Goal: Task Accomplishment & Management: Manage account settings

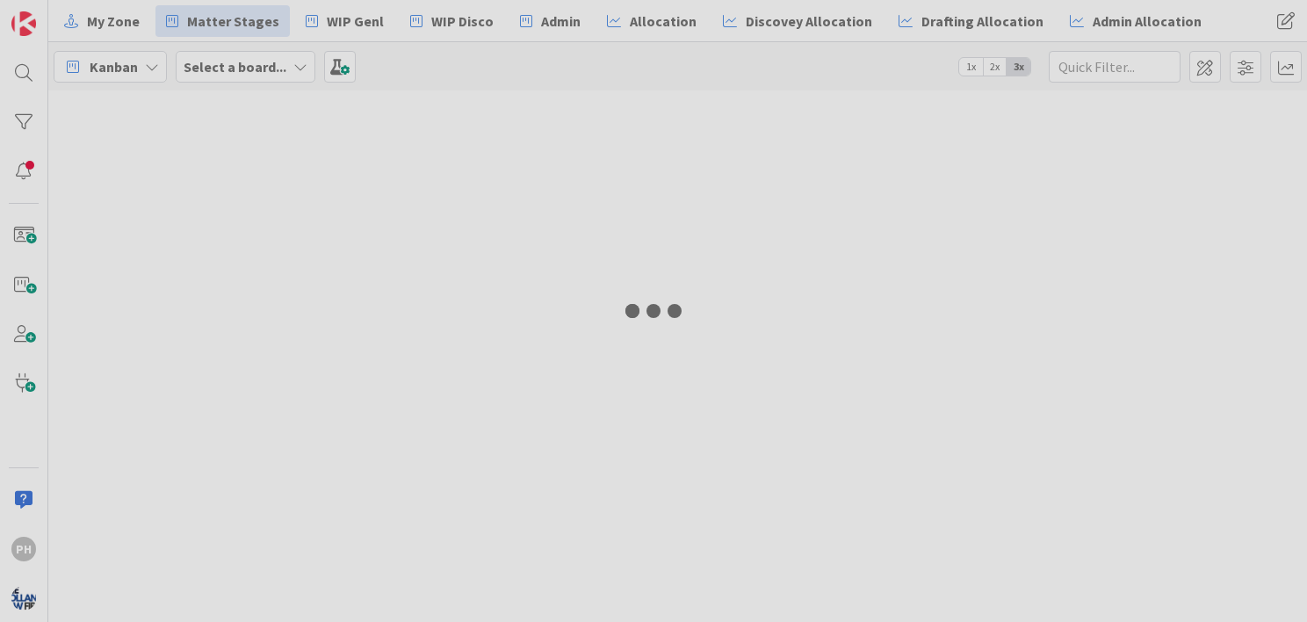
type input "[PERSON_NAME]"
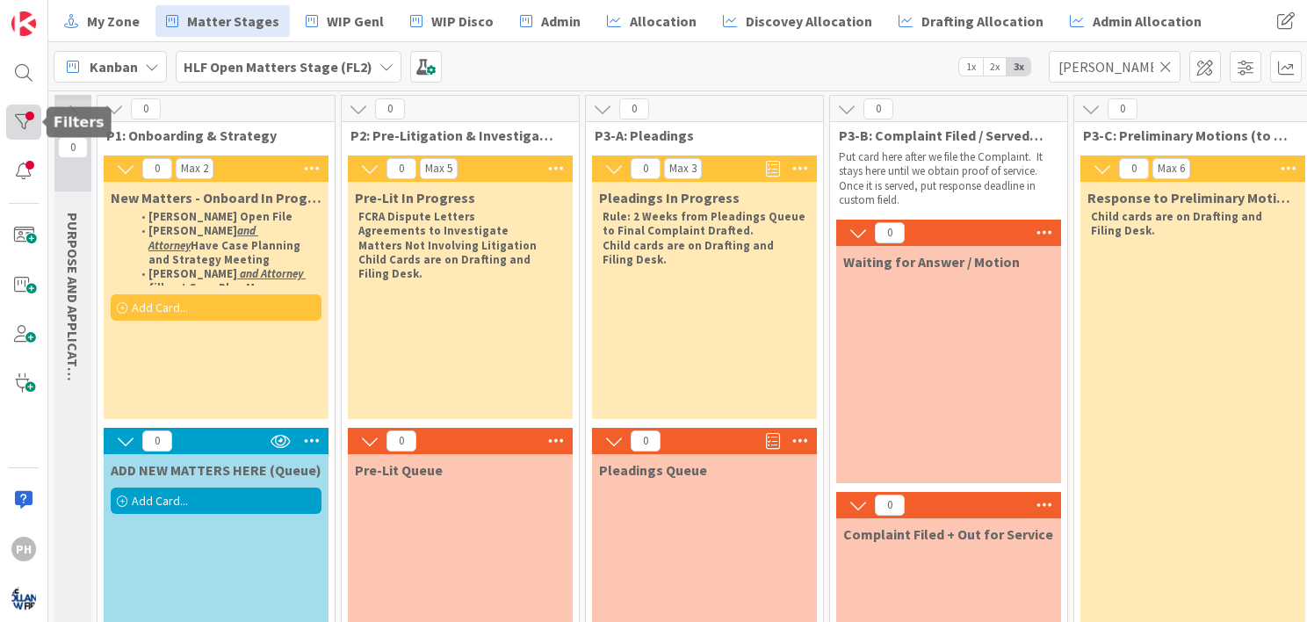
click at [27, 116] on div at bounding box center [23, 122] width 35 height 35
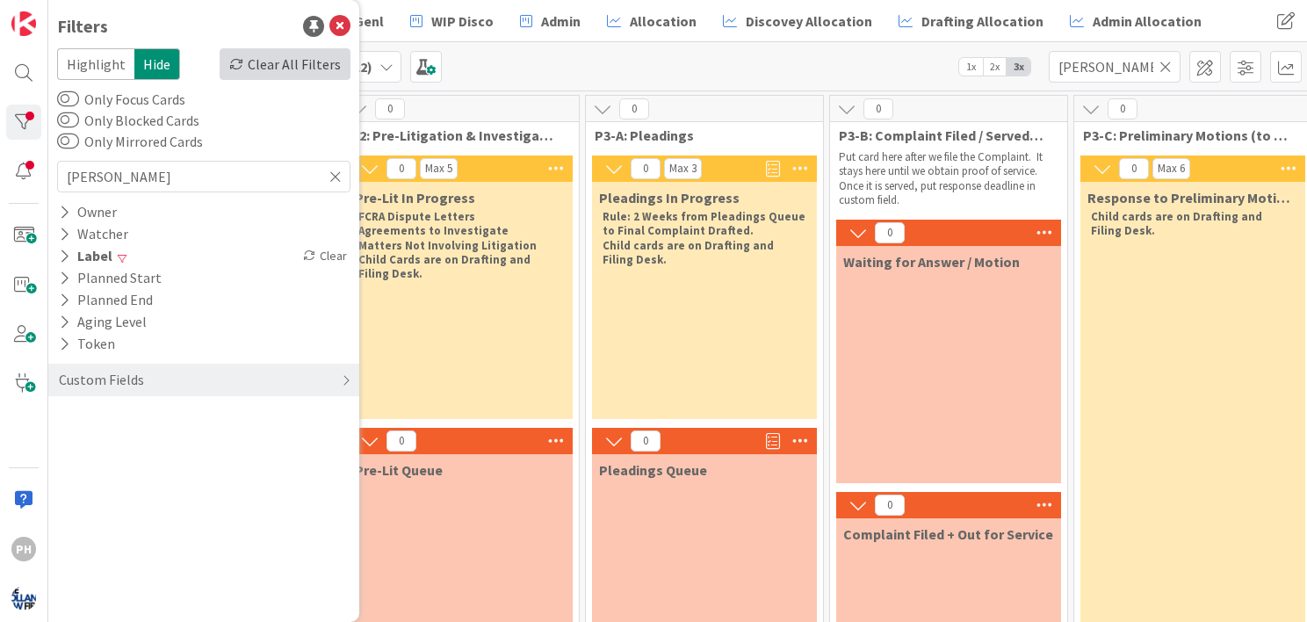
click at [270, 54] on div "Clear All Filters" at bounding box center [285, 64] width 131 height 32
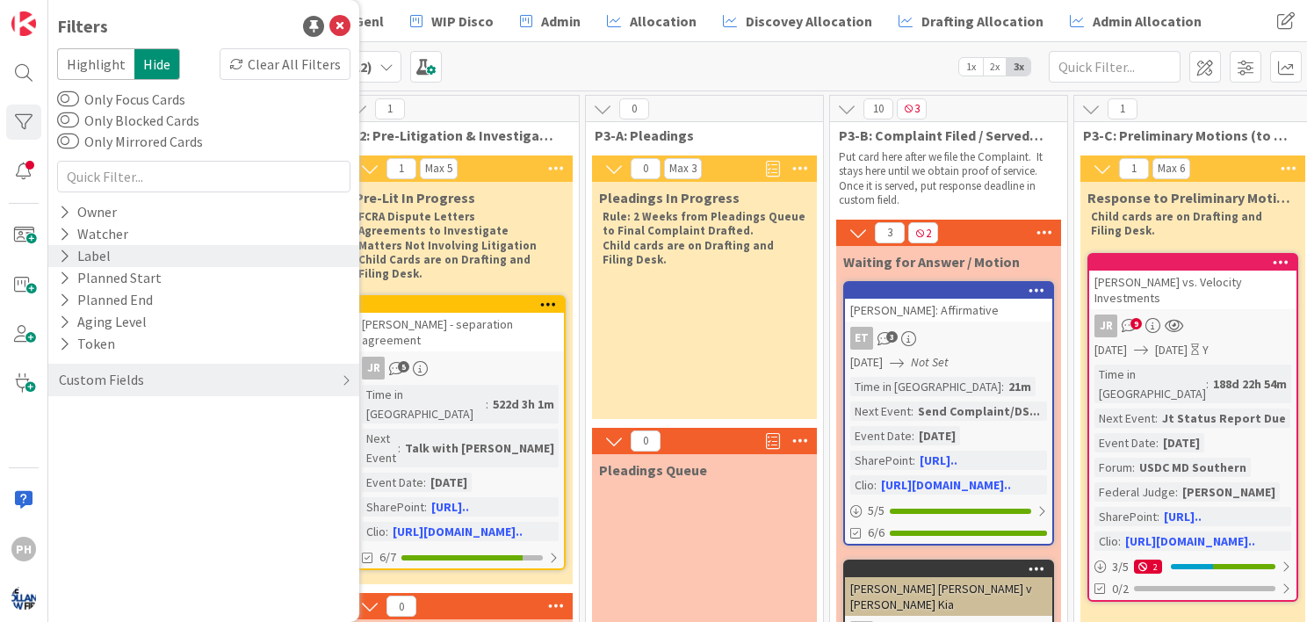
click at [69, 254] on icon at bounding box center [64, 256] width 11 height 15
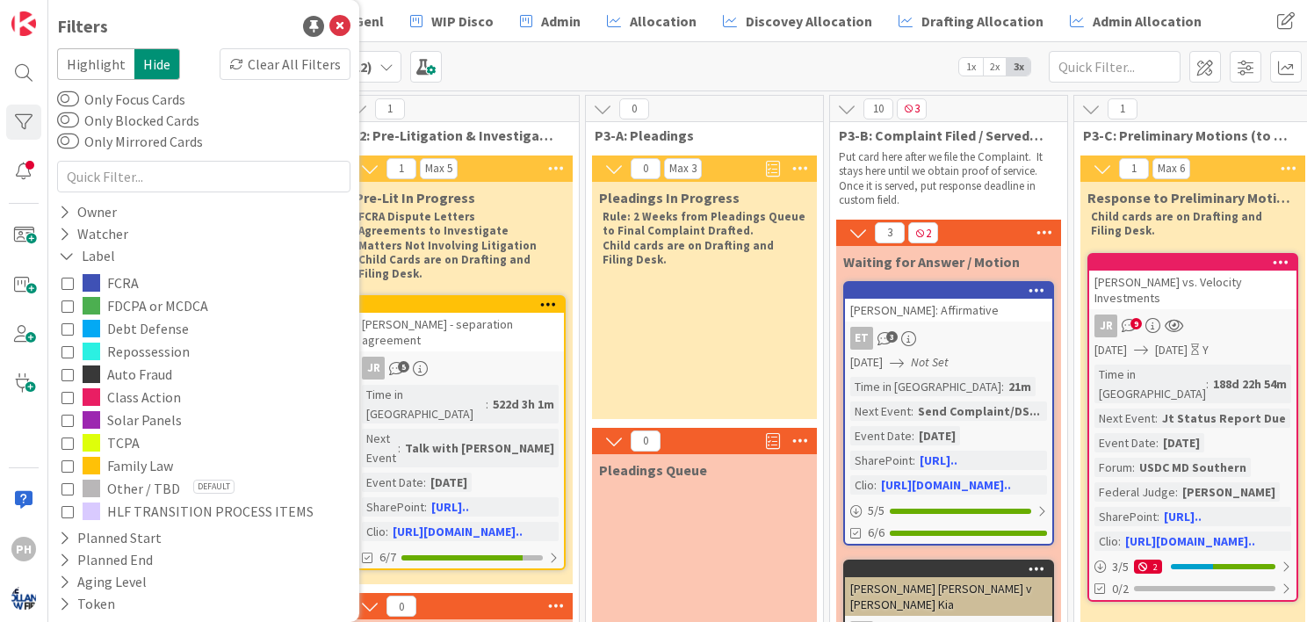
click at [67, 284] on icon at bounding box center [68, 283] width 12 height 12
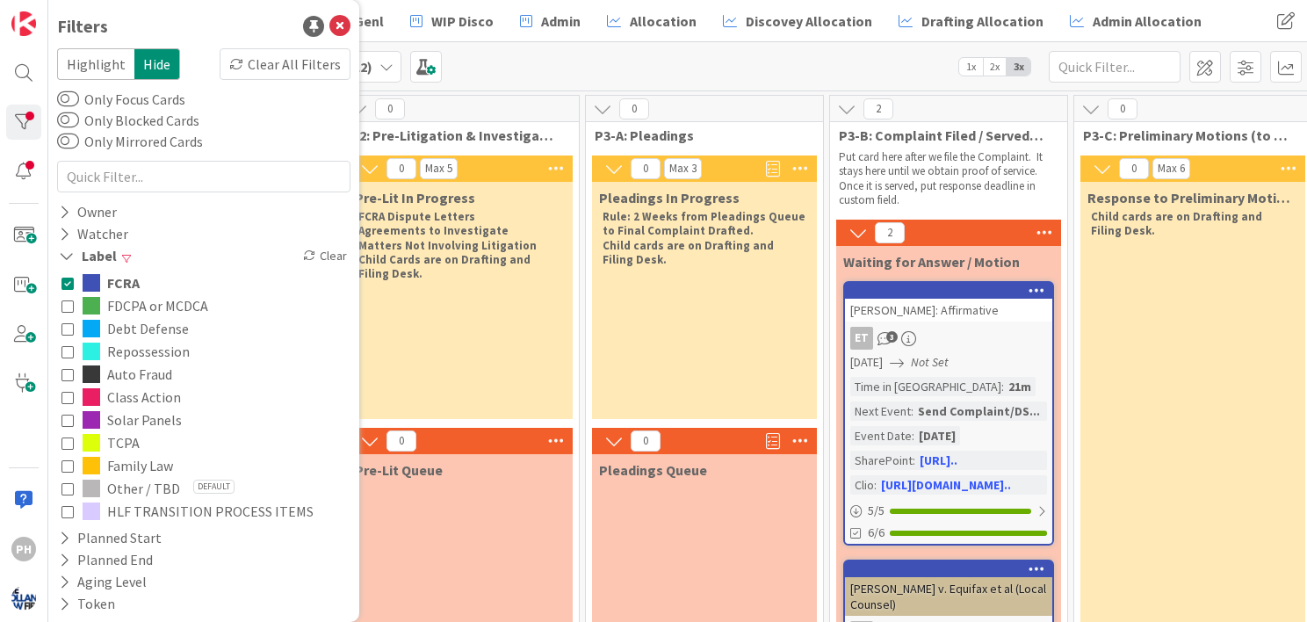
click at [67, 301] on icon at bounding box center [68, 306] width 12 height 12
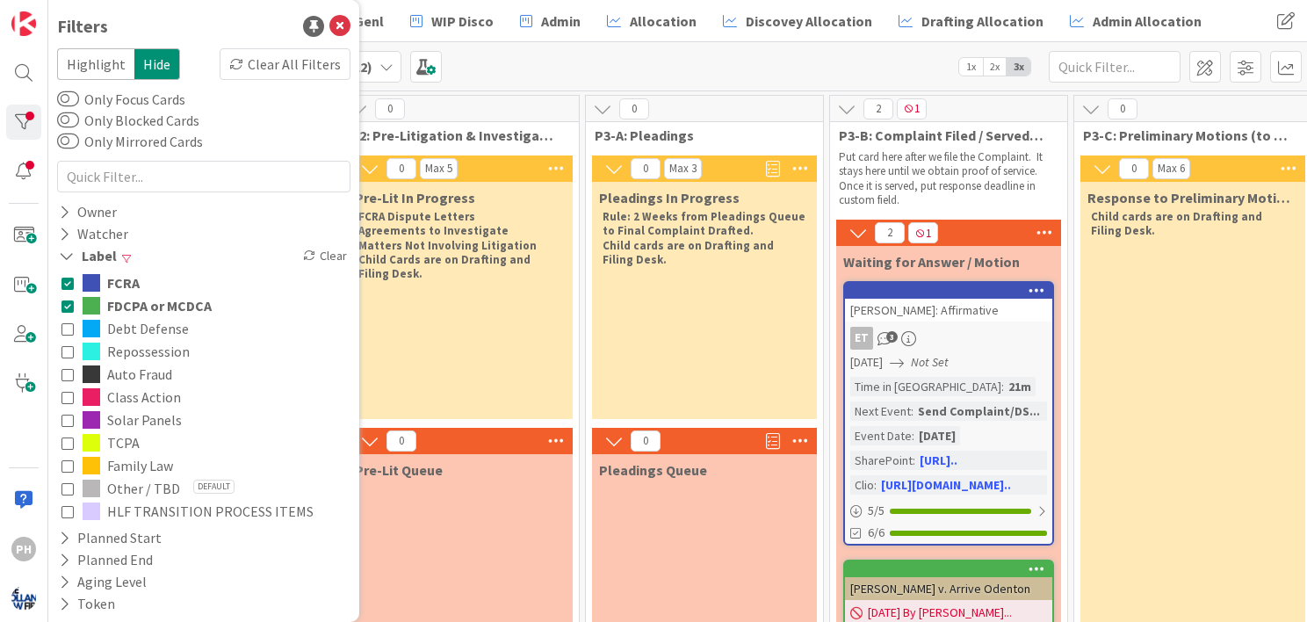
click at [63, 351] on icon at bounding box center [68, 351] width 12 height 12
click at [66, 383] on button "Auto Fraud" at bounding box center [204, 374] width 285 height 23
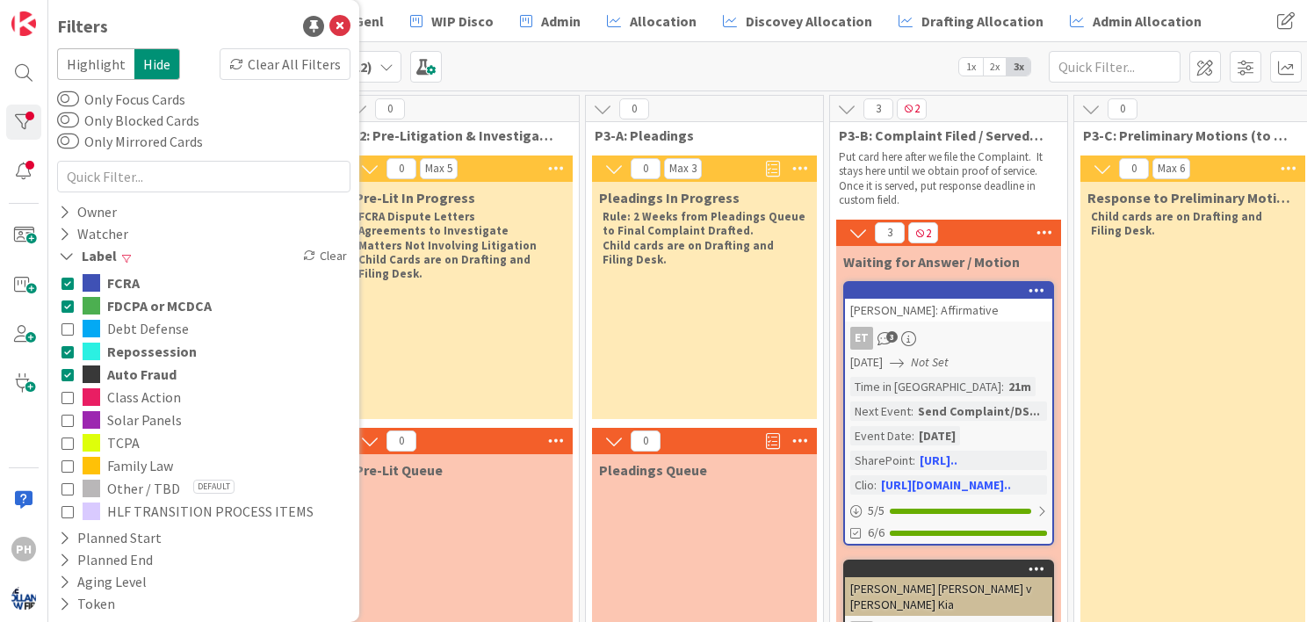
click at [67, 402] on icon at bounding box center [68, 397] width 12 height 12
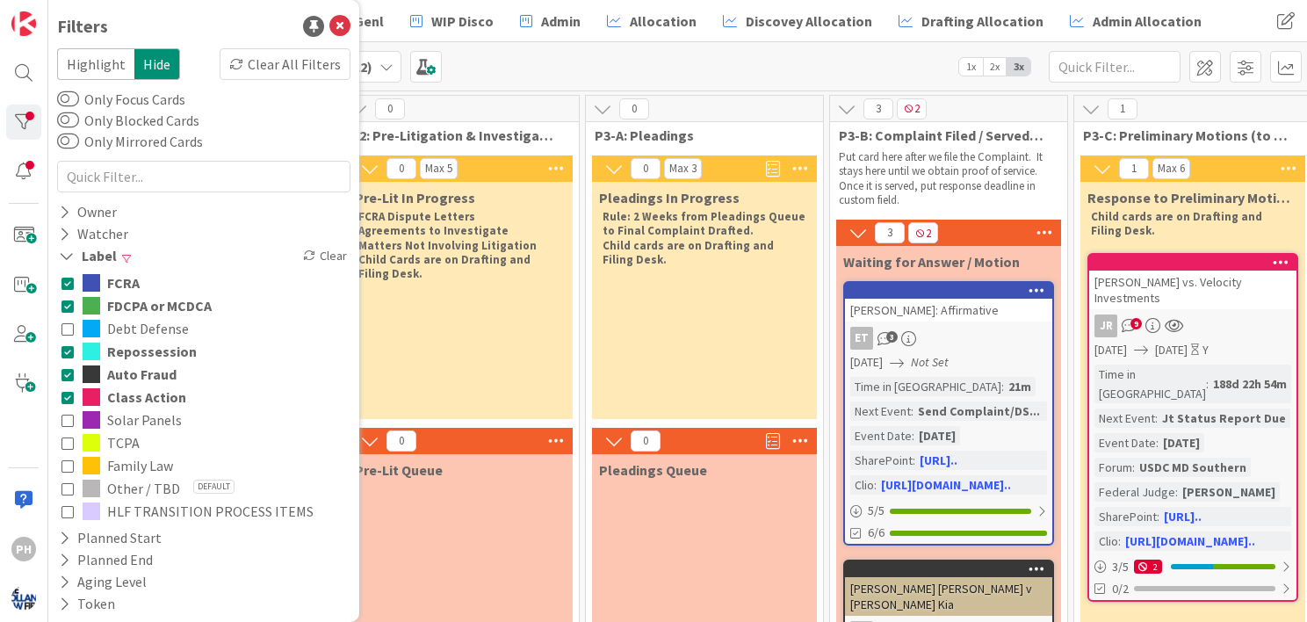
click at [67, 420] on icon at bounding box center [68, 420] width 12 height 12
click at [66, 437] on icon at bounding box center [68, 443] width 12 height 12
click at [67, 487] on icon at bounding box center [68, 488] width 12 height 12
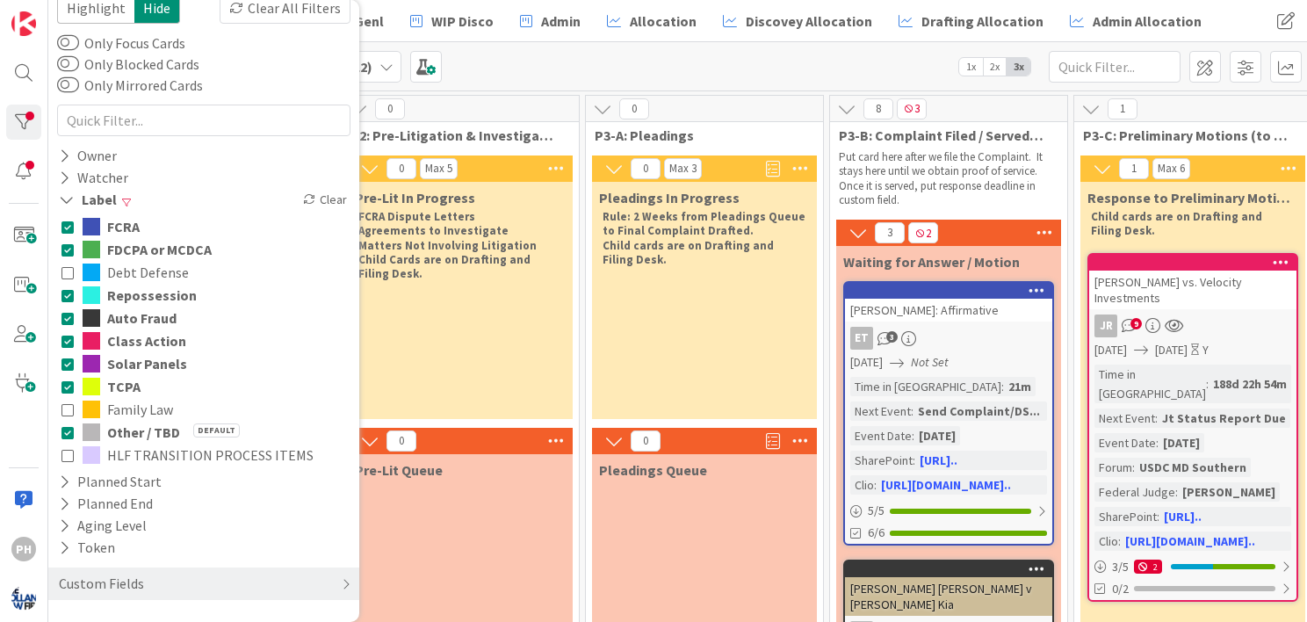
click at [66, 450] on icon at bounding box center [68, 455] width 12 height 12
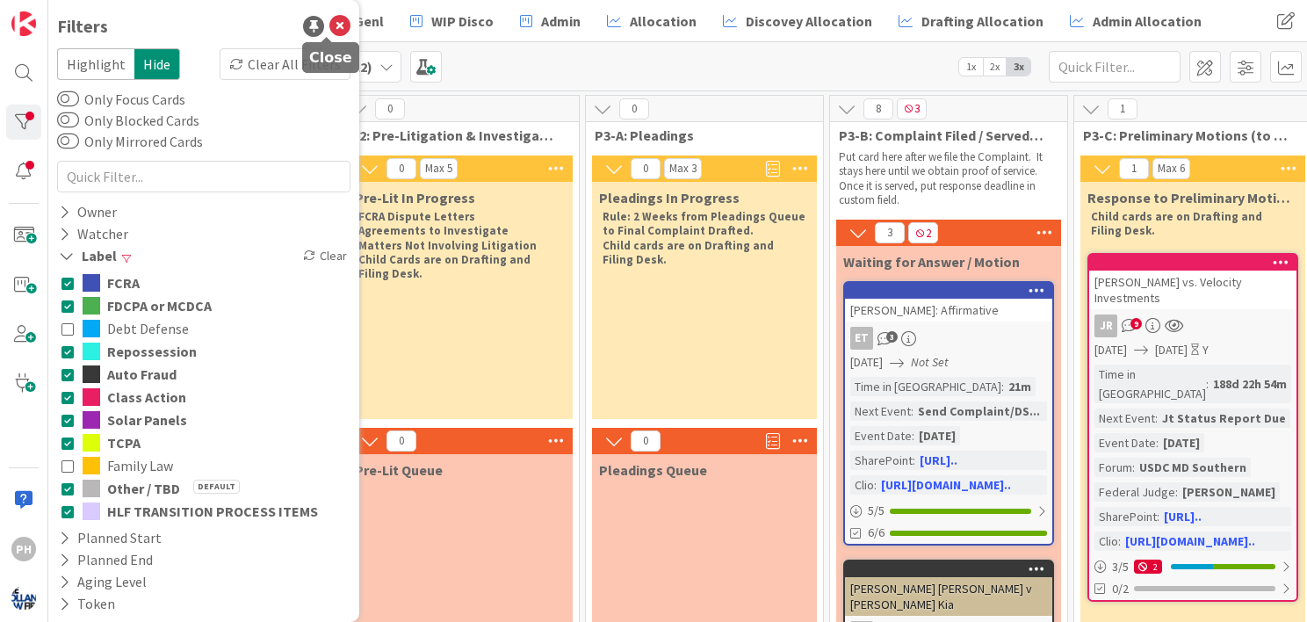
click at [329, 21] on icon at bounding box center [339, 26] width 21 height 21
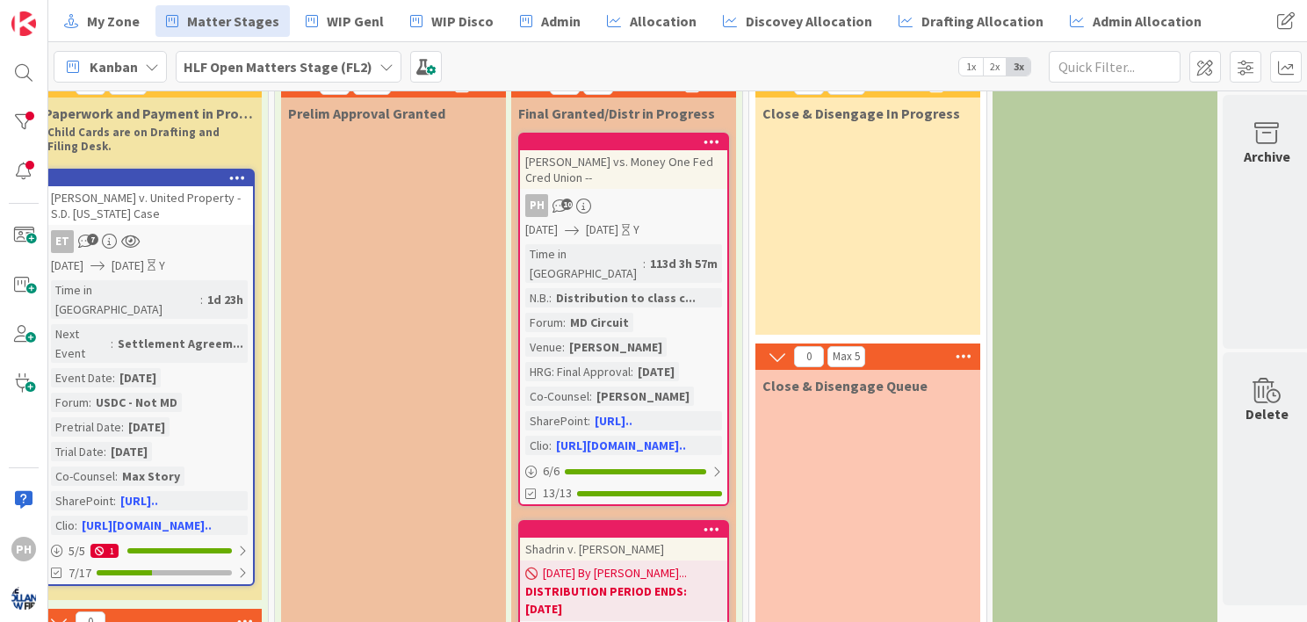
scroll to position [83, 2754]
click at [646, 255] on div "113d 3h 57m" at bounding box center [684, 264] width 76 height 19
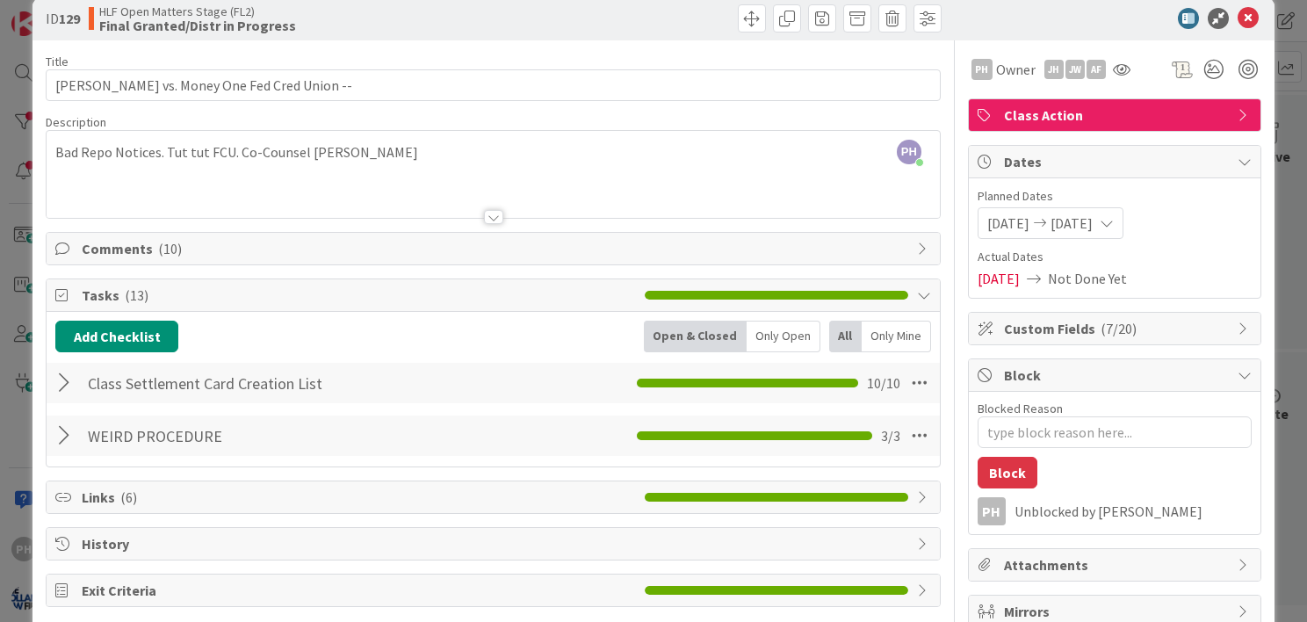
scroll to position [25, 0]
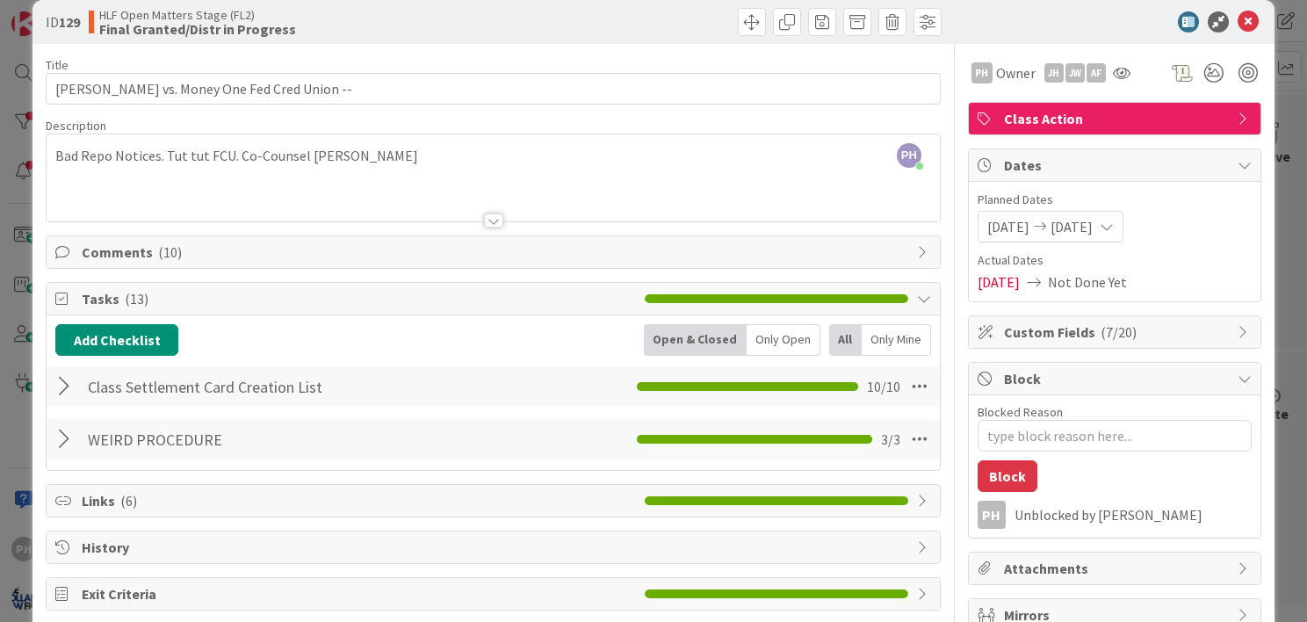
click at [61, 442] on div at bounding box center [66, 439] width 23 height 32
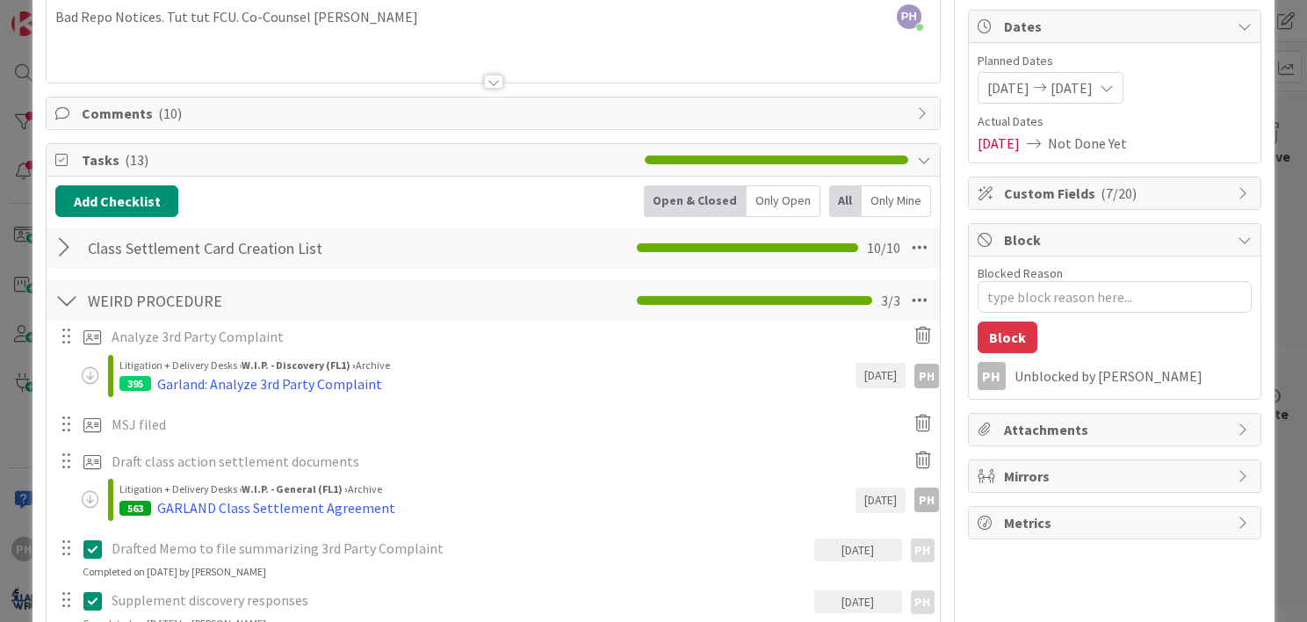
scroll to position [153, 0]
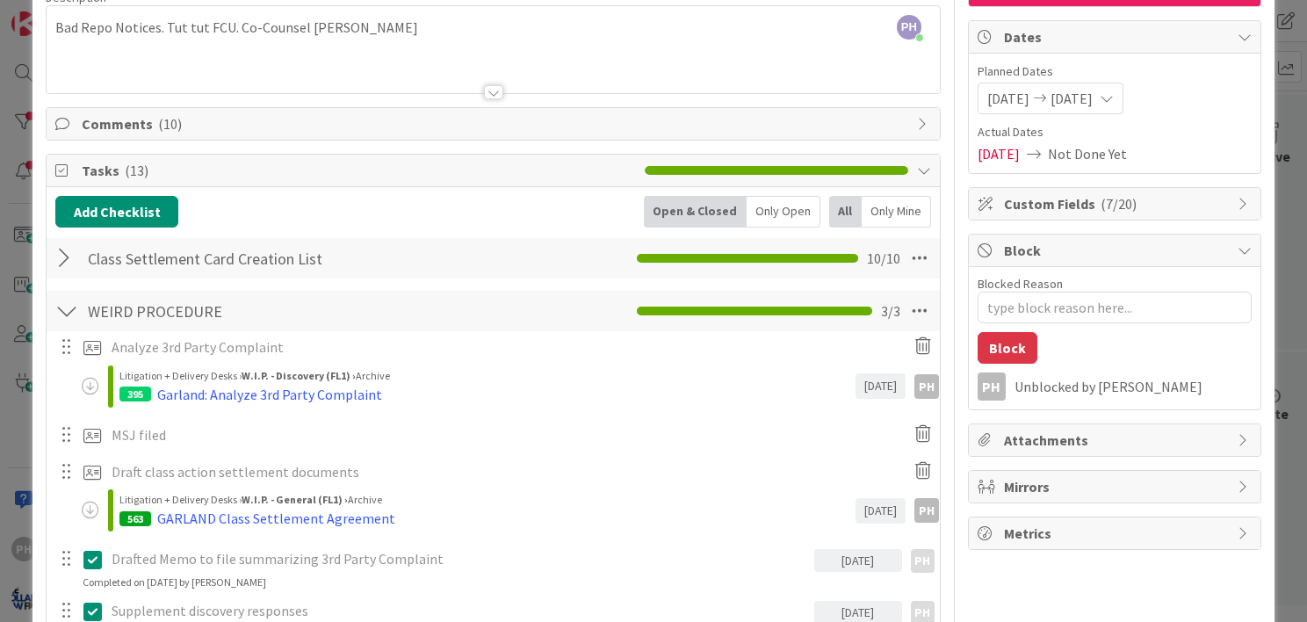
click at [67, 257] on div at bounding box center [66, 259] width 23 height 32
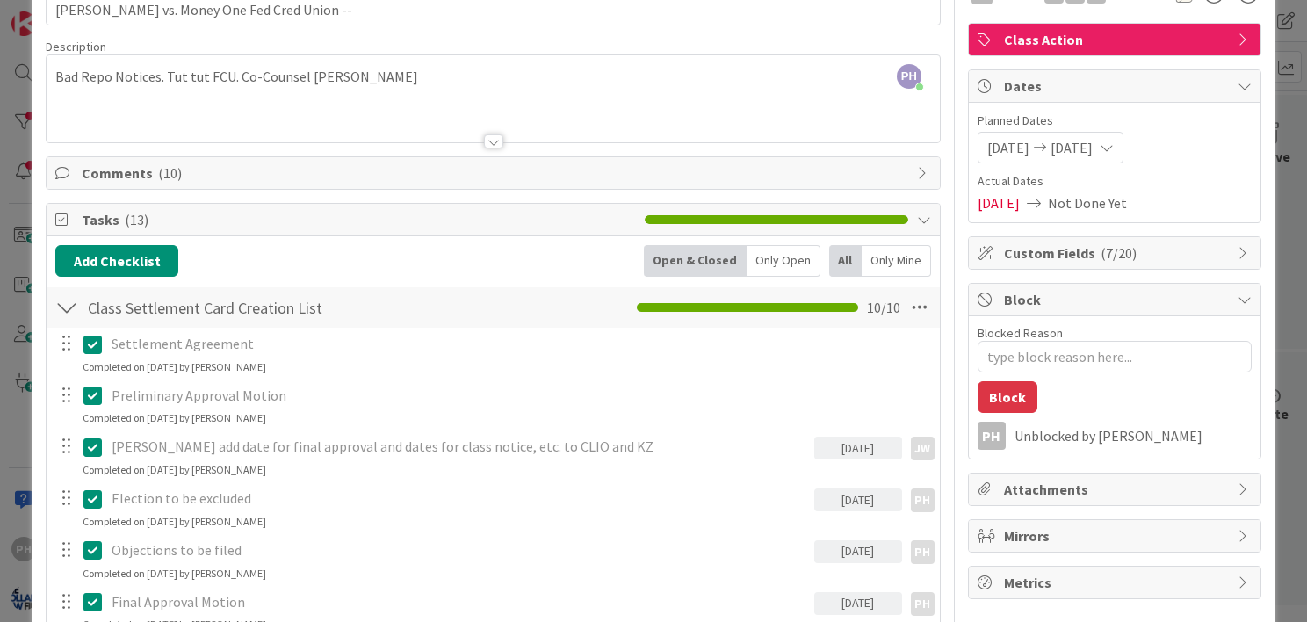
scroll to position [83, 0]
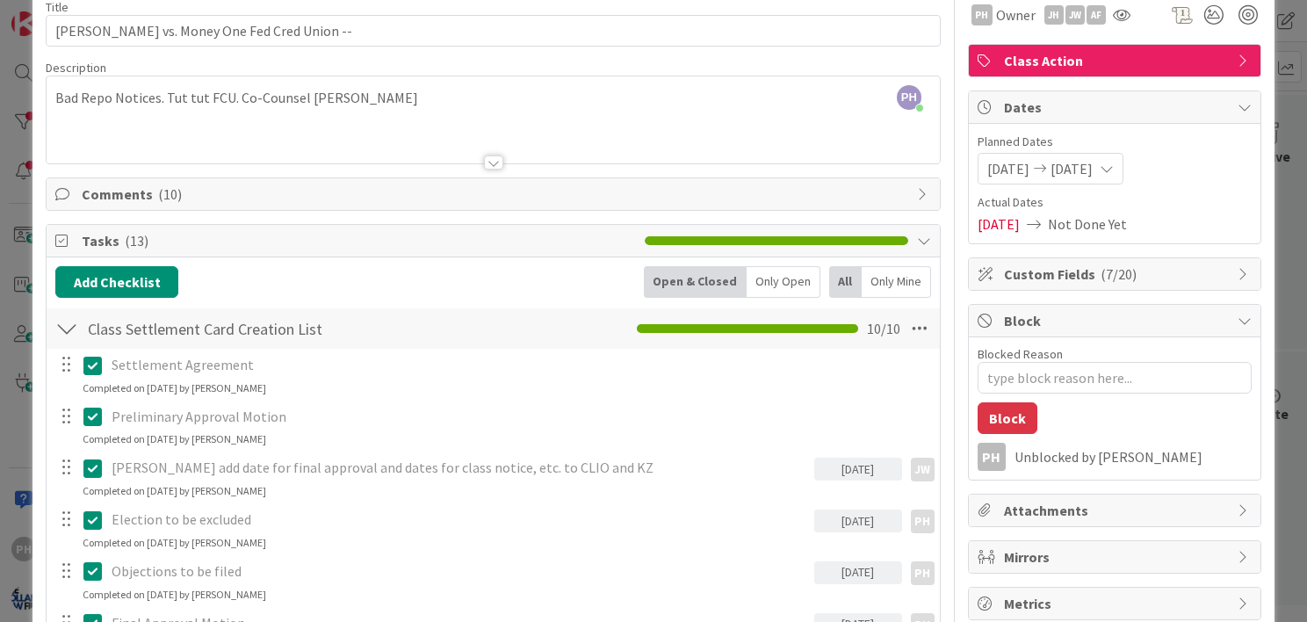
click at [69, 331] on div at bounding box center [66, 329] width 23 height 32
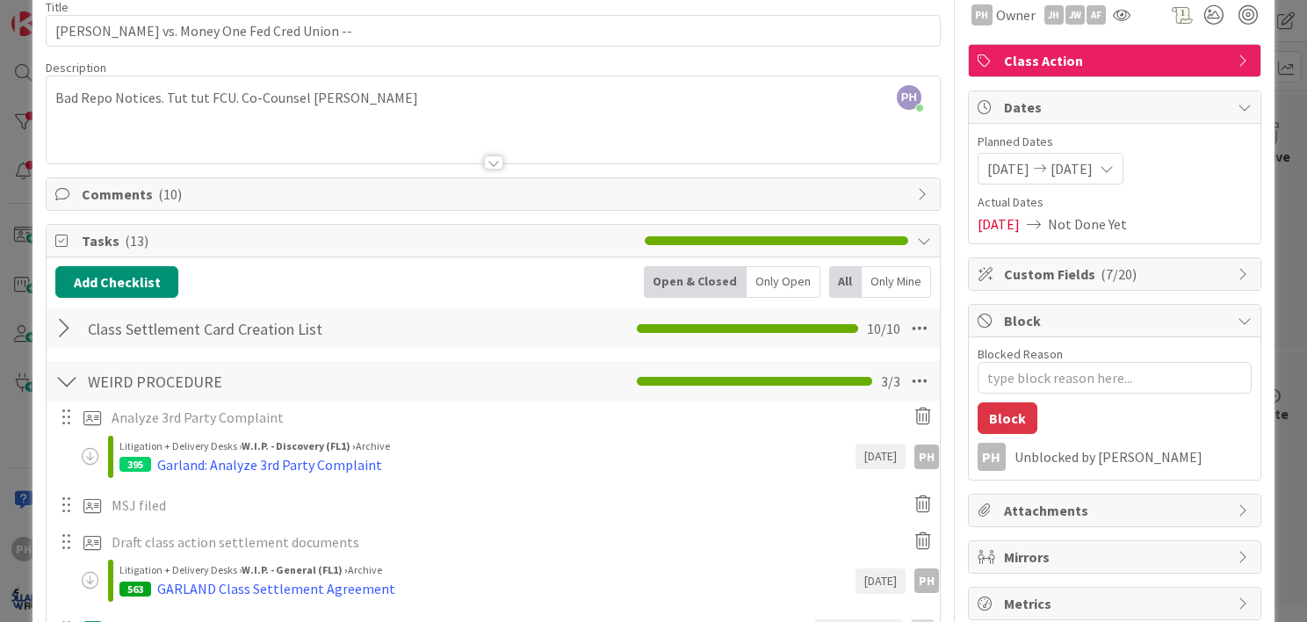
click at [271, 192] on span "Comments ( 10 )" at bounding box center [495, 194] width 827 height 21
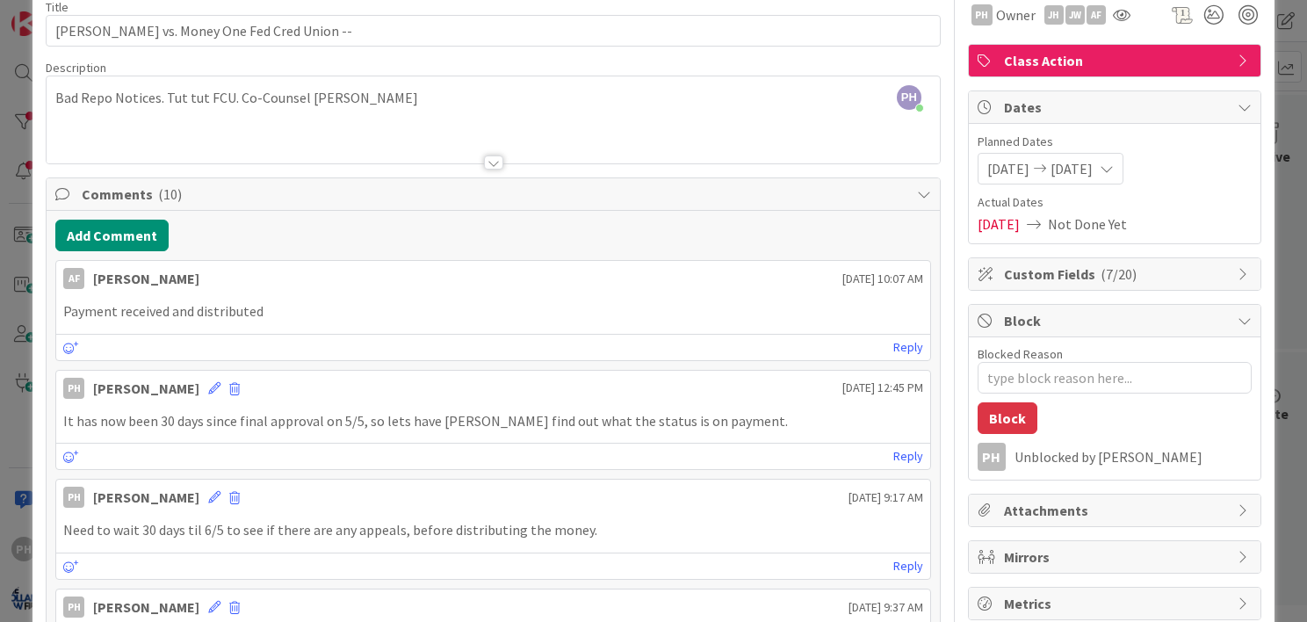
scroll to position [0, 0]
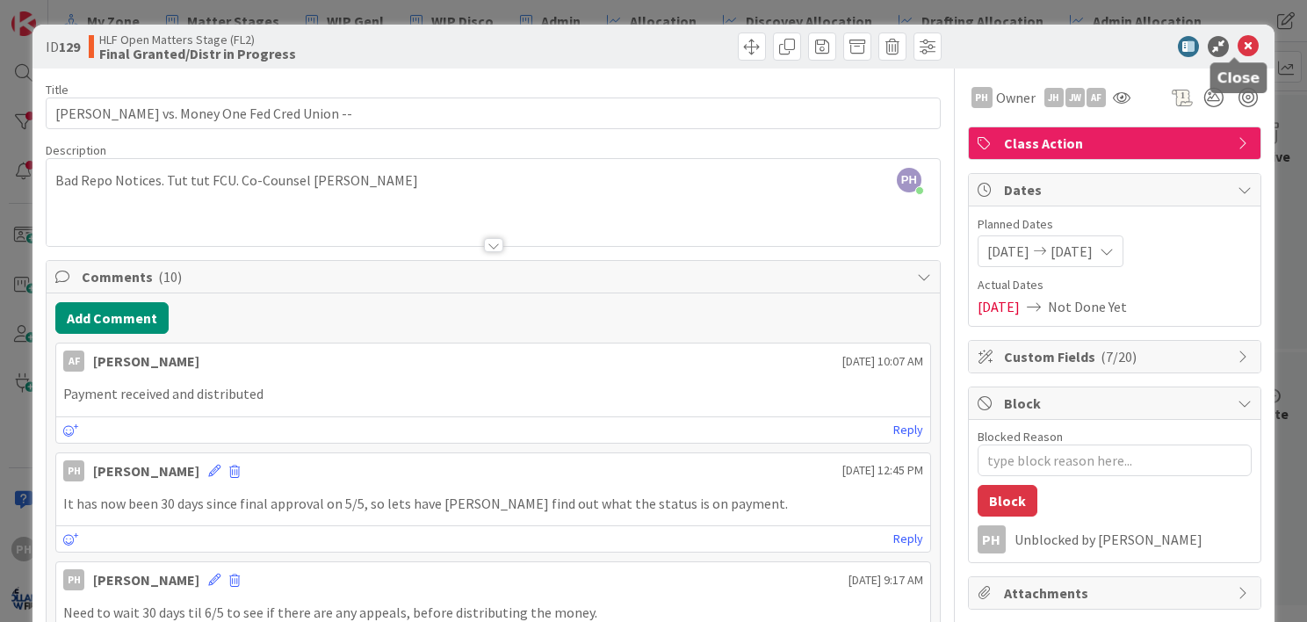
click at [1238, 40] on icon at bounding box center [1248, 46] width 21 height 21
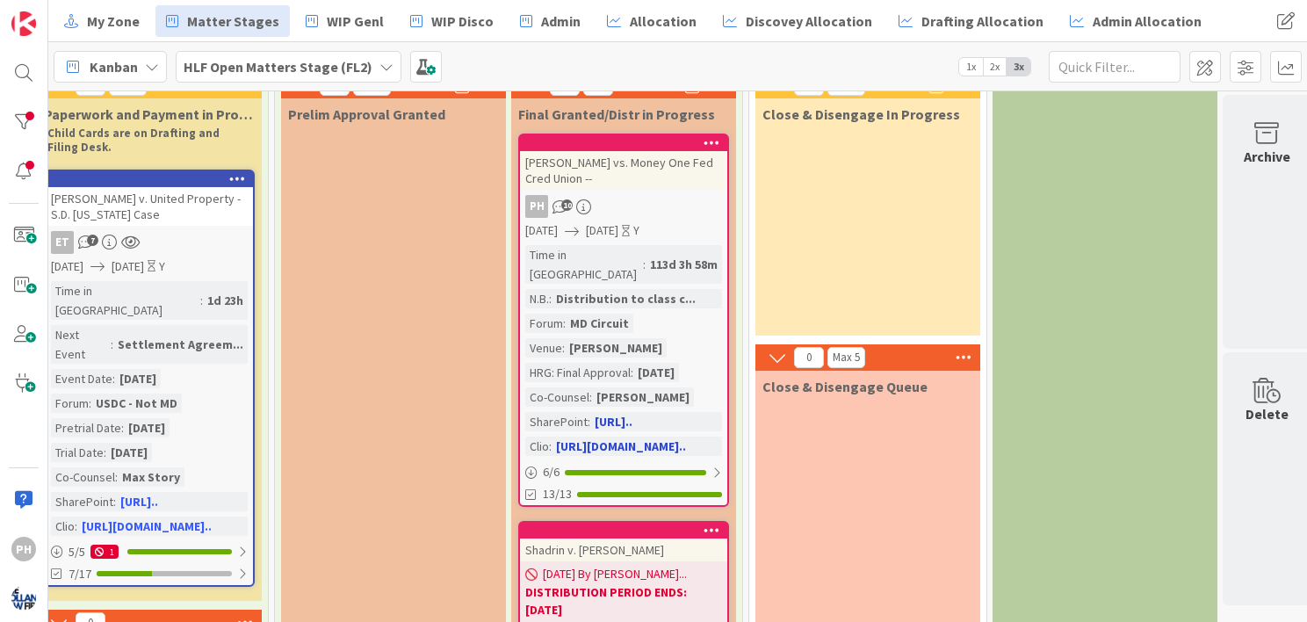
click at [608, 438] on link "[URL][DOMAIN_NAME].." at bounding box center [621, 446] width 130 height 16
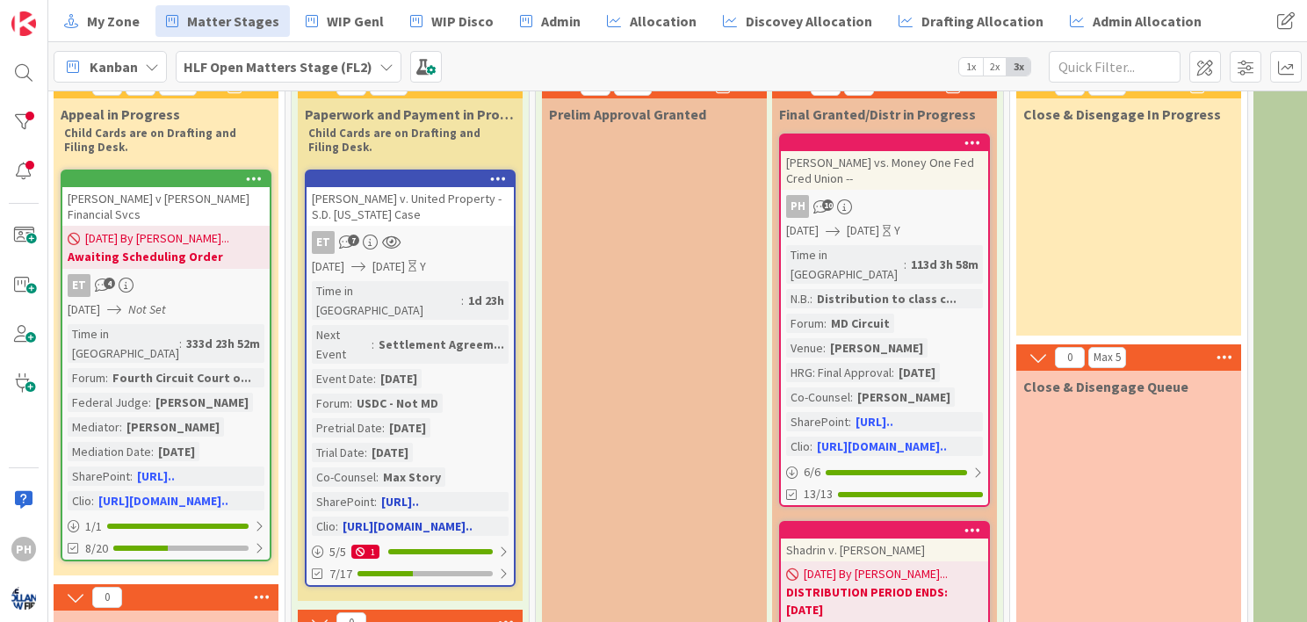
scroll to position [0, 2493]
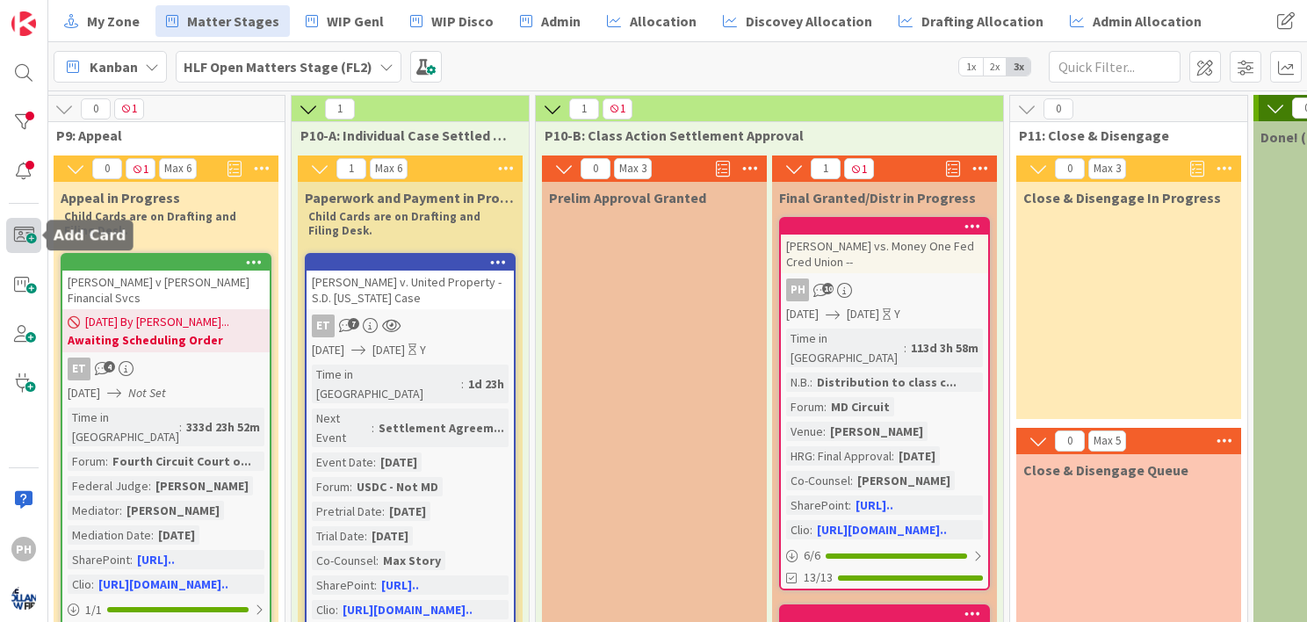
click at [21, 231] on span at bounding box center [23, 235] width 35 height 35
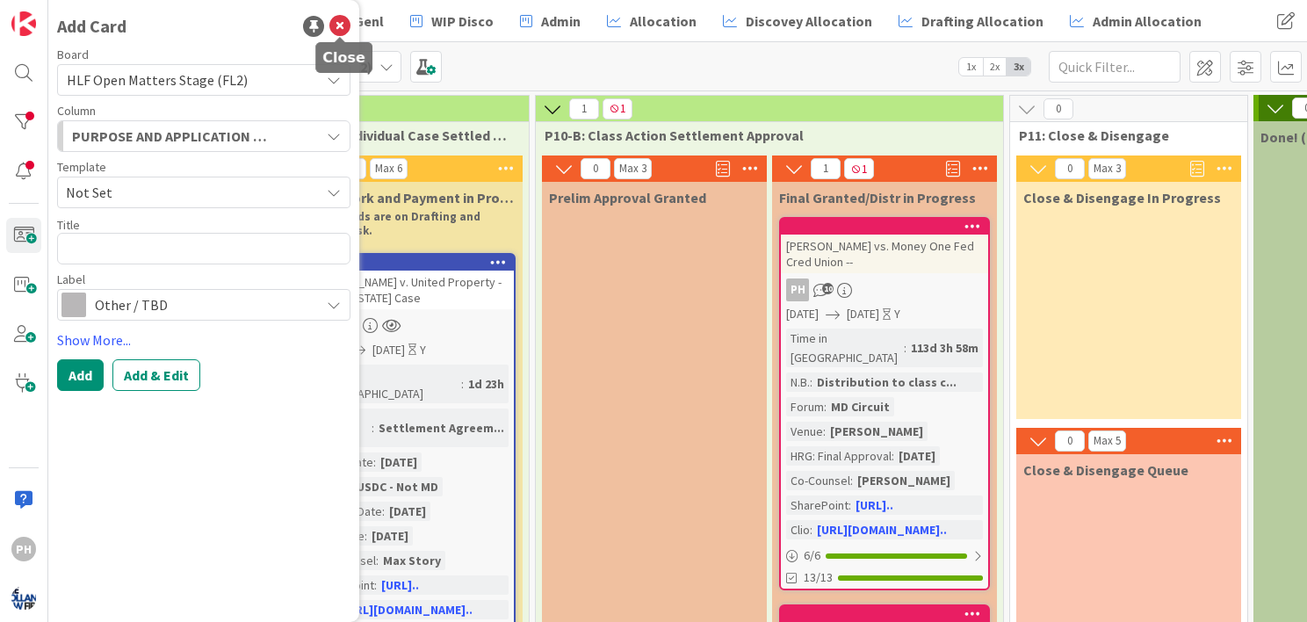
click at [337, 25] on icon at bounding box center [339, 26] width 21 height 21
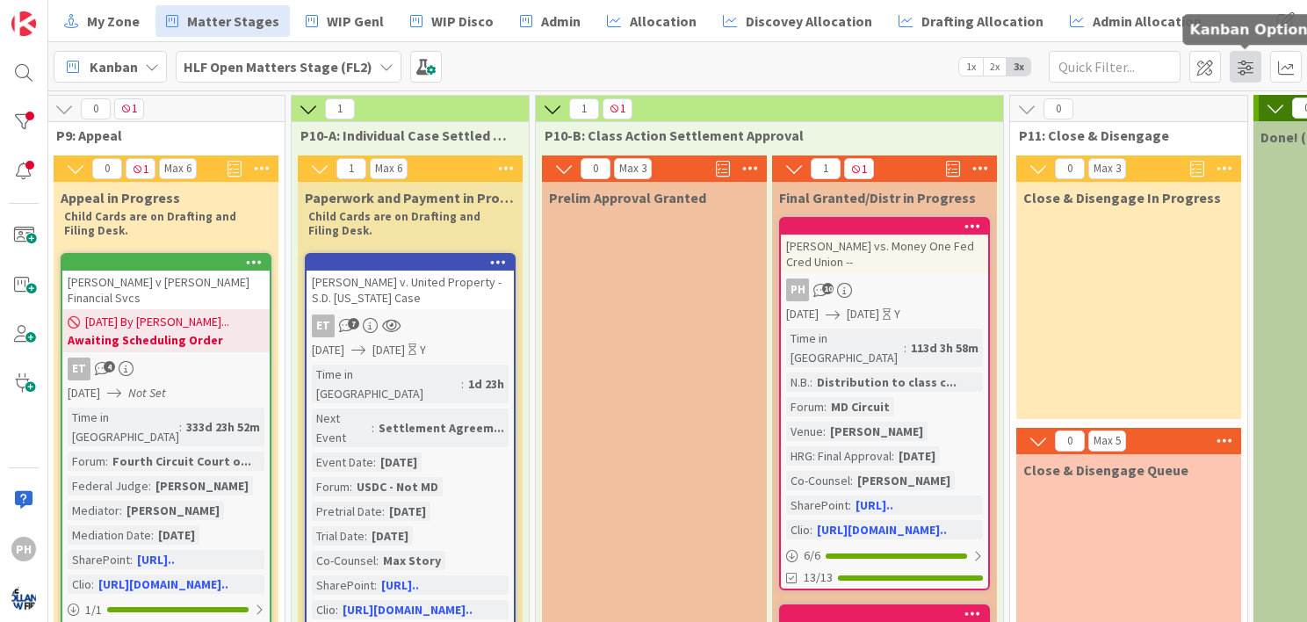
click at [1244, 64] on span at bounding box center [1246, 67] width 32 height 32
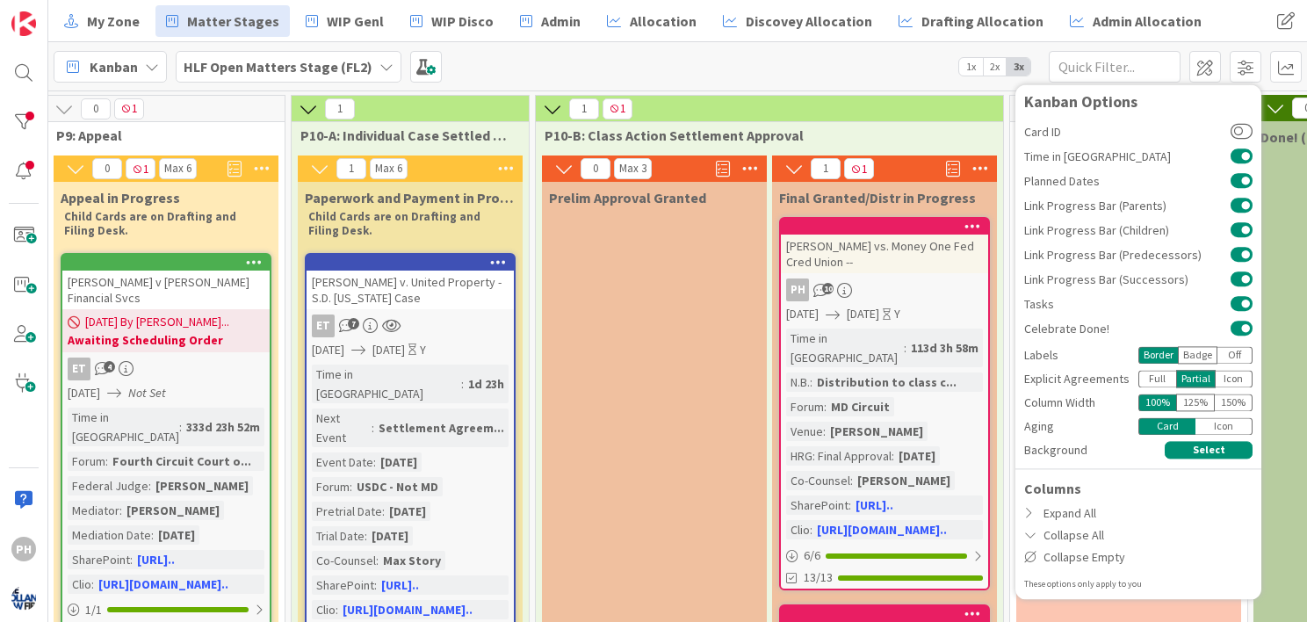
click at [868, 66] on div "Kanban HLF Open Matters Stage (FL2) 1x 2x 3x Kanban Options Card ID Time in Col…" at bounding box center [677, 66] width 1259 height 48
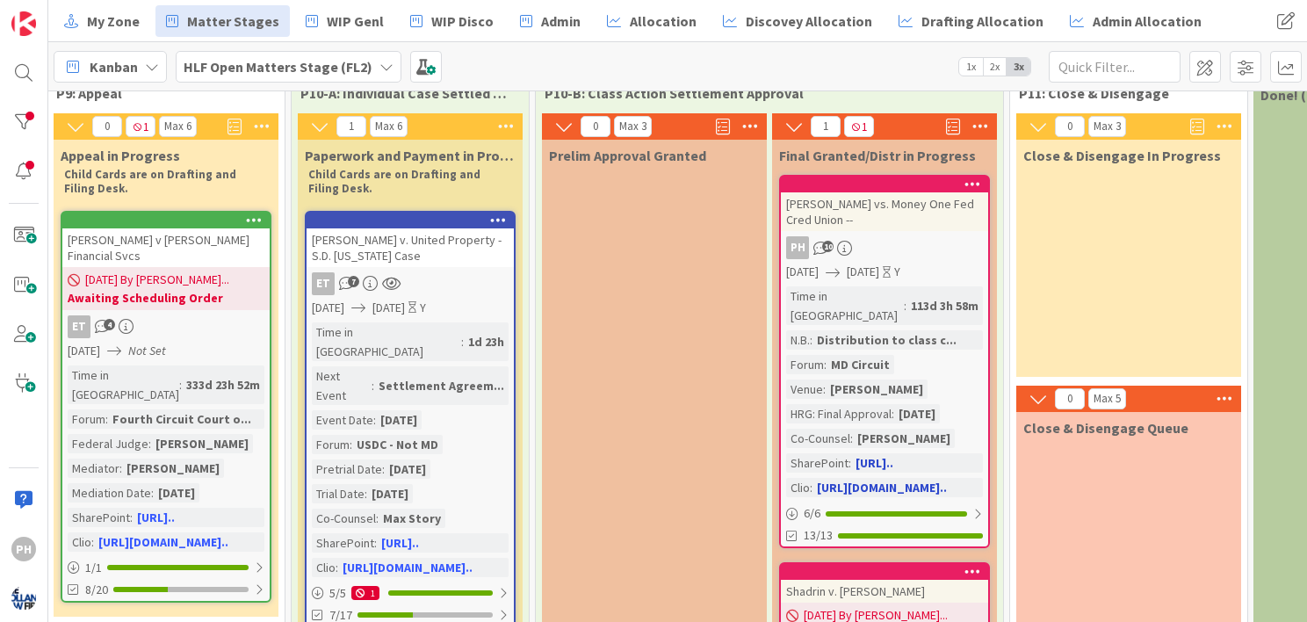
scroll to position [44, 2493]
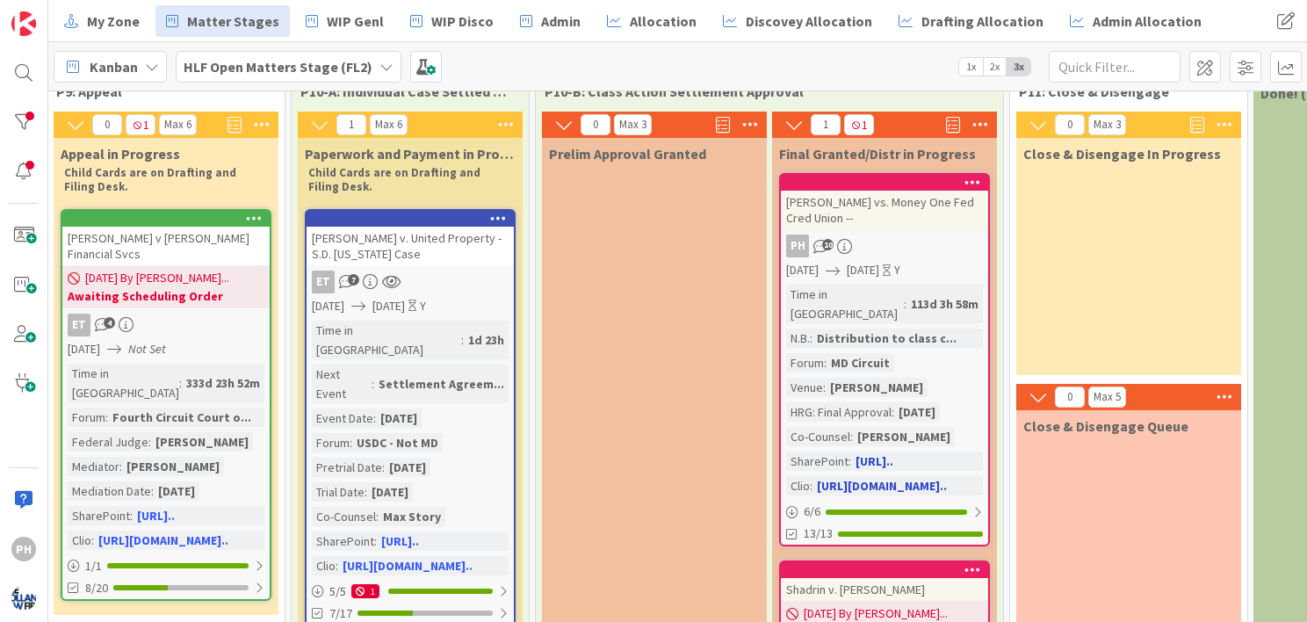
click at [843, 329] on div "Distribution to class c..." at bounding box center [887, 338] width 148 height 19
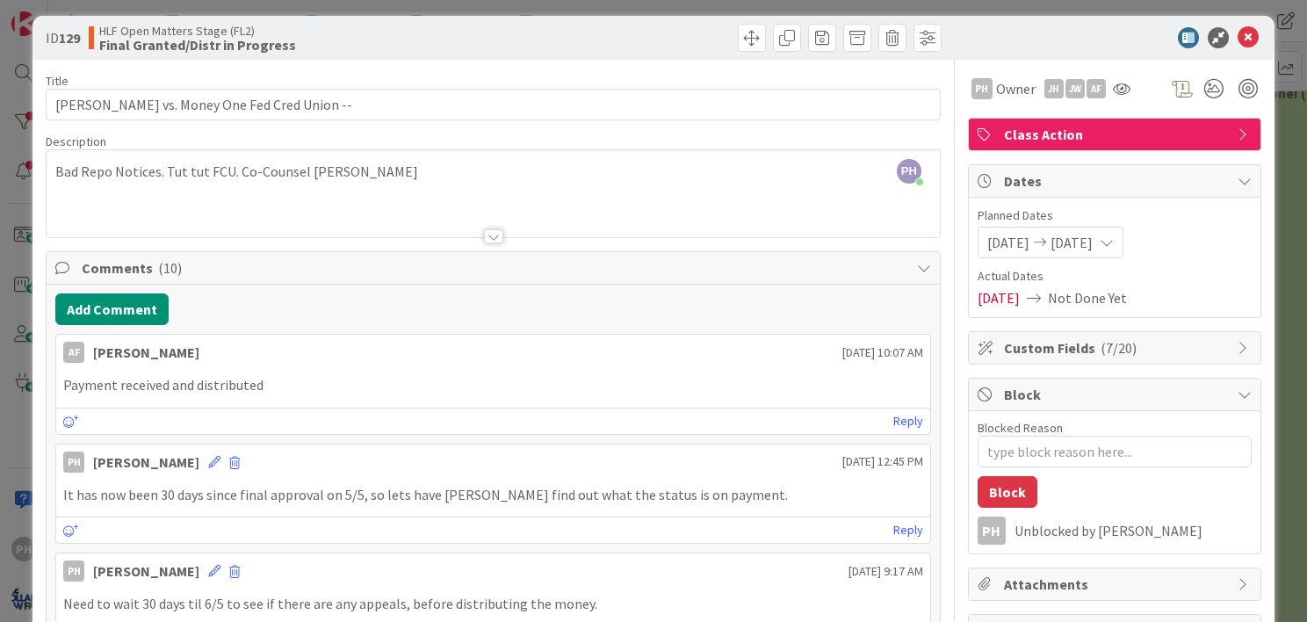
scroll to position [10, 0]
click at [1067, 346] on span "Custom Fields ( 7/20 )" at bounding box center [1116, 347] width 225 height 21
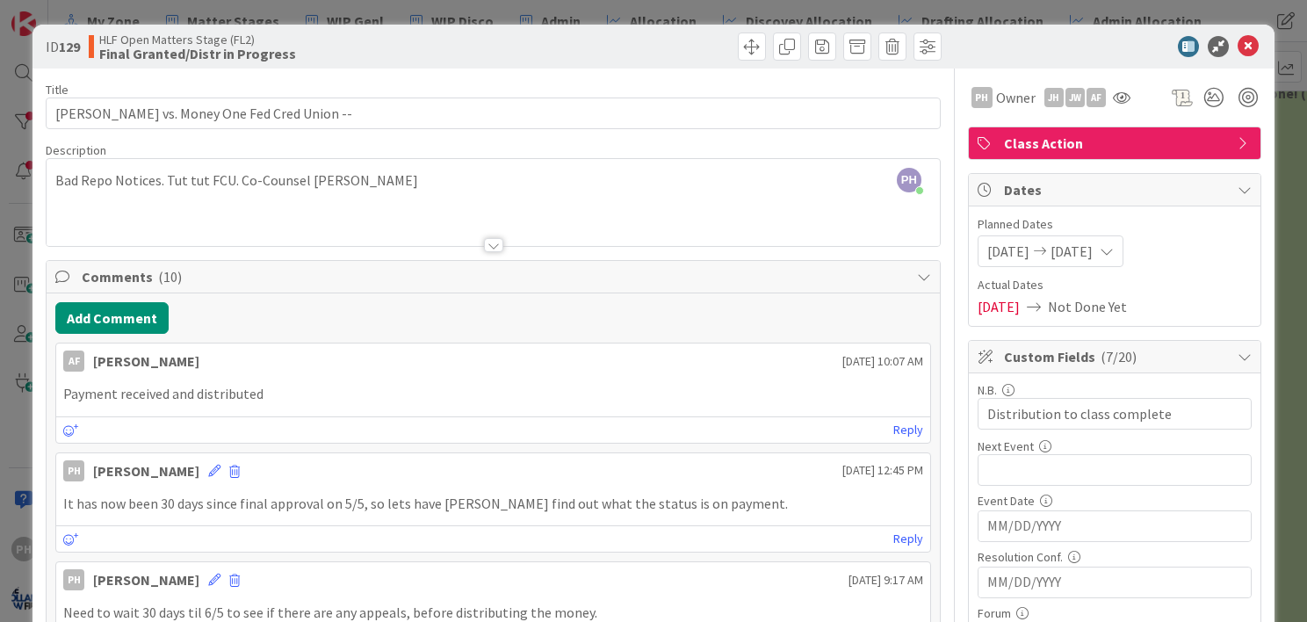
scroll to position [0, 0]
click at [854, 270] on span "Comments ( 10 )" at bounding box center [495, 276] width 827 height 21
type textarea "x"
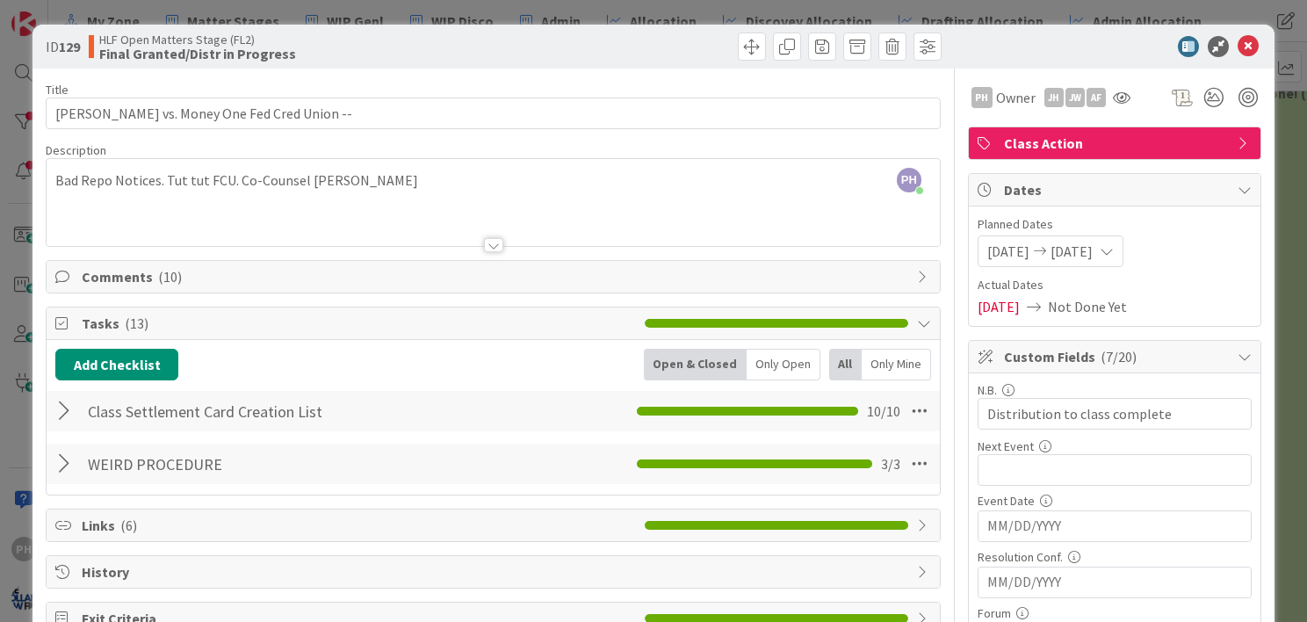
click at [60, 416] on div at bounding box center [66, 411] width 23 height 32
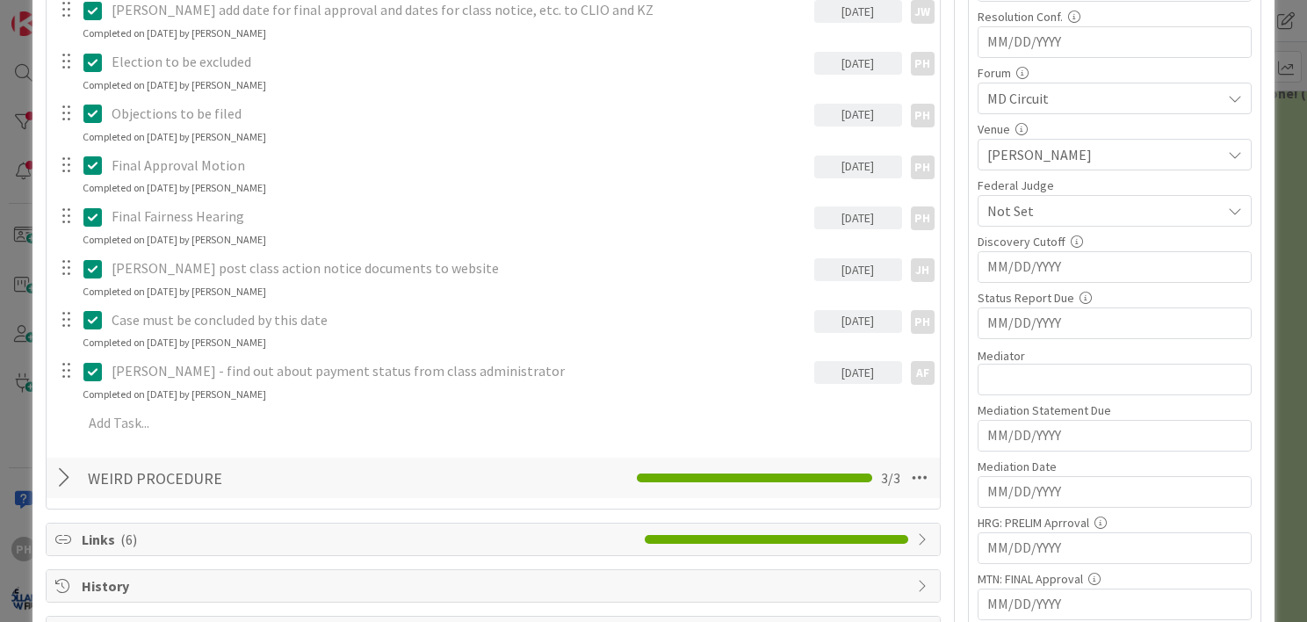
scroll to position [555, 0]
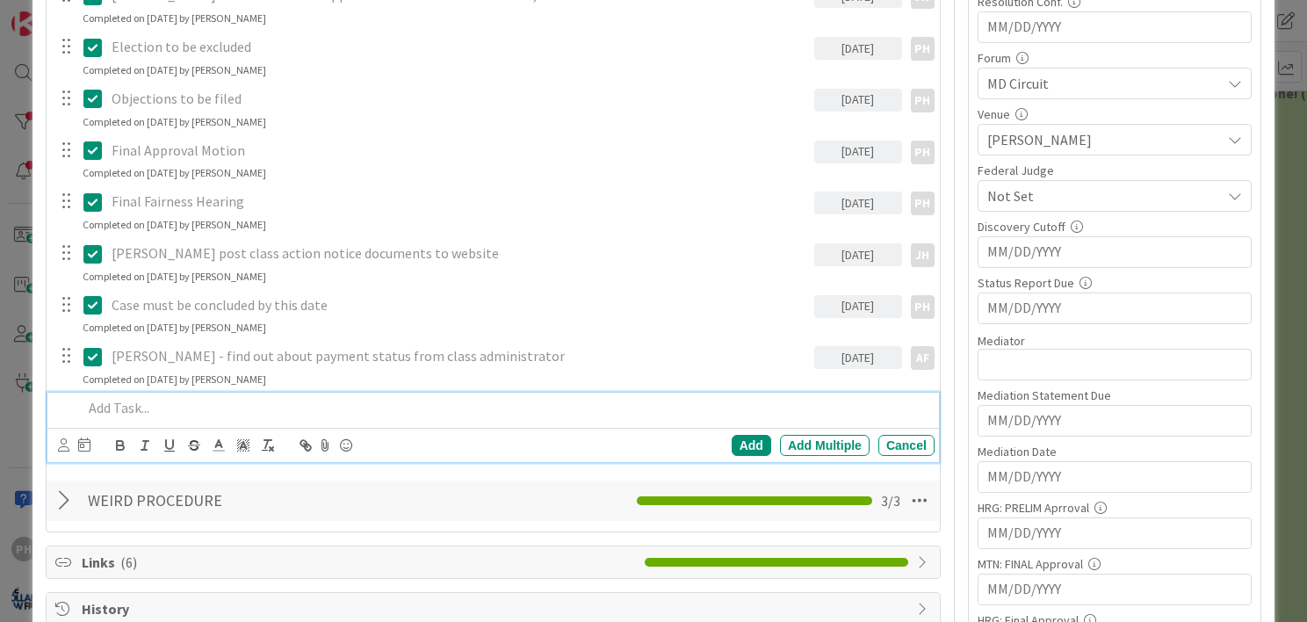
click at [141, 415] on p at bounding box center [505, 408] width 845 height 20
click at [60, 443] on icon at bounding box center [63, 444] width 11 height 13
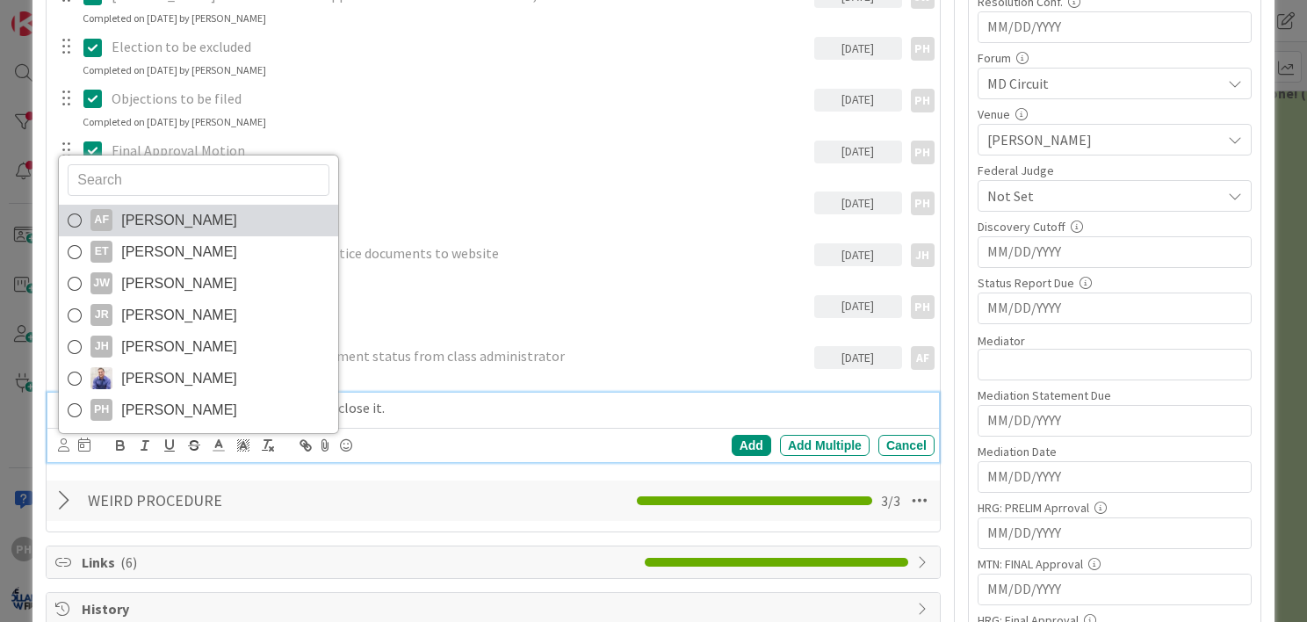
click at [76, 223] on icon at bounding box center [75, 220] width 14 height 26
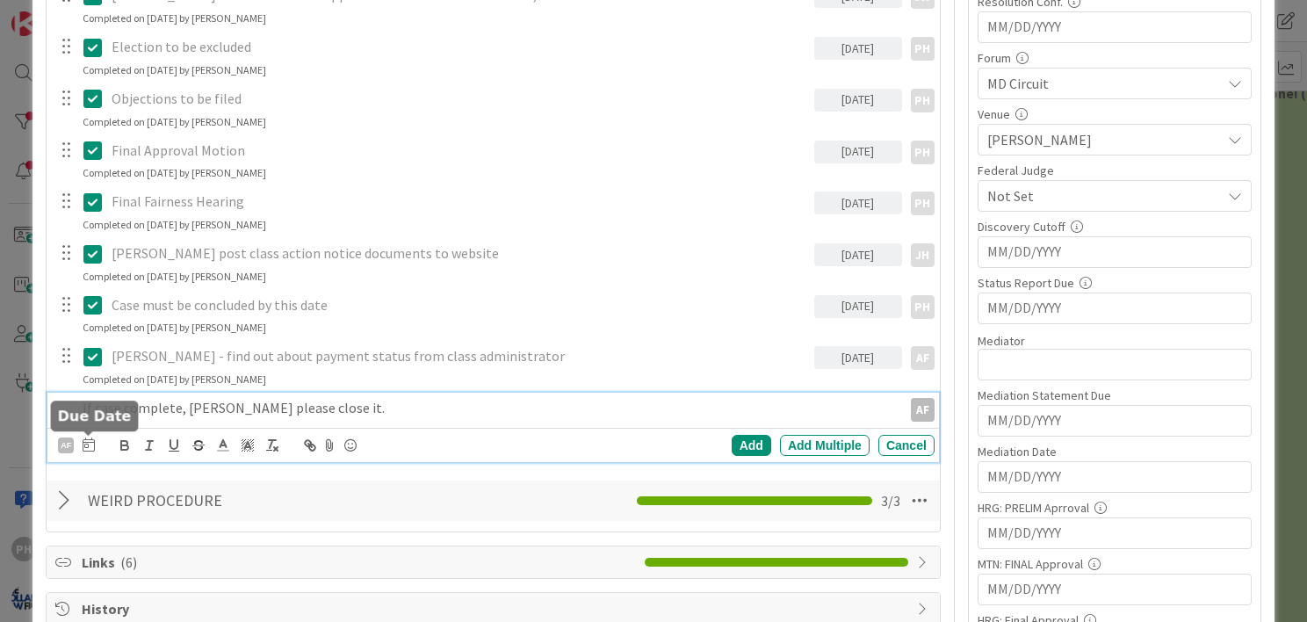
click at [90, 445] on icon at bounding box center [89, 445] width 12 height 14
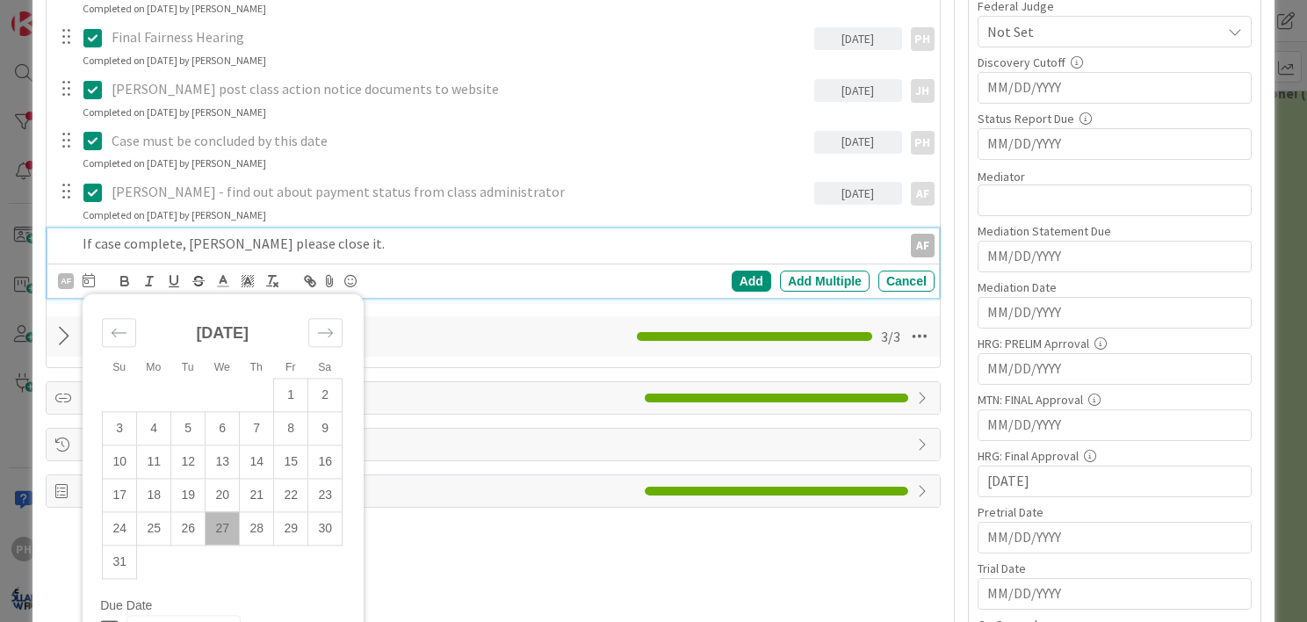
scroll to position [722, 0]
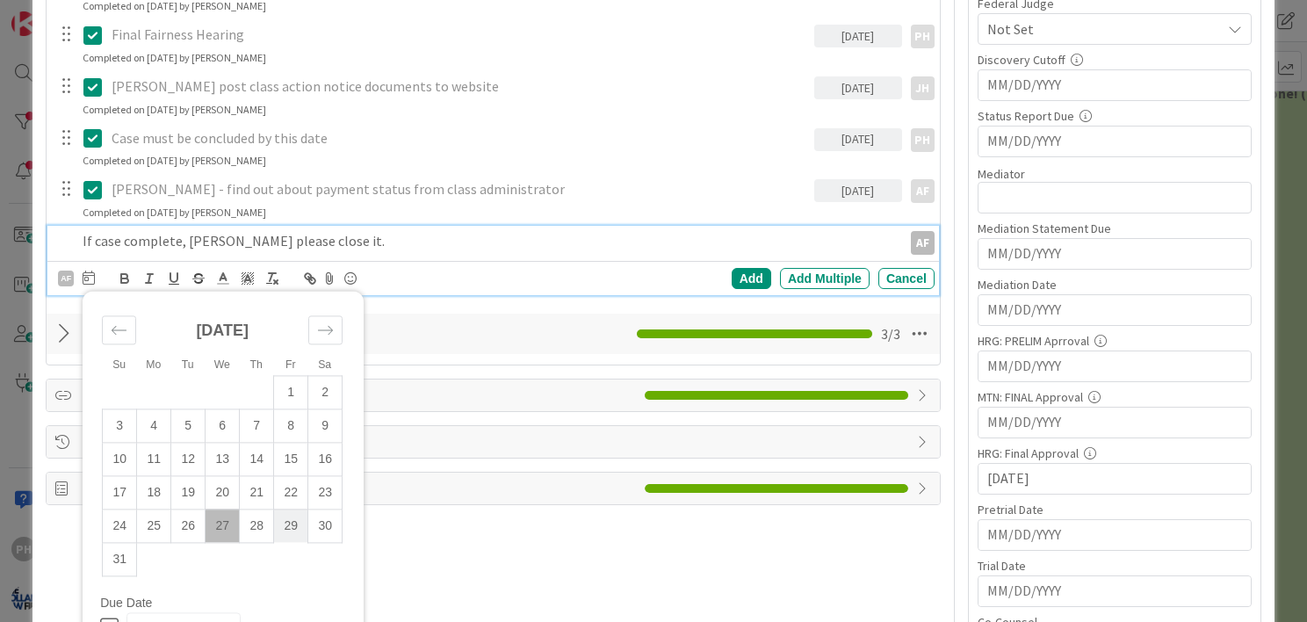
click at [287, 522] on td "29" at bounding box center [291, 526] width 34 height 33
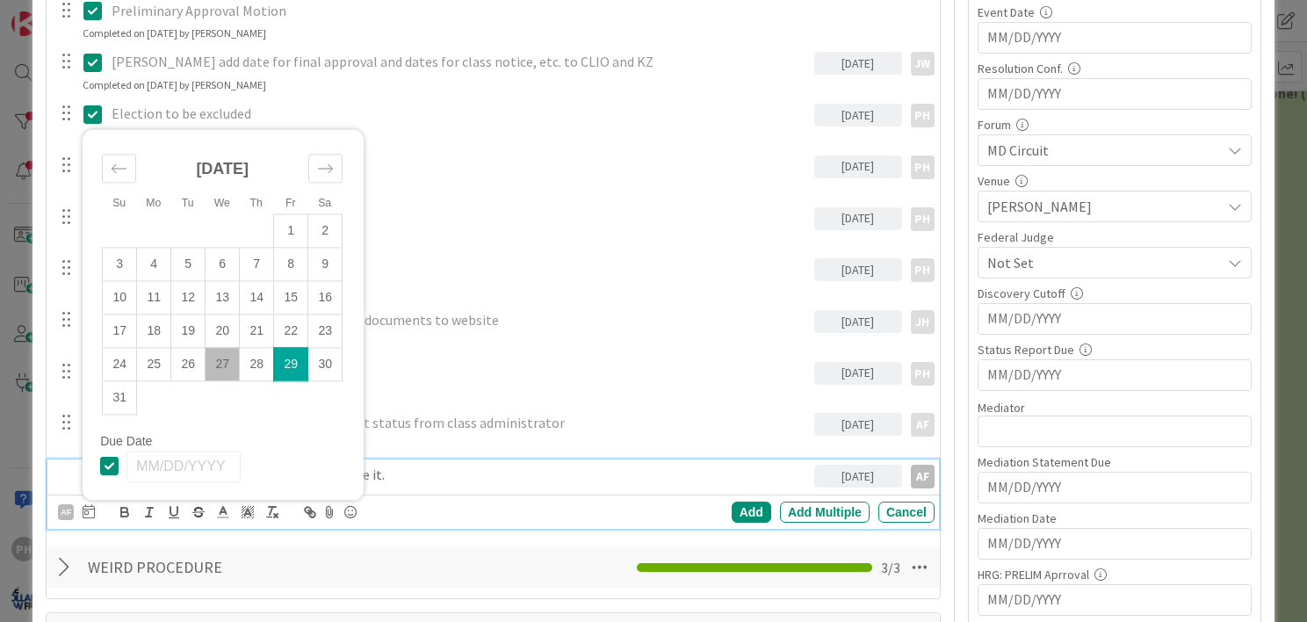
scroll to position [529, 0]
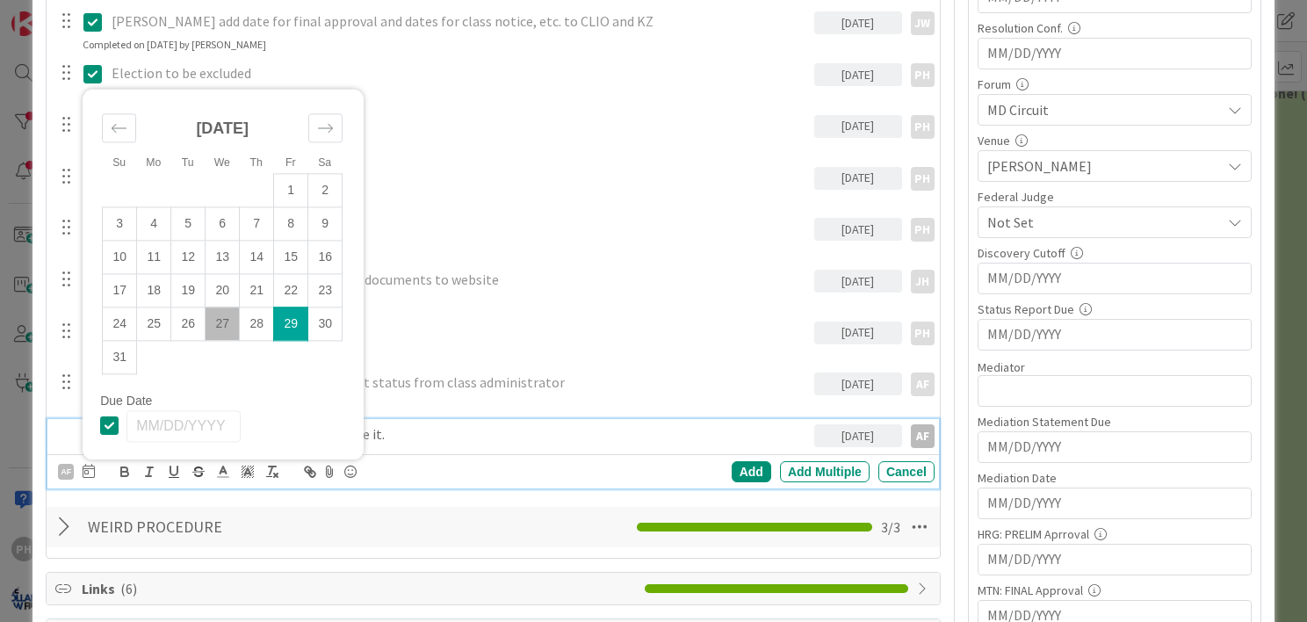
click at [530, 313] on div "Settlement Agreement Update Cancel Completed on [DATE] by [PERSON_NAME] Prelimi…" at bounding box center [493, 198] width 876 height 592
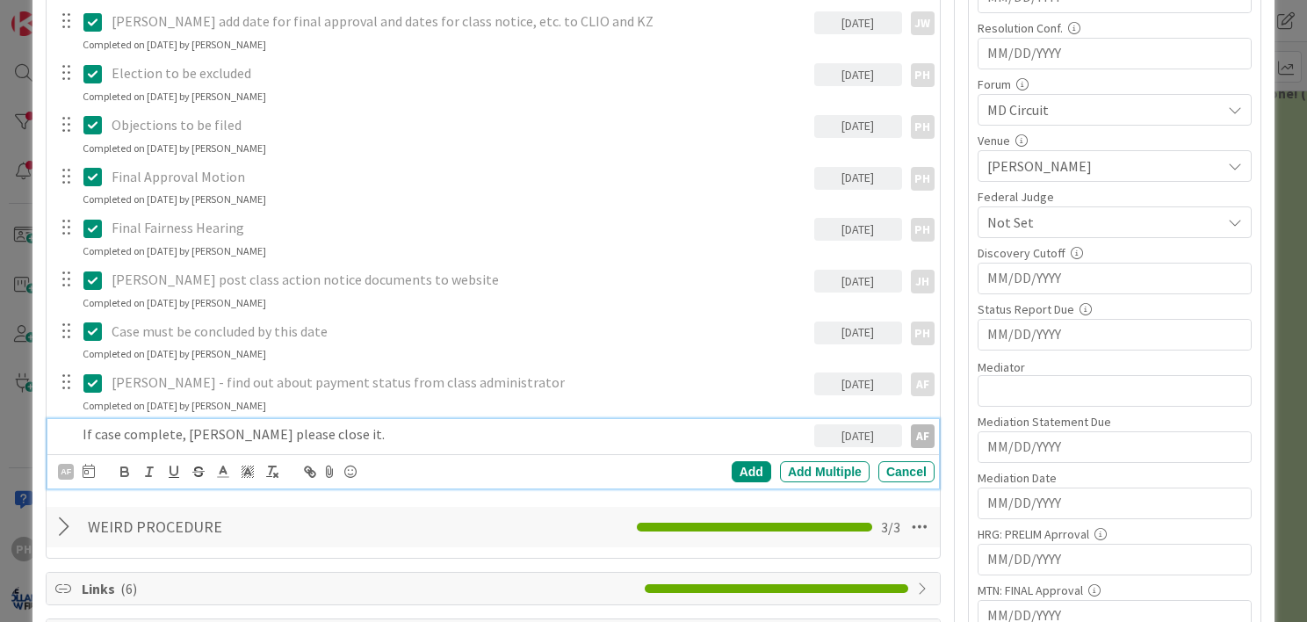
click at [115, 437] on p "If case complete, [PERSON_NAME] please close it." at bounding box center [445, 434] width 725 height 20
click at [751, 464] on div "Add" at bounding box center [752, 471] width 40 height 21
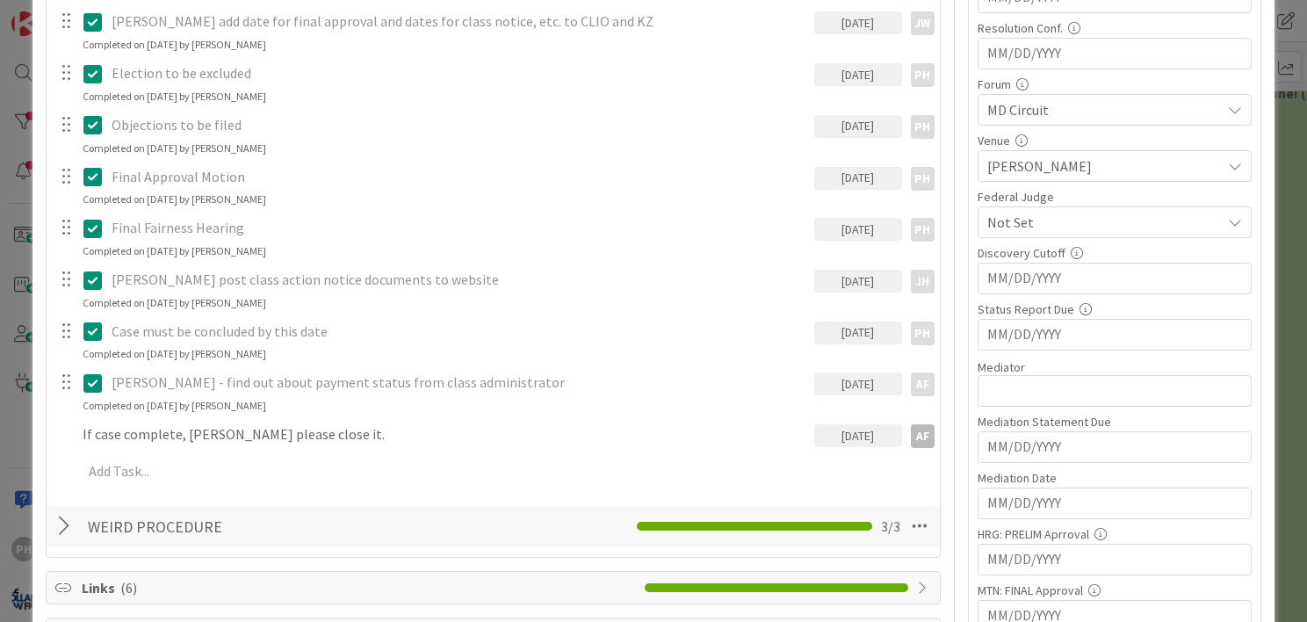
type textarea "x"
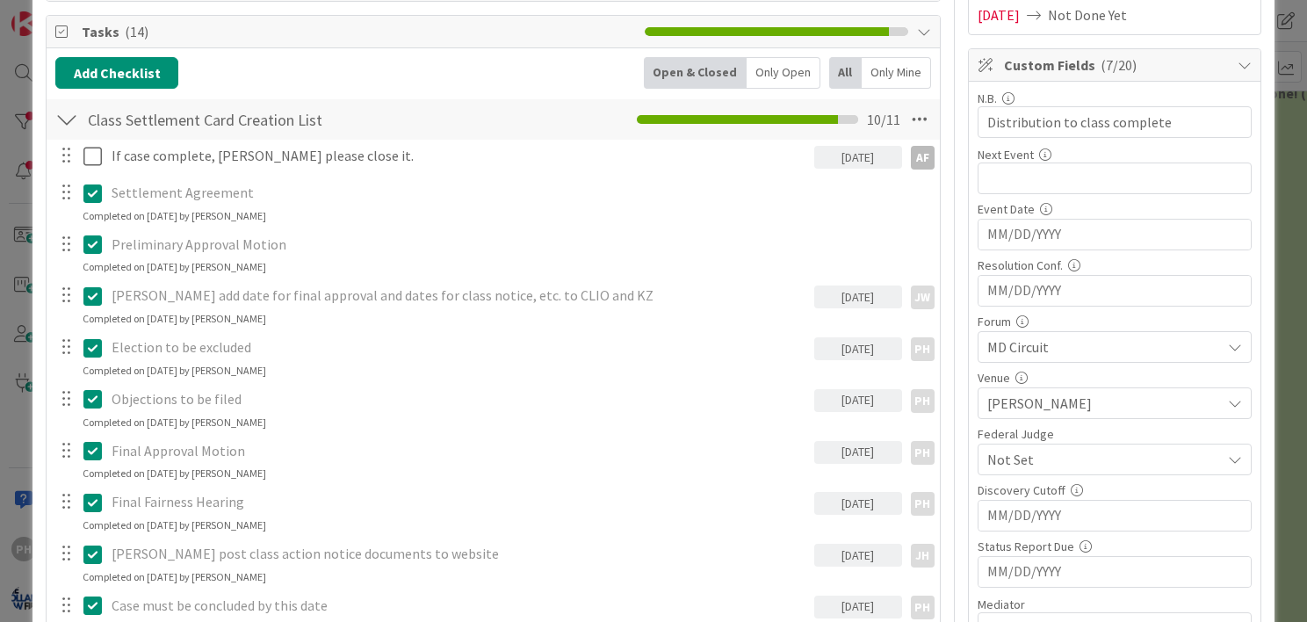
scroll to position [0, 0]
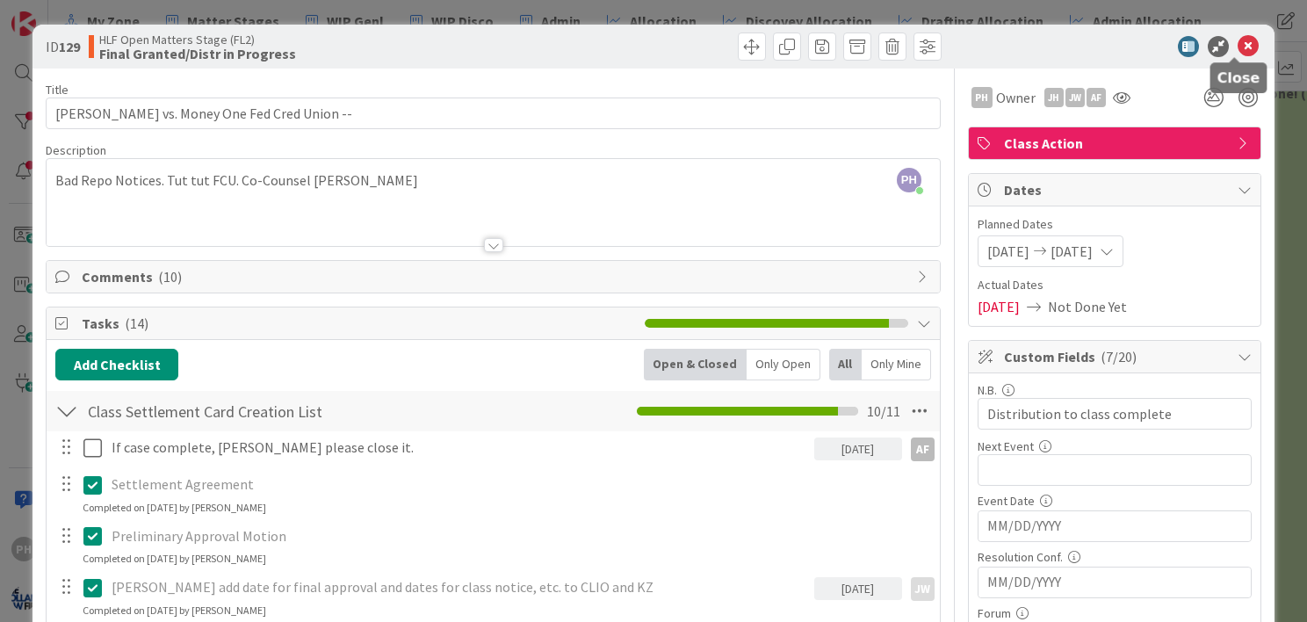
click at [1238, 38] on icon at bounding box center [1248, 46] width 21 height 21
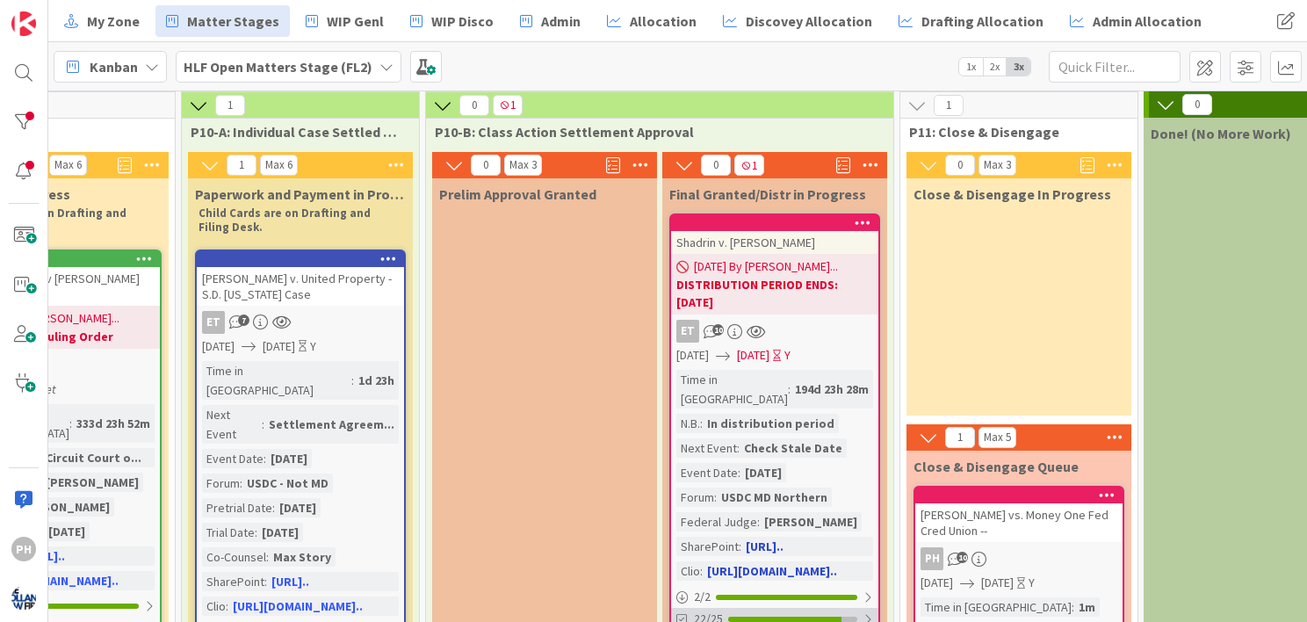
scroll to position [0, 2602]
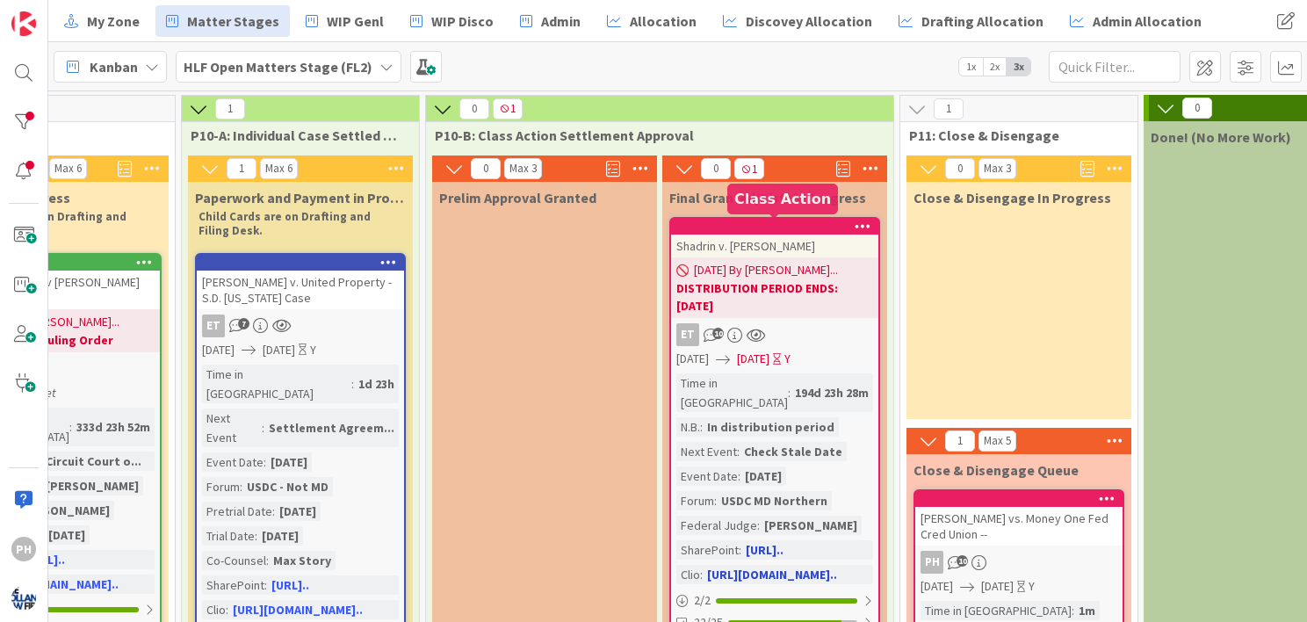
click at [752, 232] on div at bounding box center [778, 227] width 199 height 12
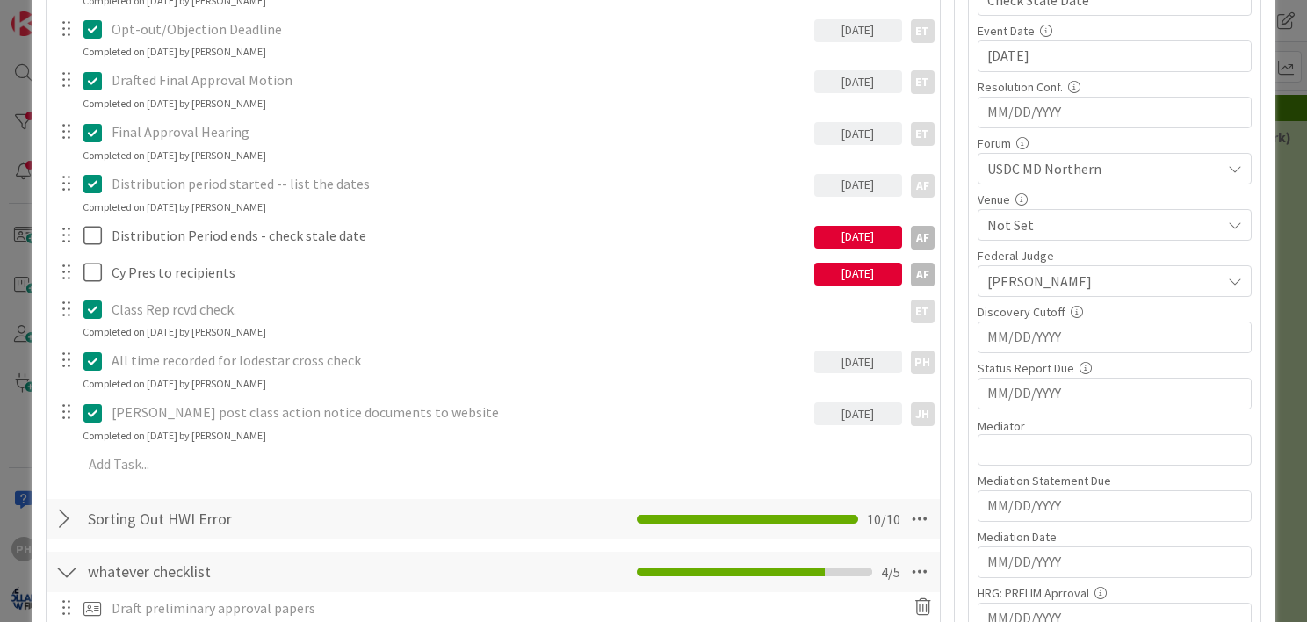
scroll to position [492, 0]
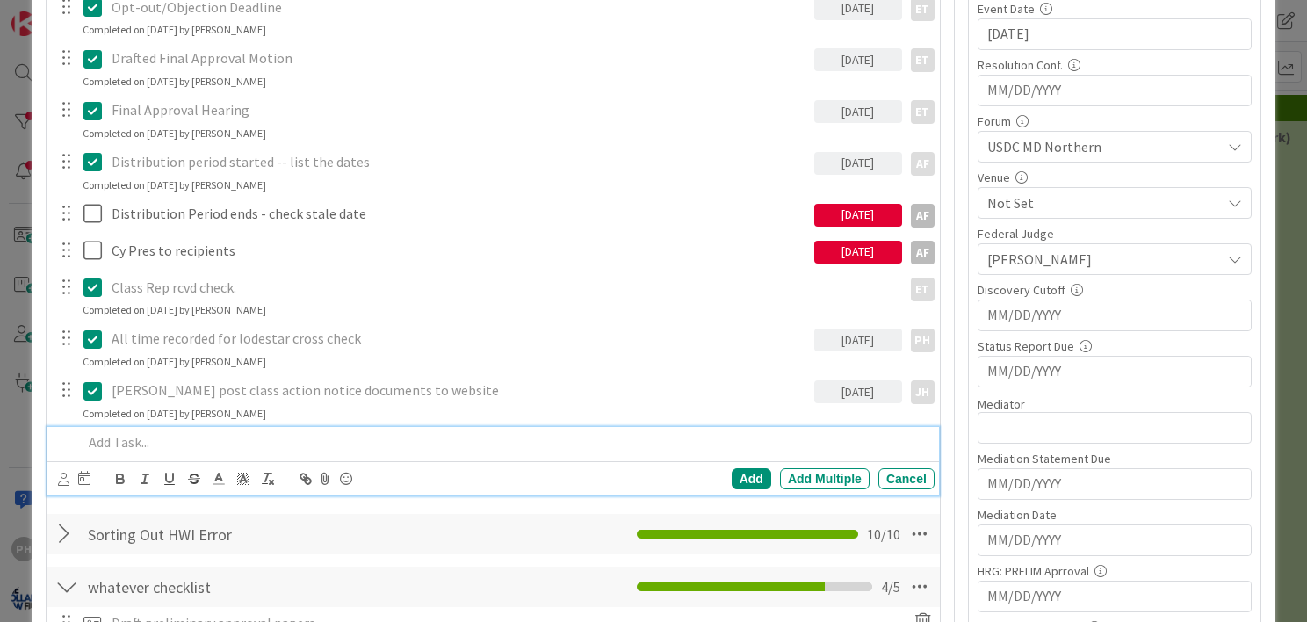
click at [123, 432] on p at bounding box center [505, 442] width 845 height 20
click at [62, 474] on icon at bounding box center [63, 479] width 11 height 13
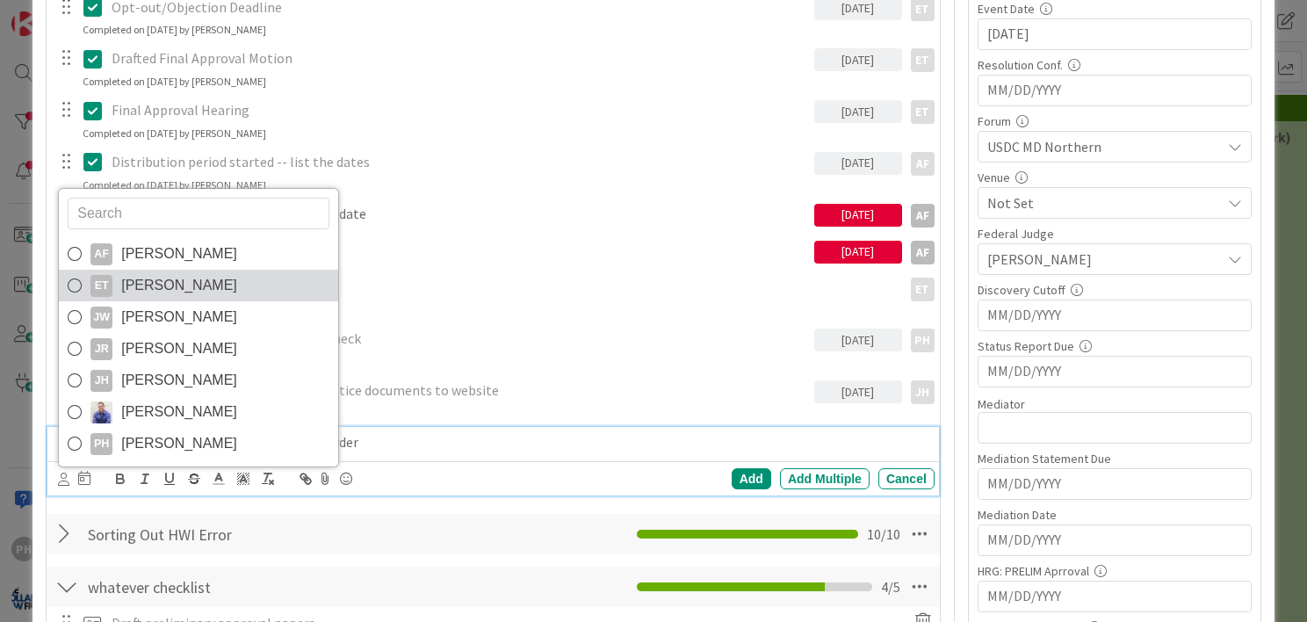
click at [81, 281] on icon at bounding box center [75, 285] width 14 height 26
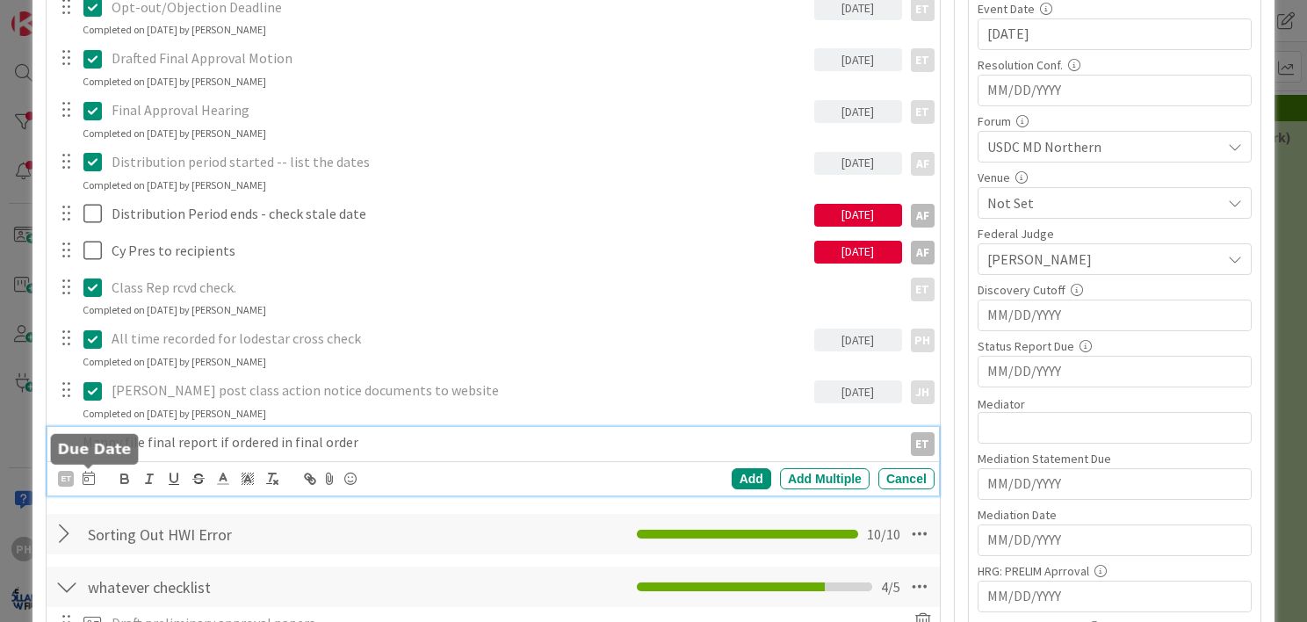
click at [86, 474] on icon at bounding box center [89, 478] width 12 height 14
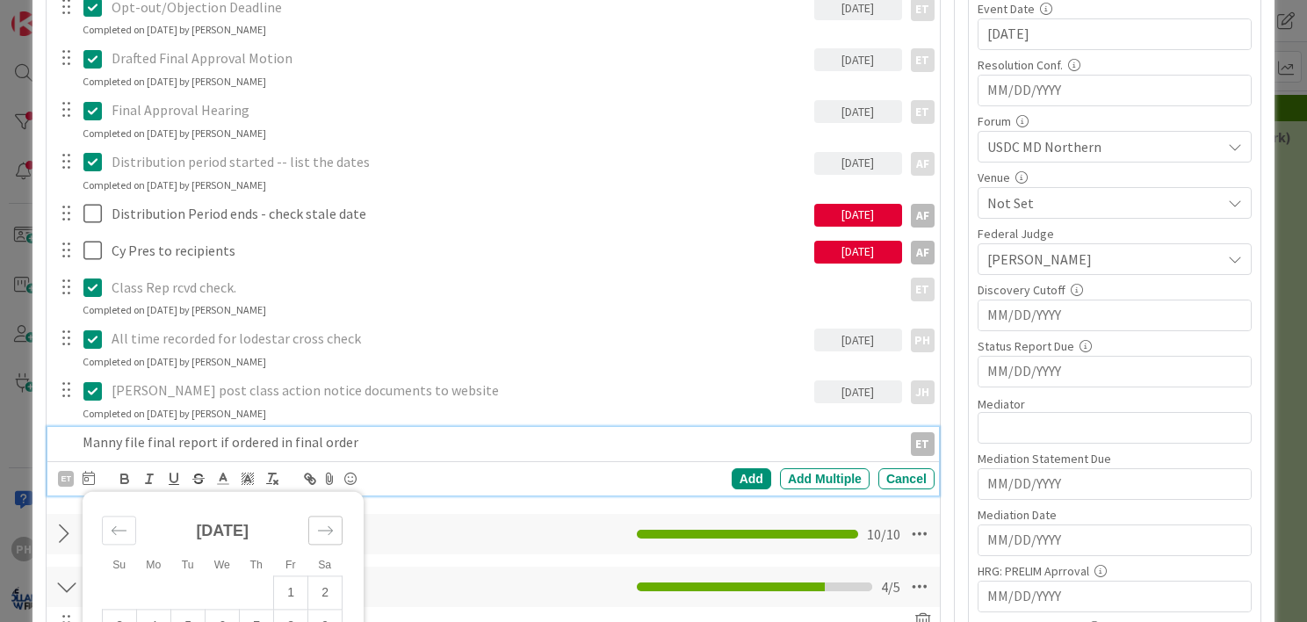
click at [320, 526] on icon "Move forward to switch to the next month." at bounding box center [325, 531] width 17 height 17
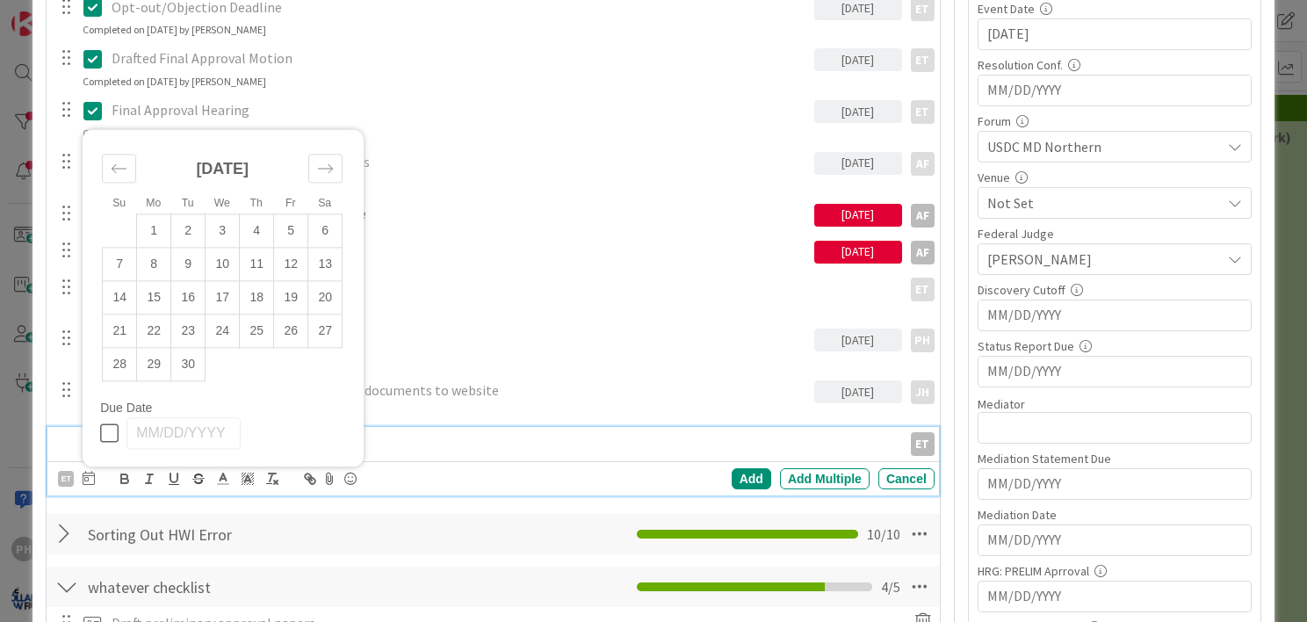
scroll to position [576, 0]
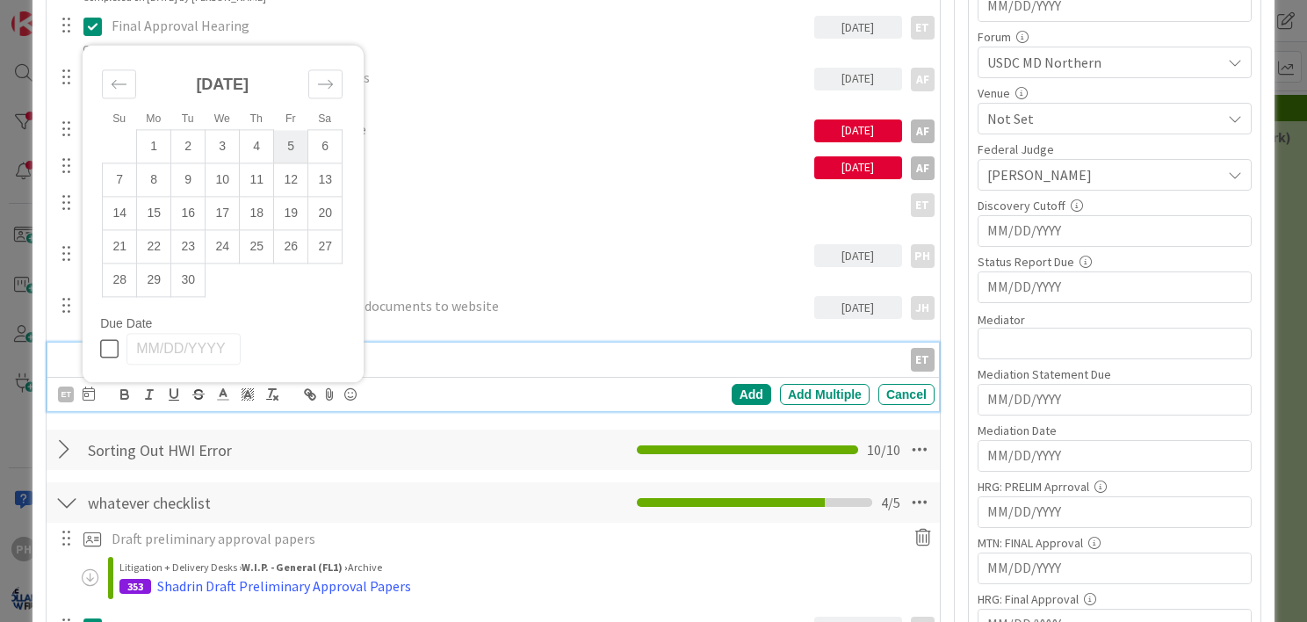
click at [290, 137] on td "5" at bounding box center [291, 146] width 34 height 33
click at [718, 391] on div "Add Add Multiple Cancel" at bounding box center [750, 394] width 368 height 21
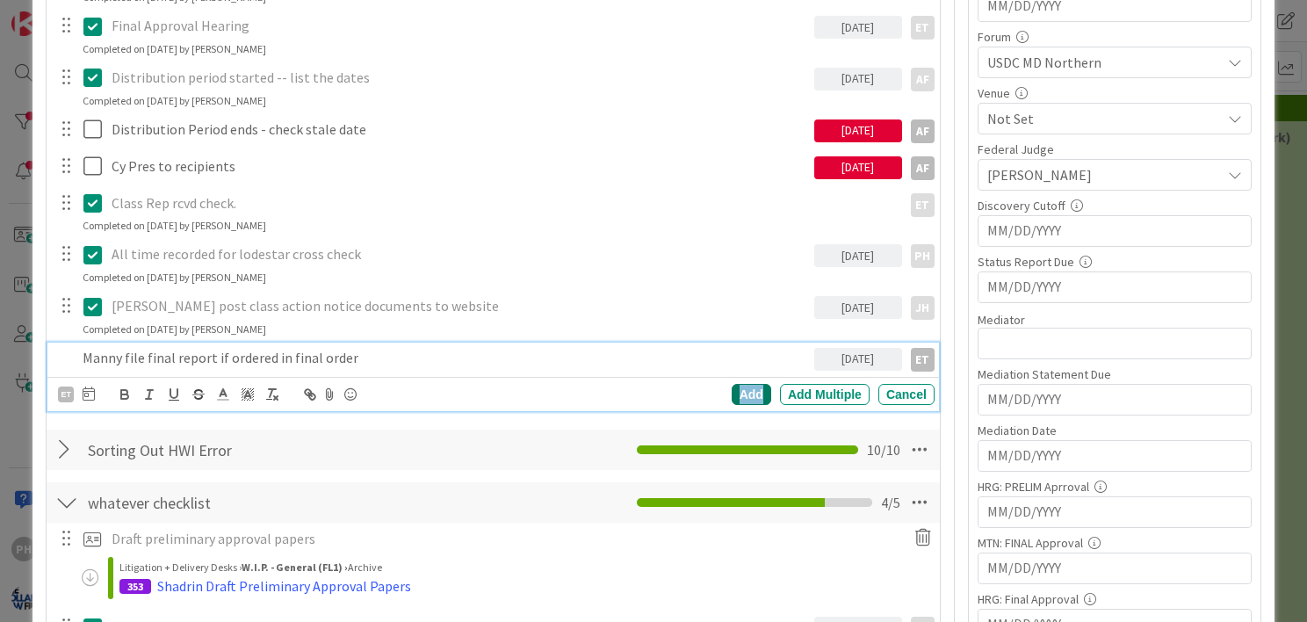
click at [732, 392] on div "Add" at bounding box center [752, 394] width 40 height 21
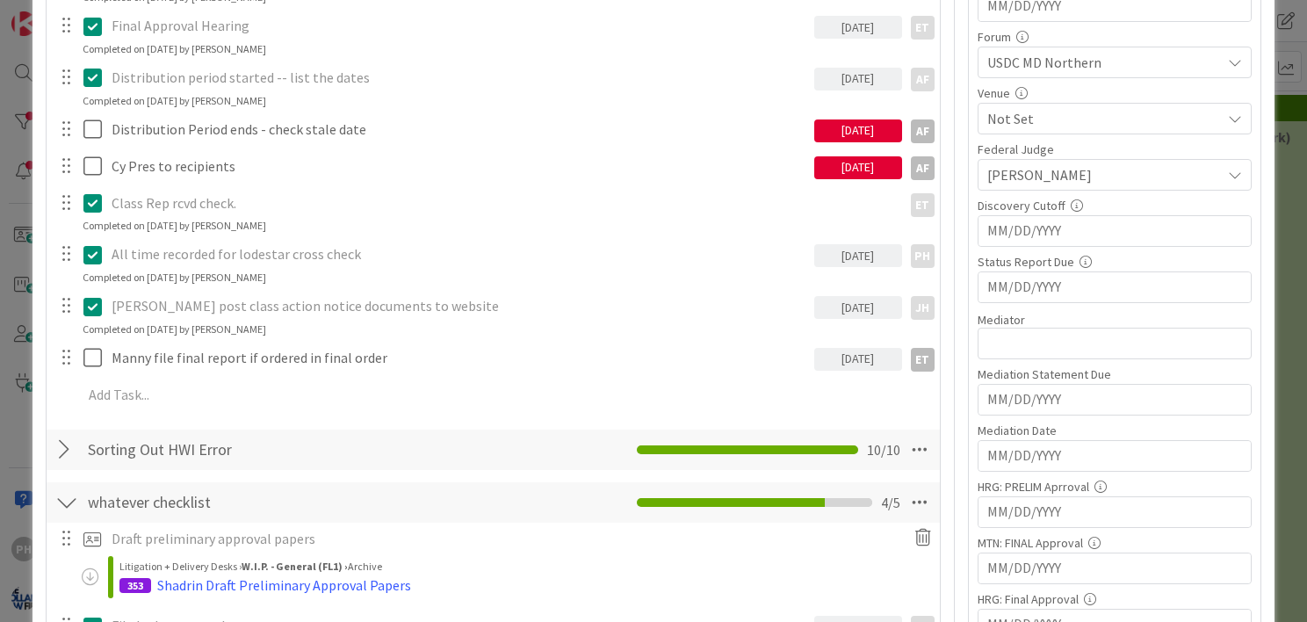
scroll to position [474, 0]
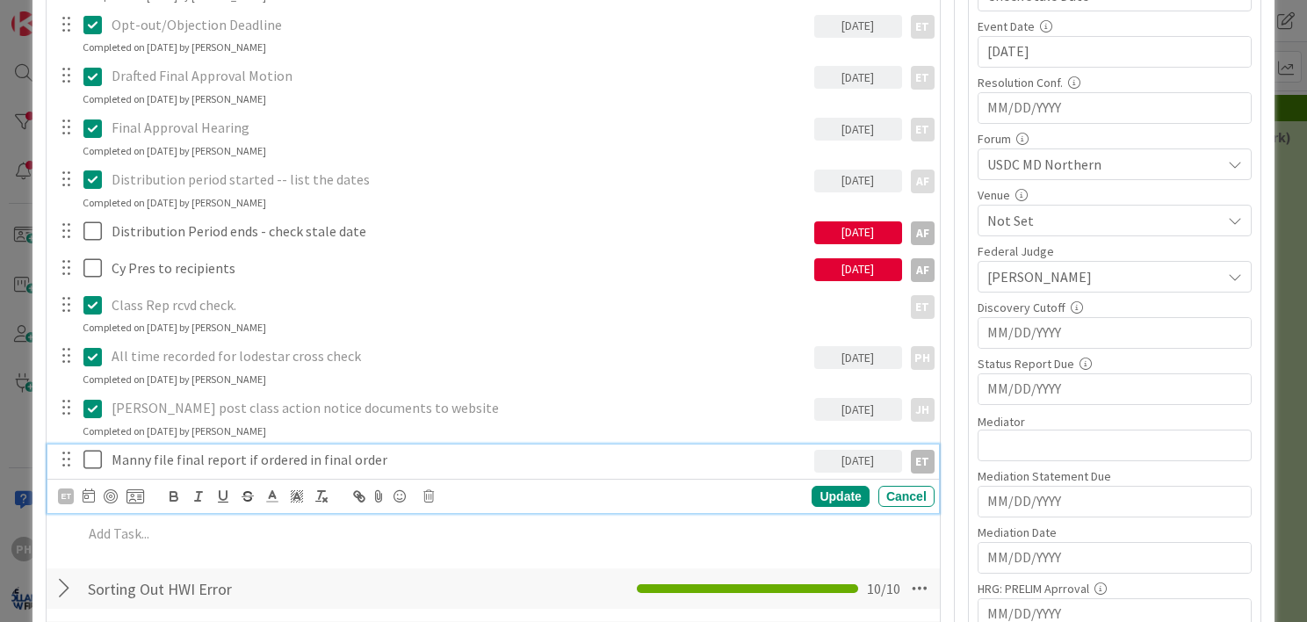
click at [162, 457] on p "Manny file final report if ordered in final order" at bounding box center [460, 460] width 696 height 20
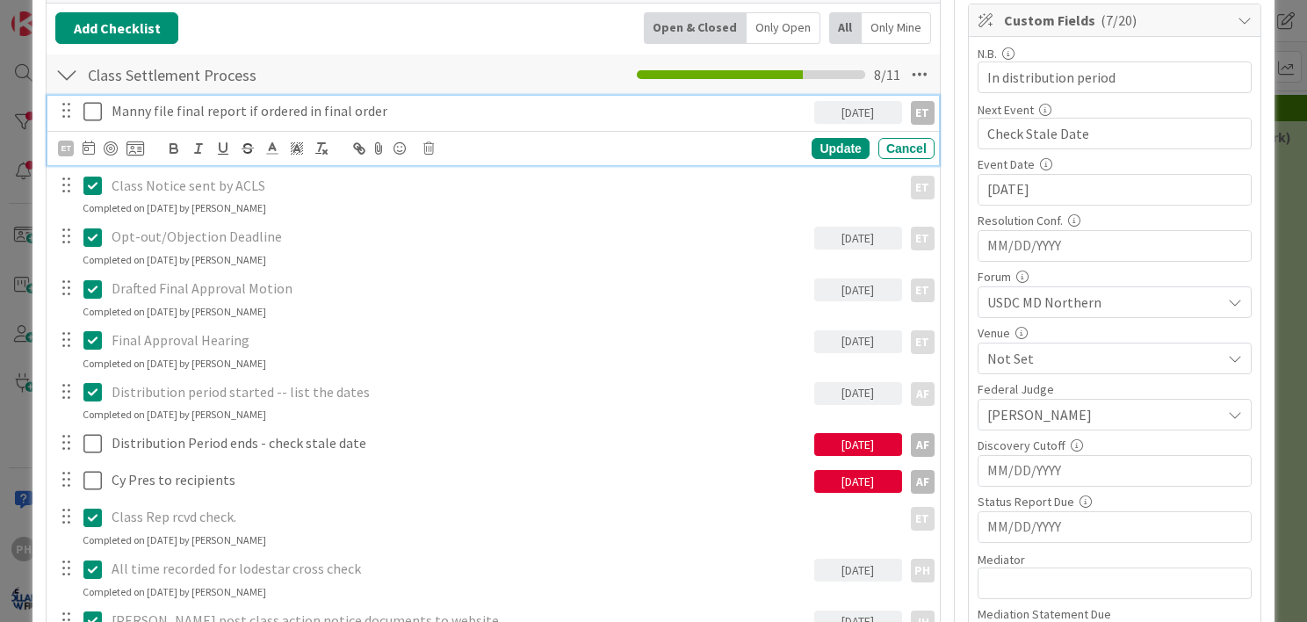
click at [69, 445] on div at bounding box center [65, 443] width 23 height 26
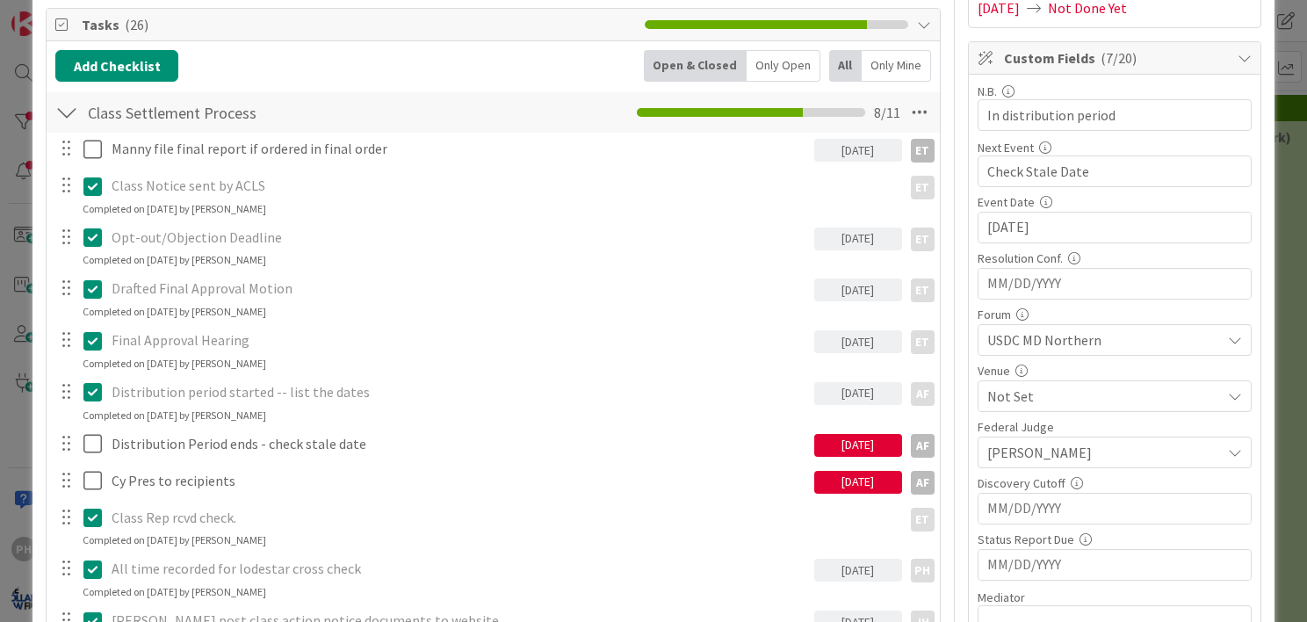
click at [75, 441] on div at bounding box center [65, 444] width 23 height 26
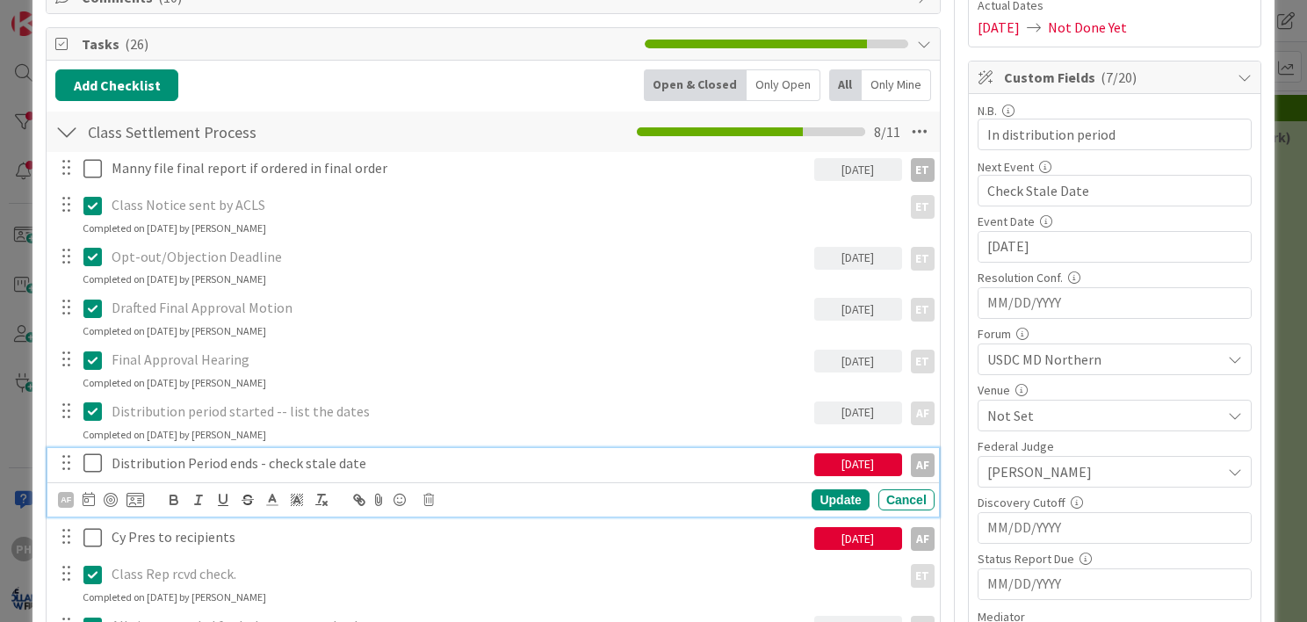
click at [163, 467] on p "Distribution Period ends - check stale date" at bounding box center [460, 463] width 696 height 20
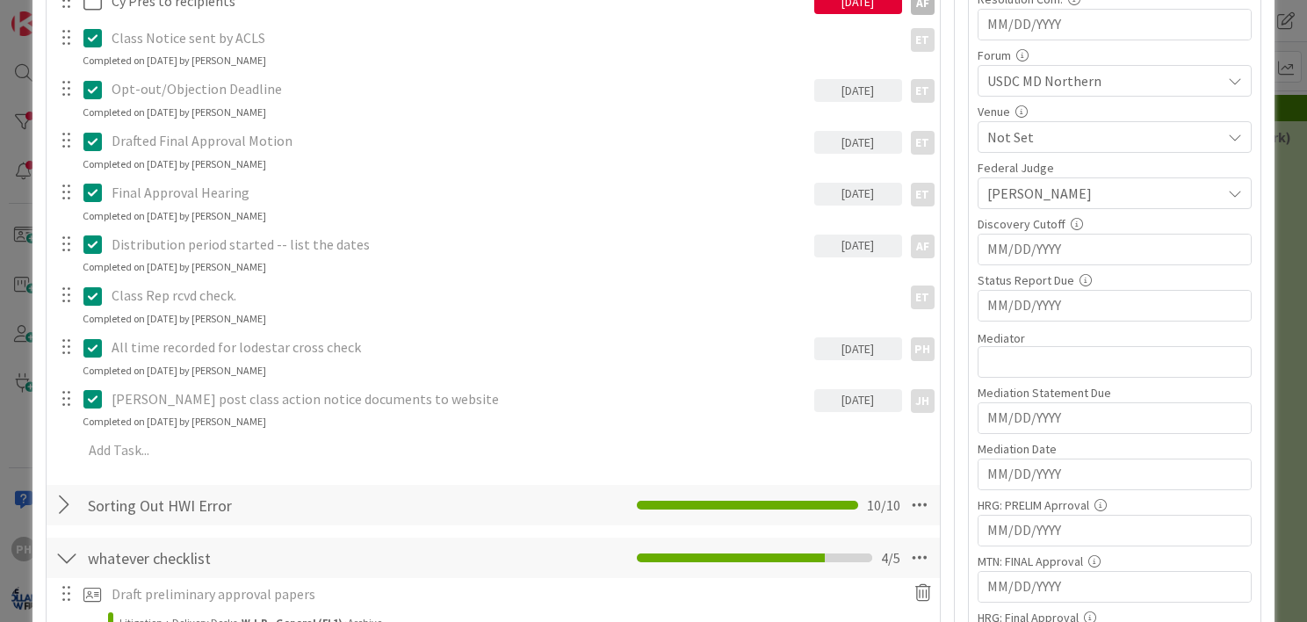
scroll to position [0, 0]
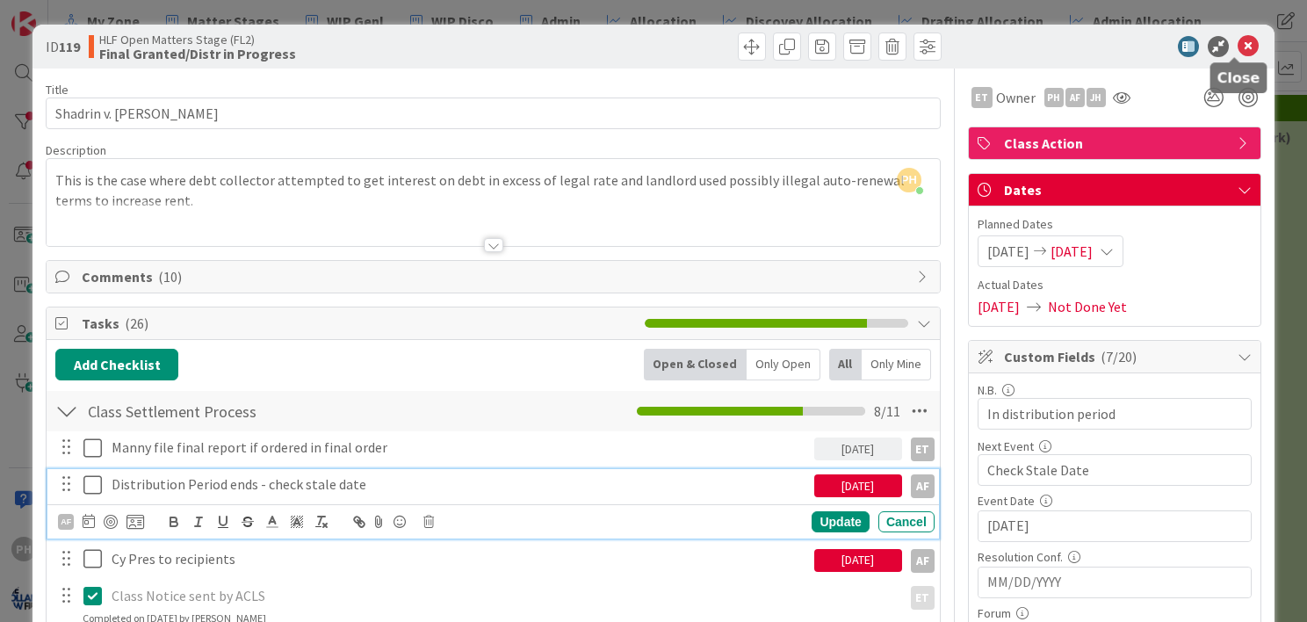
click at [1238, 41] on icon at bounding box center [1248, 46] width 21 height 21
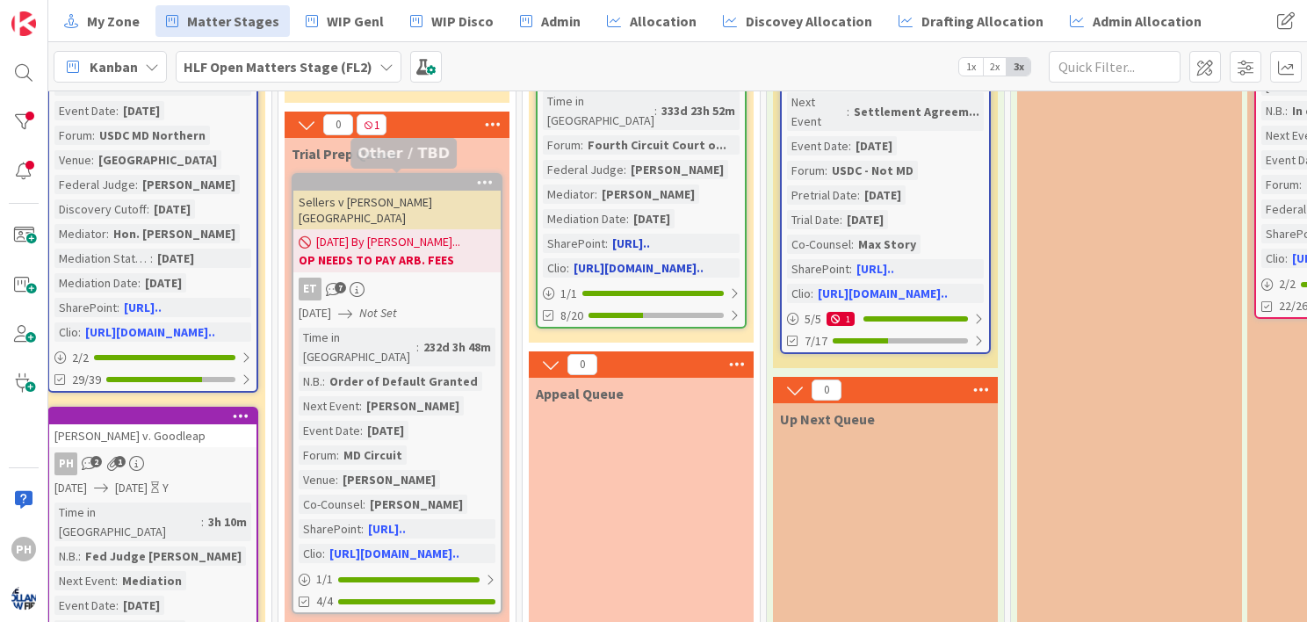
scroll to position [318, 2017]
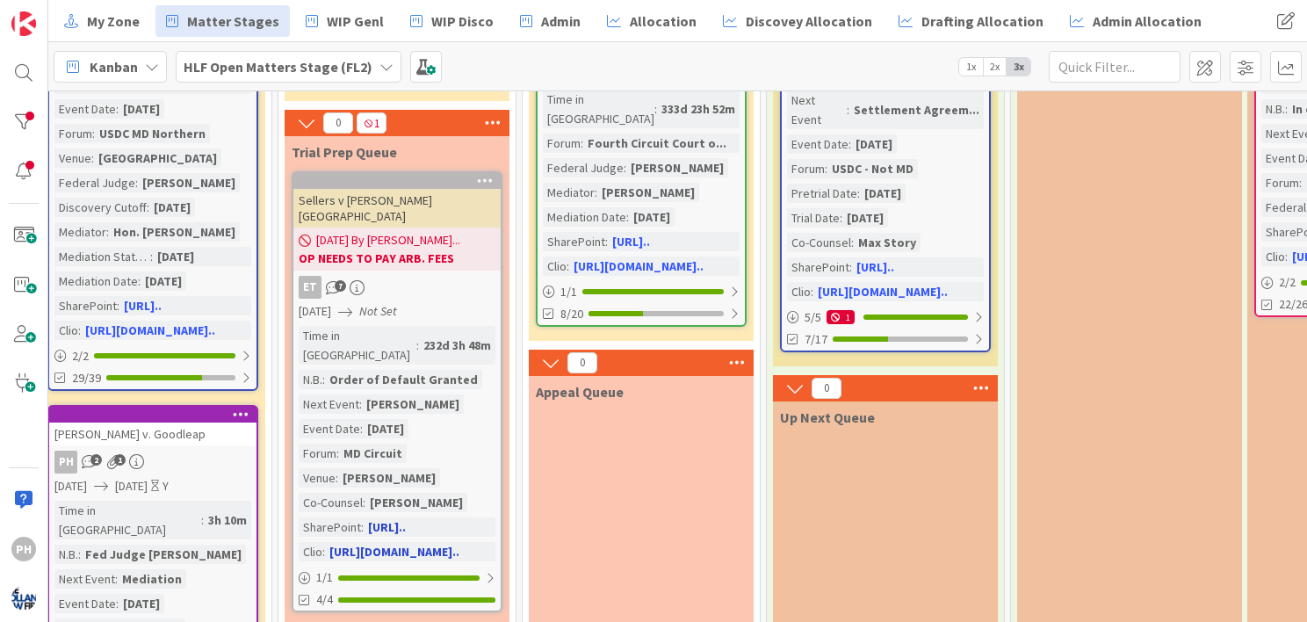
click at [331, 302] on span "[DATE]" at bounding box center [315, 311] width 33 height 18
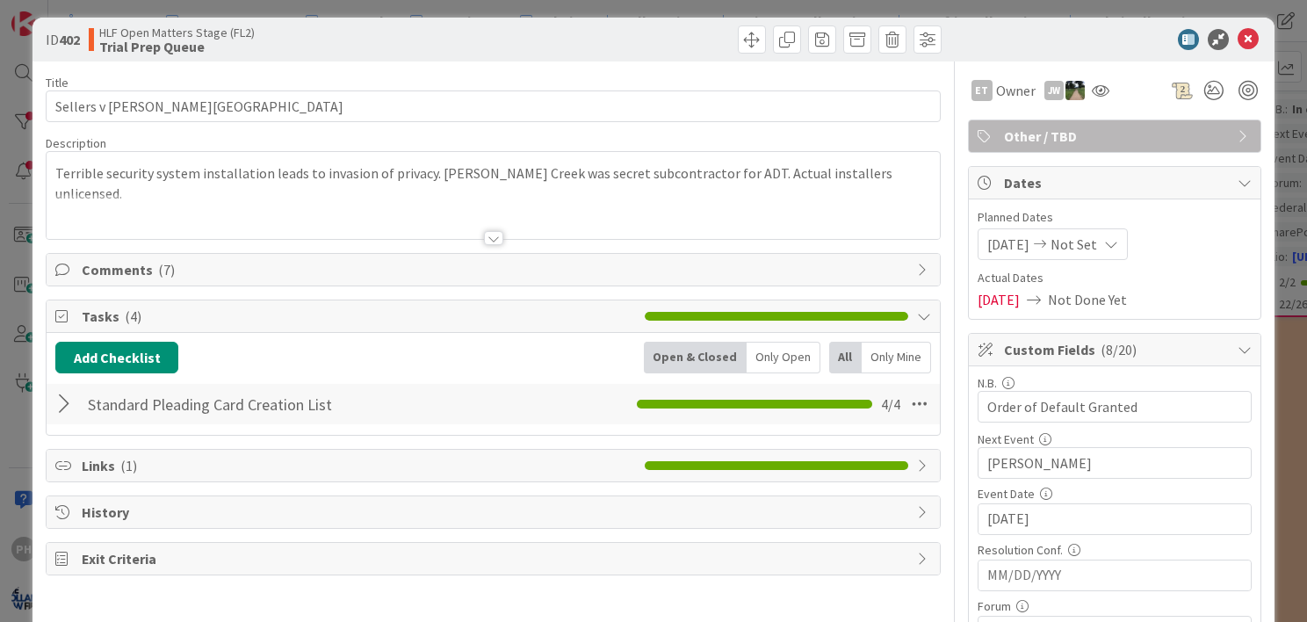
scroll to position [9, 0]
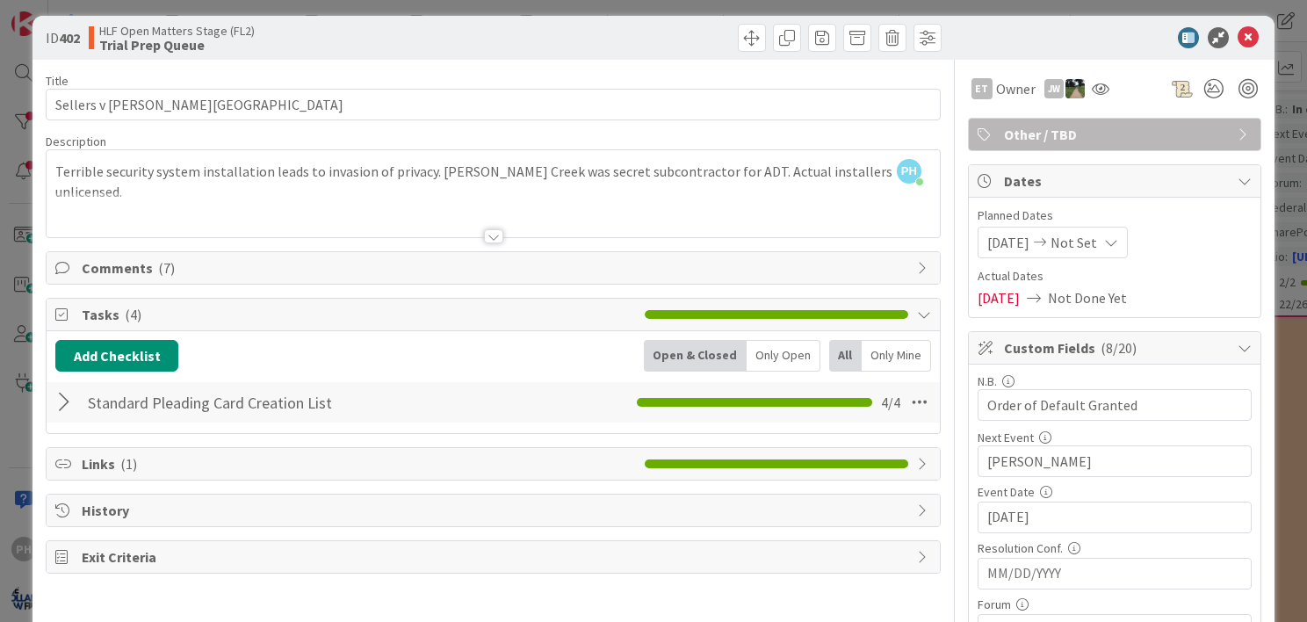
click at [409, 262] on span "Comments ( 7 )" at bounding box center [495, 267] width 827 height 21
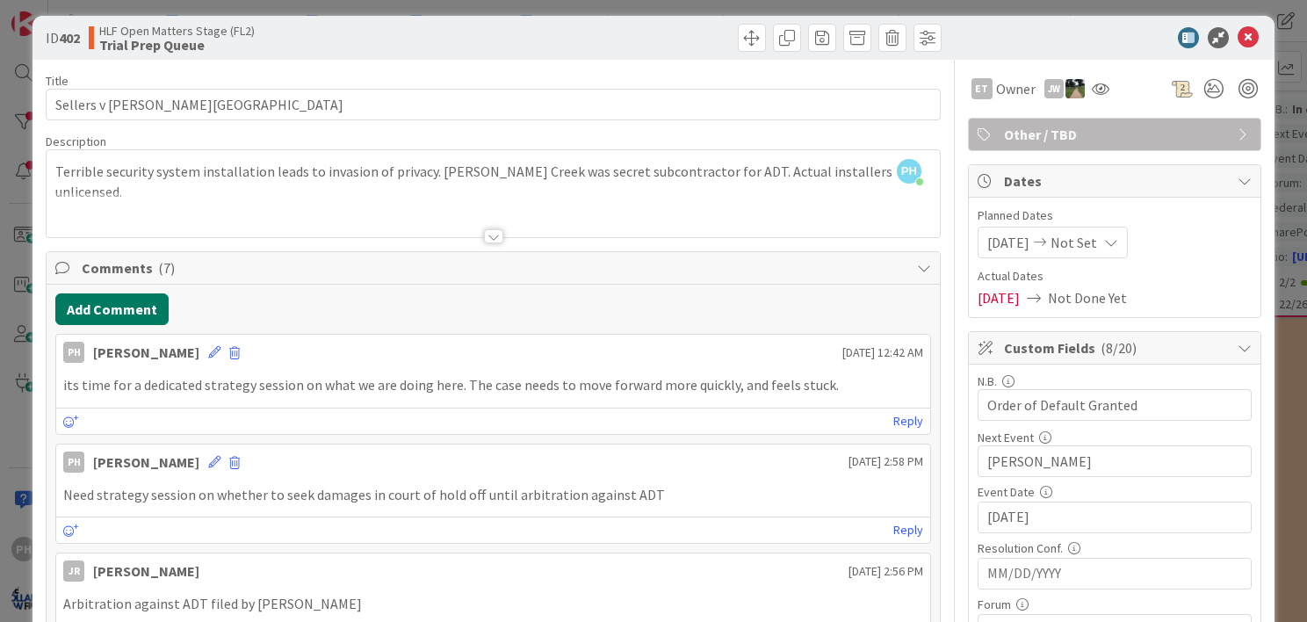
click at [141, 297] on button "Add Comment" at bounding box center [111, 309] width 113 height 32
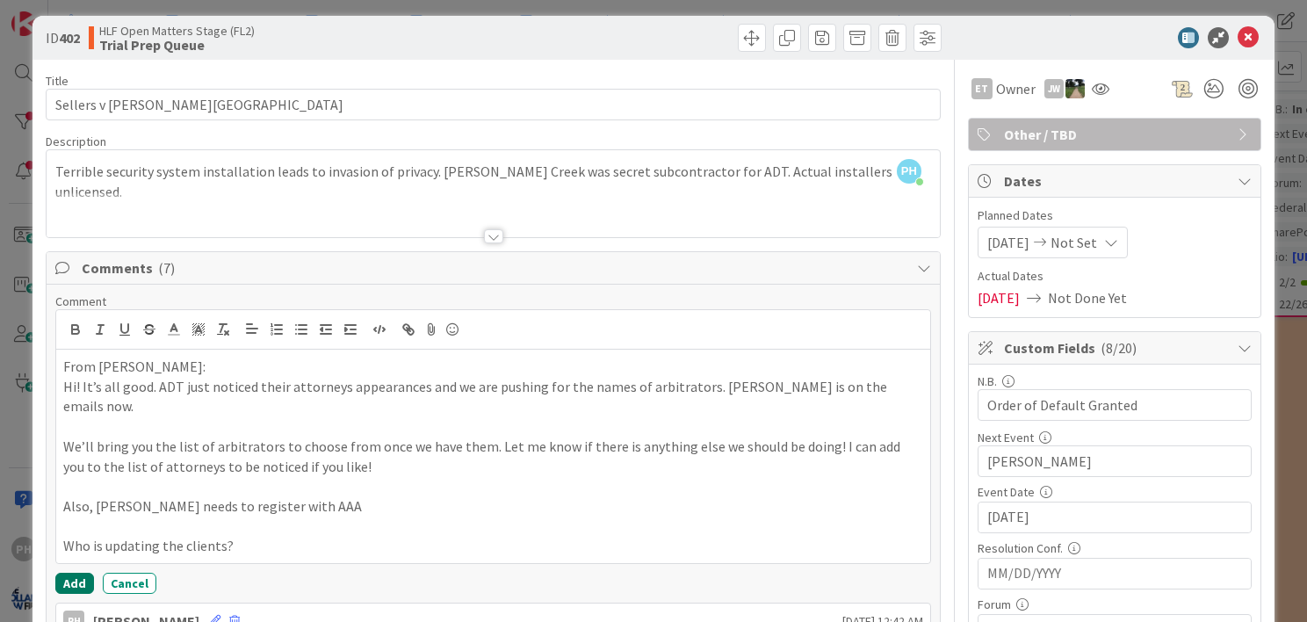
click at [72, 573] on button "Add" at bounding box center [74, 583] width 39 height 21
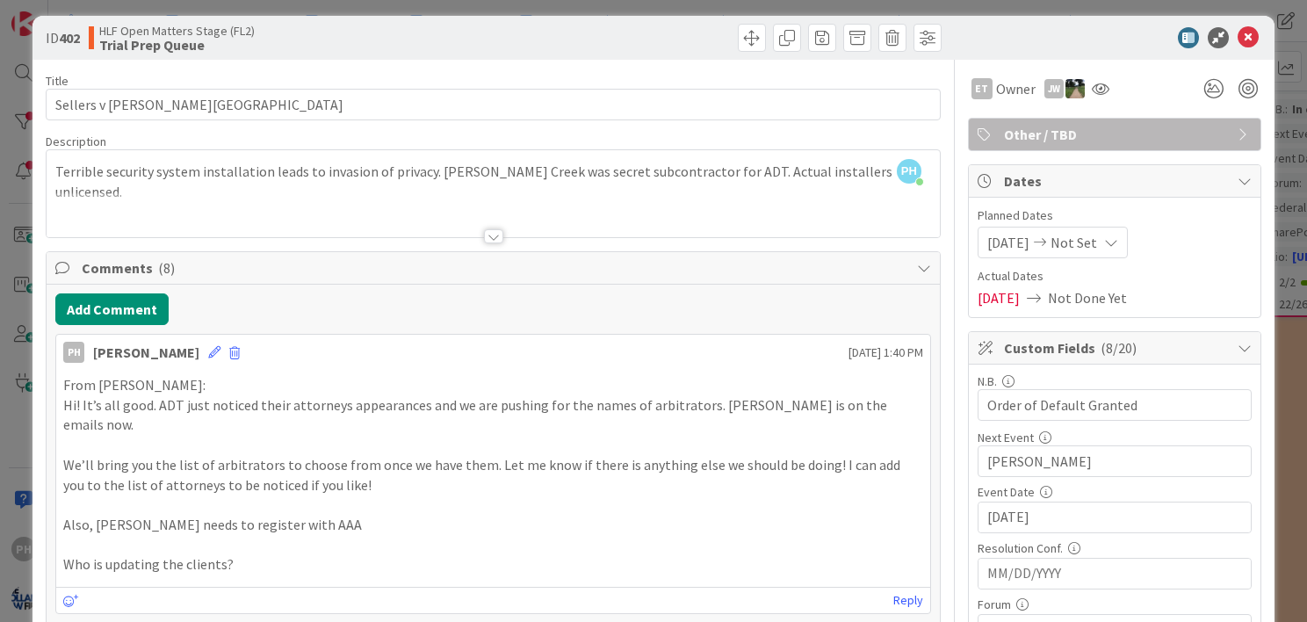
click at [819, 278] on div "Comments ( 8 )" at bounding box center [494, 268] width 894 height 33
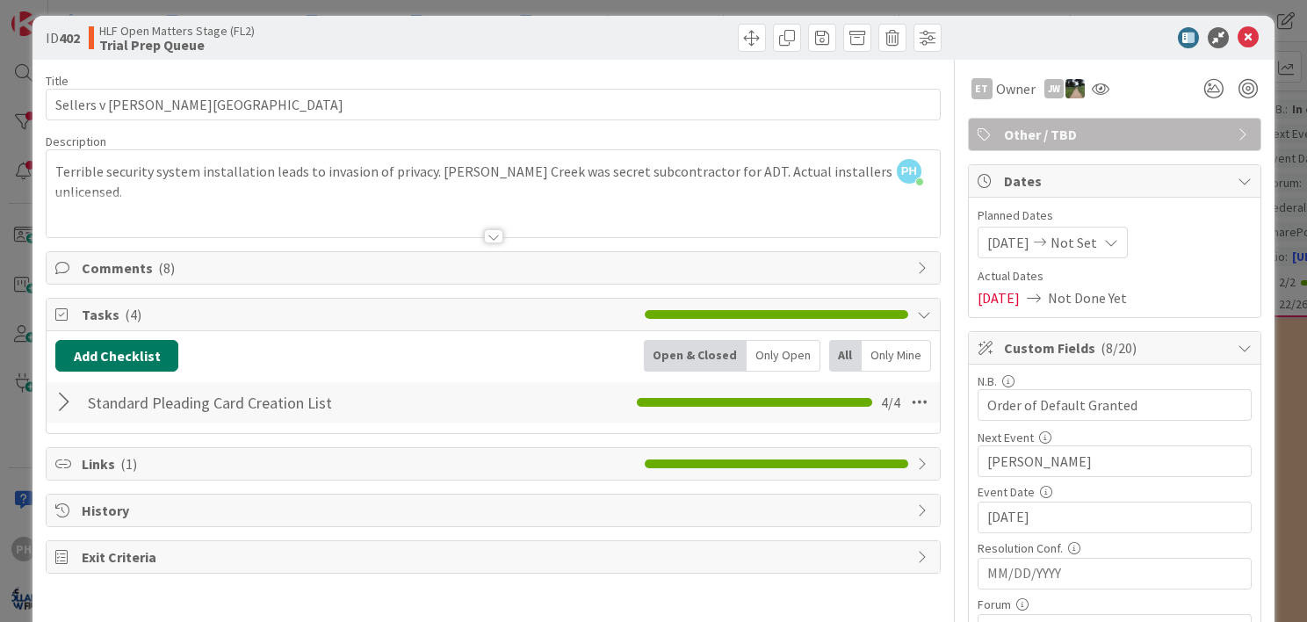
click at [95, 346] on button "Add Checklist" at bounding box center [116, 356] width 123 height 32
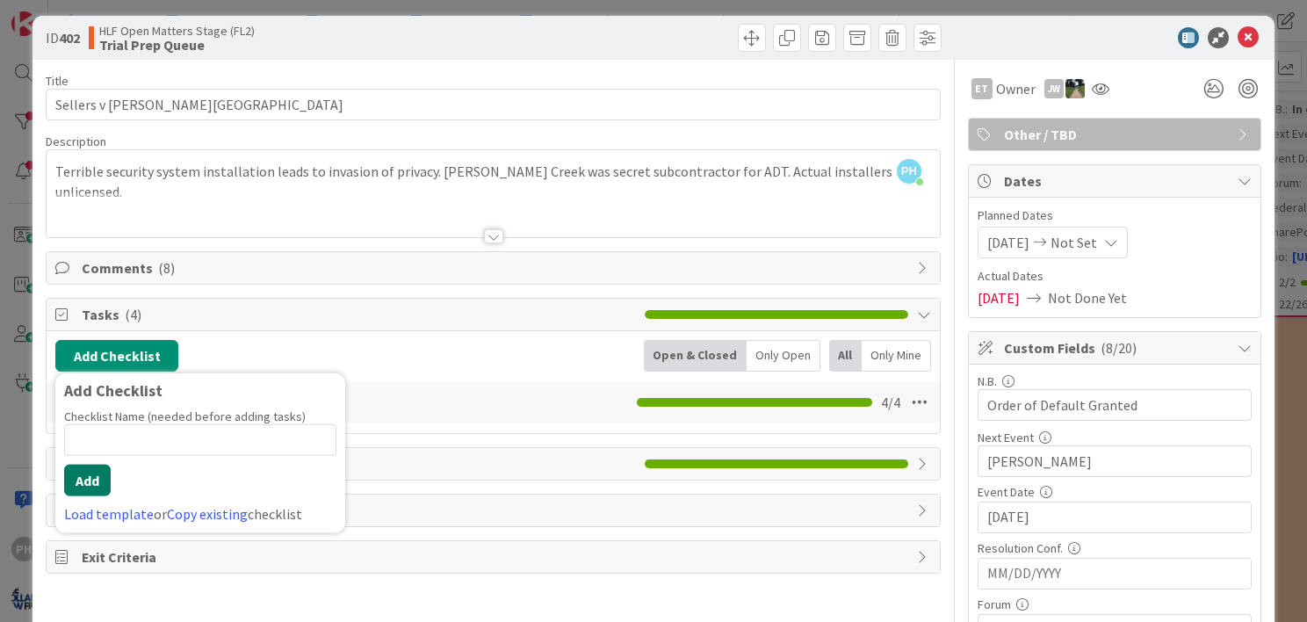
click at [84, 474] on button "Add" at bounding box center [87, 481] width 47 height 32
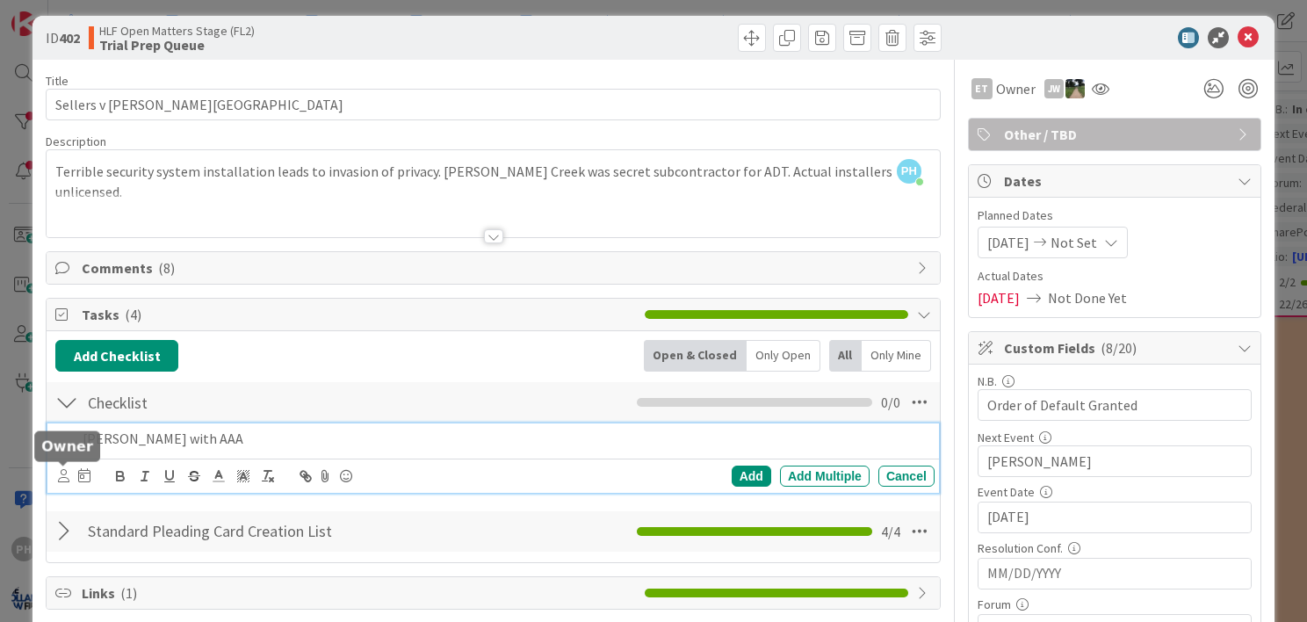
click at [59, 478] on icon at bounding box center [63, 475] width 11 height 13
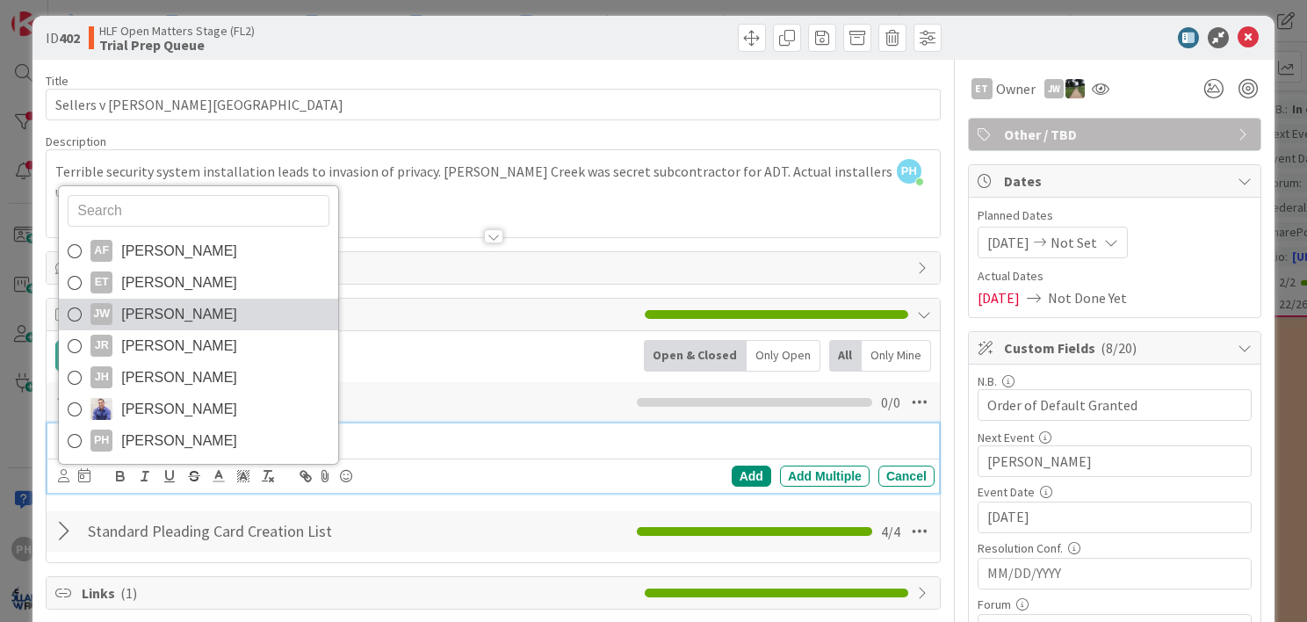
click at [88, 309] on link "[PERSON_NAME] [PERSON_NAME]" at bounding box center [198, 315] width 279 height 32
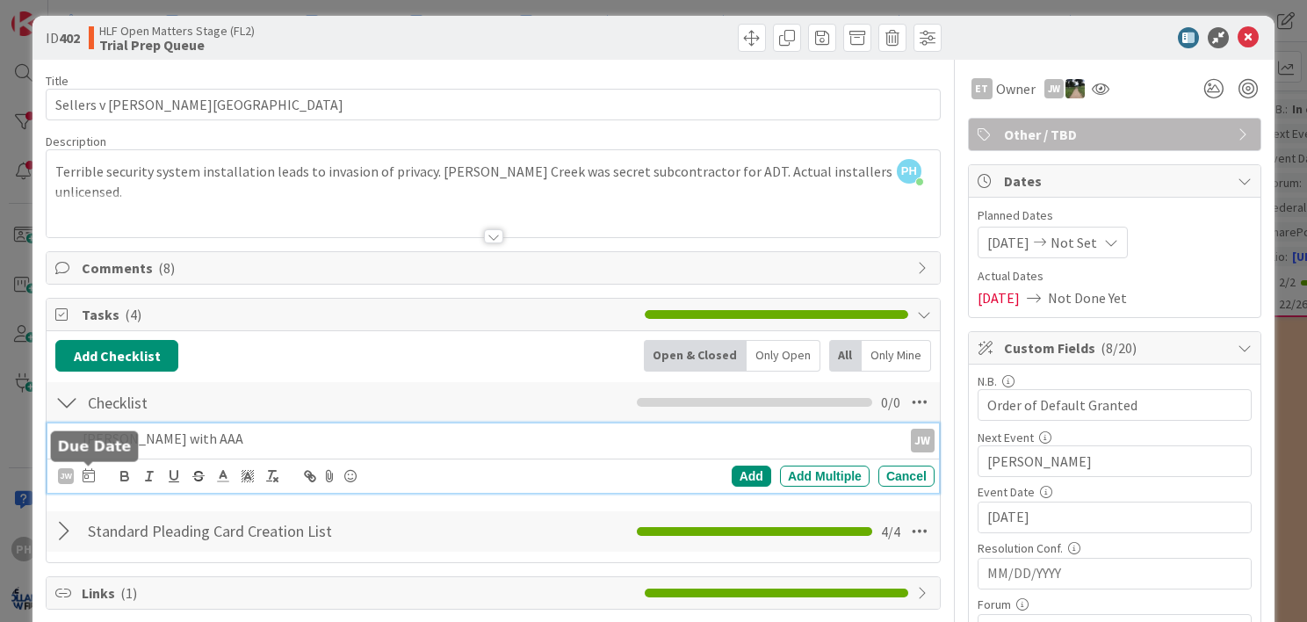
click at [84, 477] on icon at bounding box center [89, 475] width 12 height 14
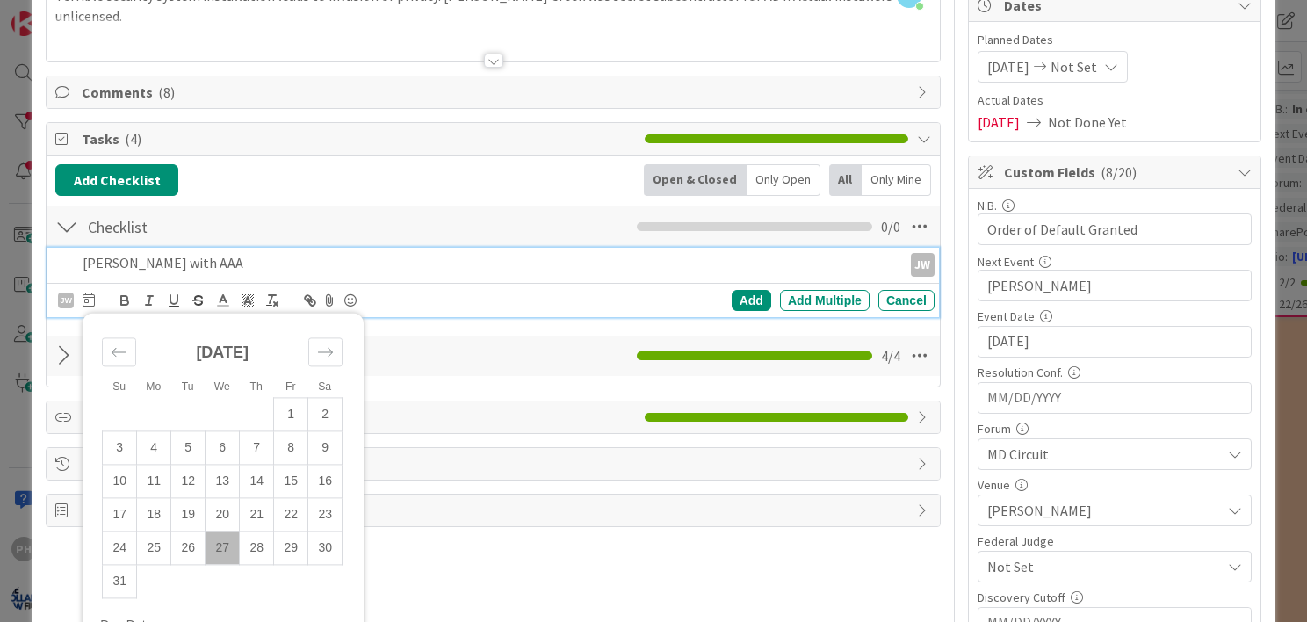
scroll to position [190, 0]
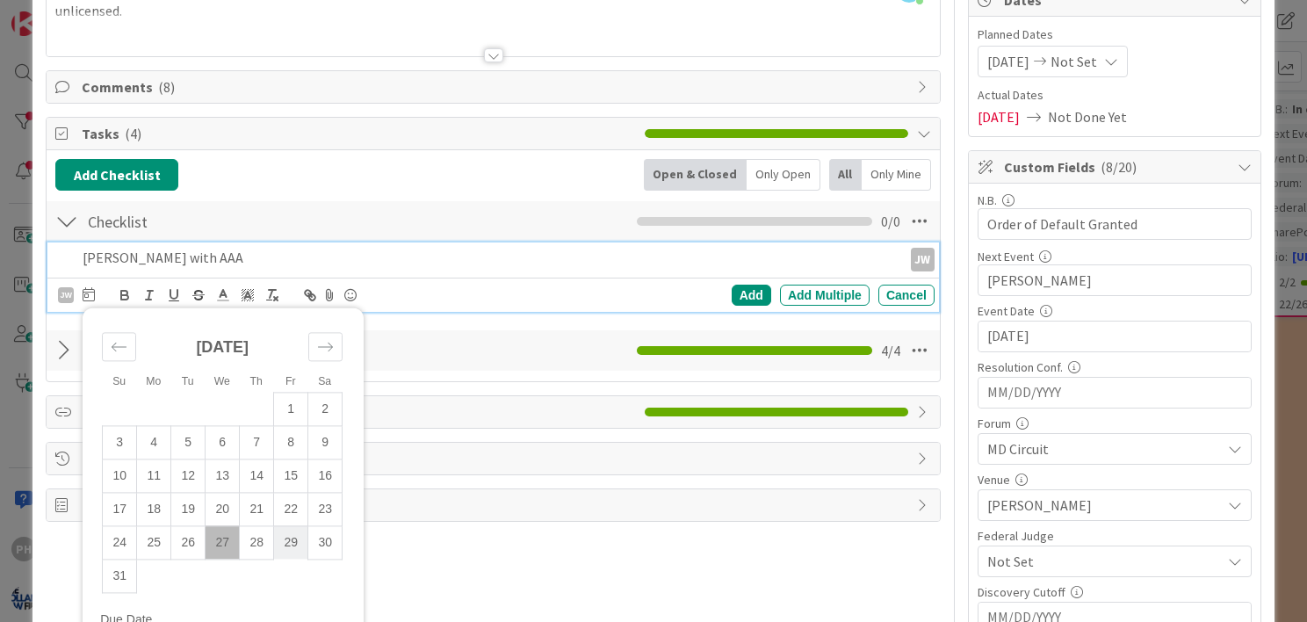
click at [288, 534] on td "29" at bounding box center [291, 542] width 34 height 33
click at [732, 295] on div "Add" at bounding box center [752, 295] width 40 height 21
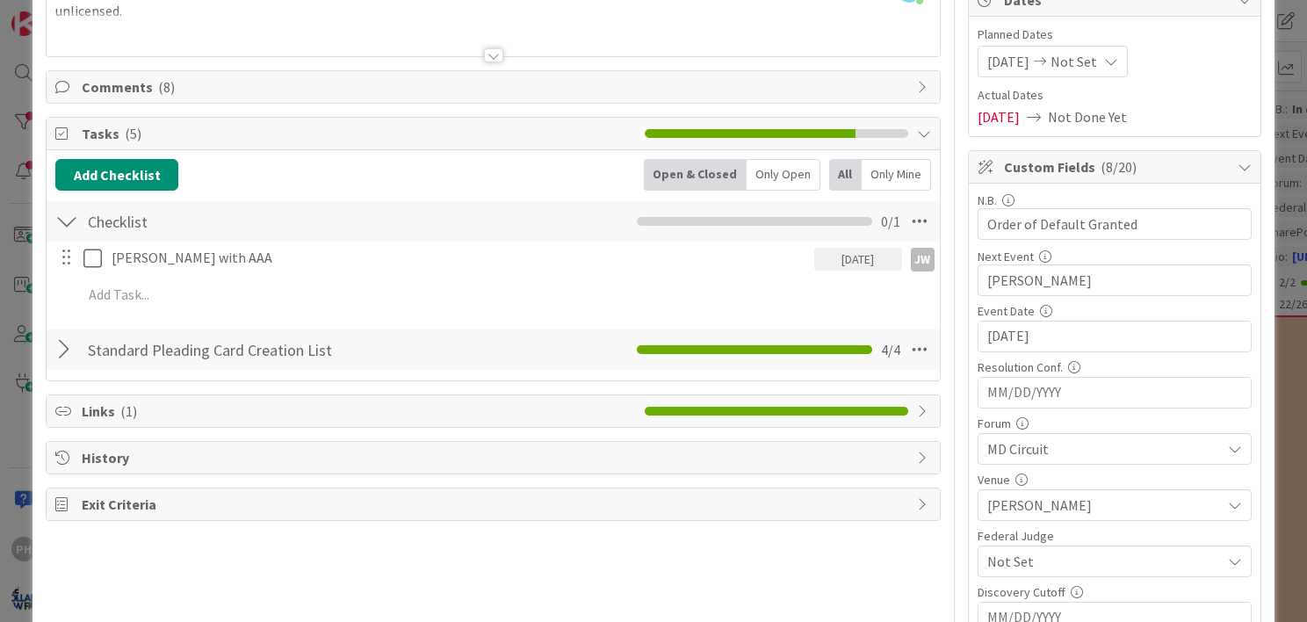
scroll to position [0, 0]
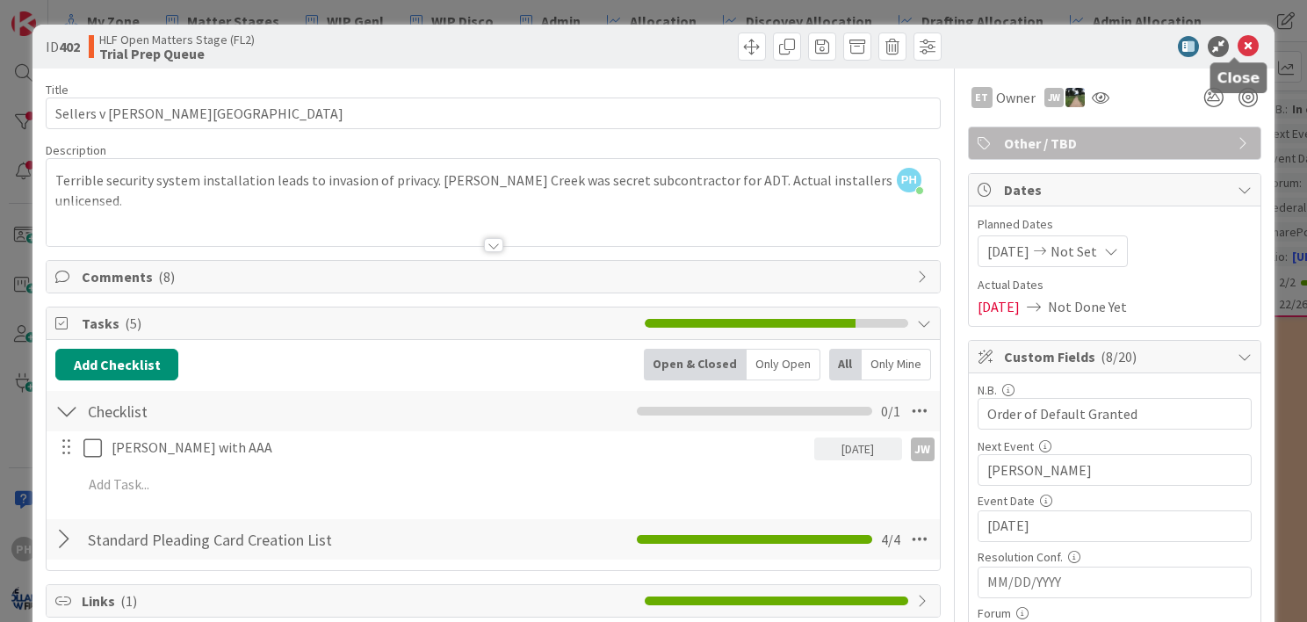
click at [1241, 42] on icon at bounding box center [1248, 46] width 21 height 21
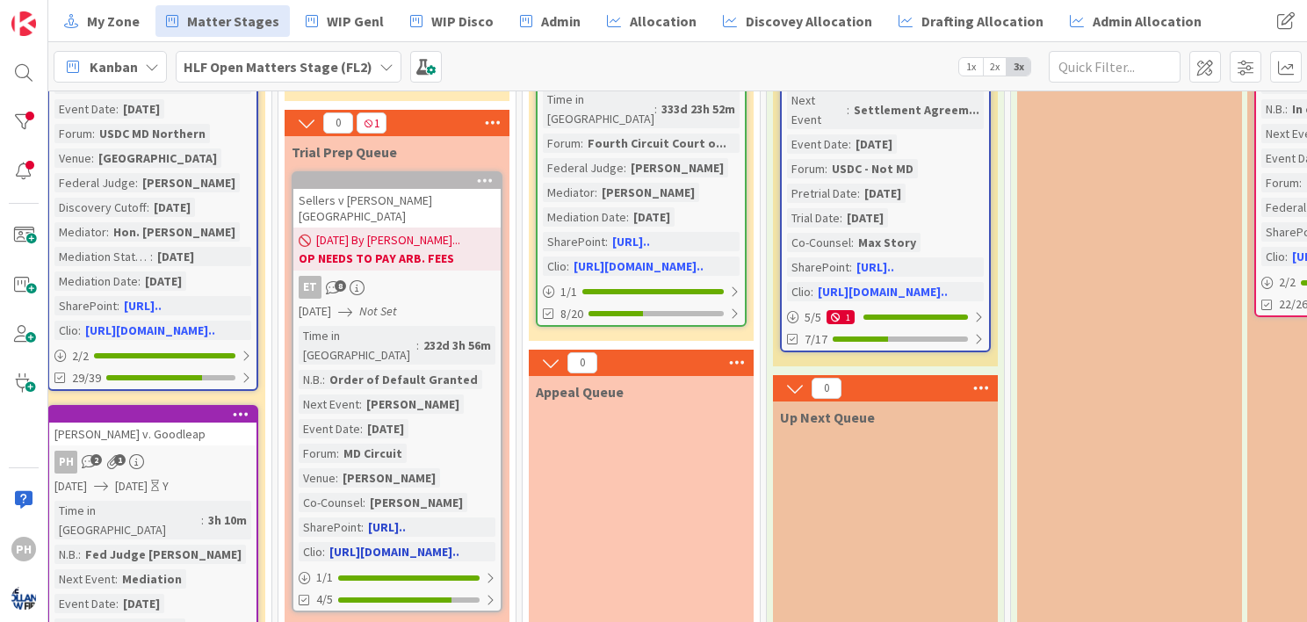
click at [369, 231] on span "[DATE] By [PERSON_NAME]..." at bounding box center [388, 240] width 144 height 18
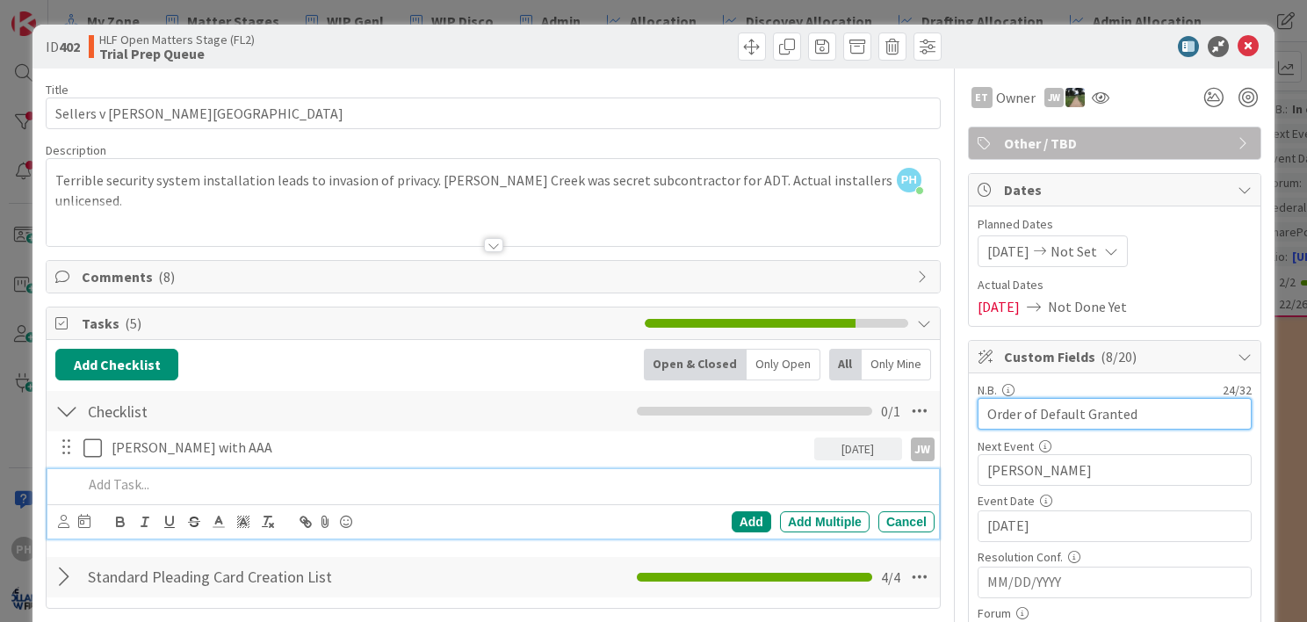
click at [1021, 409] on input "Order of Default Granted" at bounding box center [1115, 414] width 274 height 32
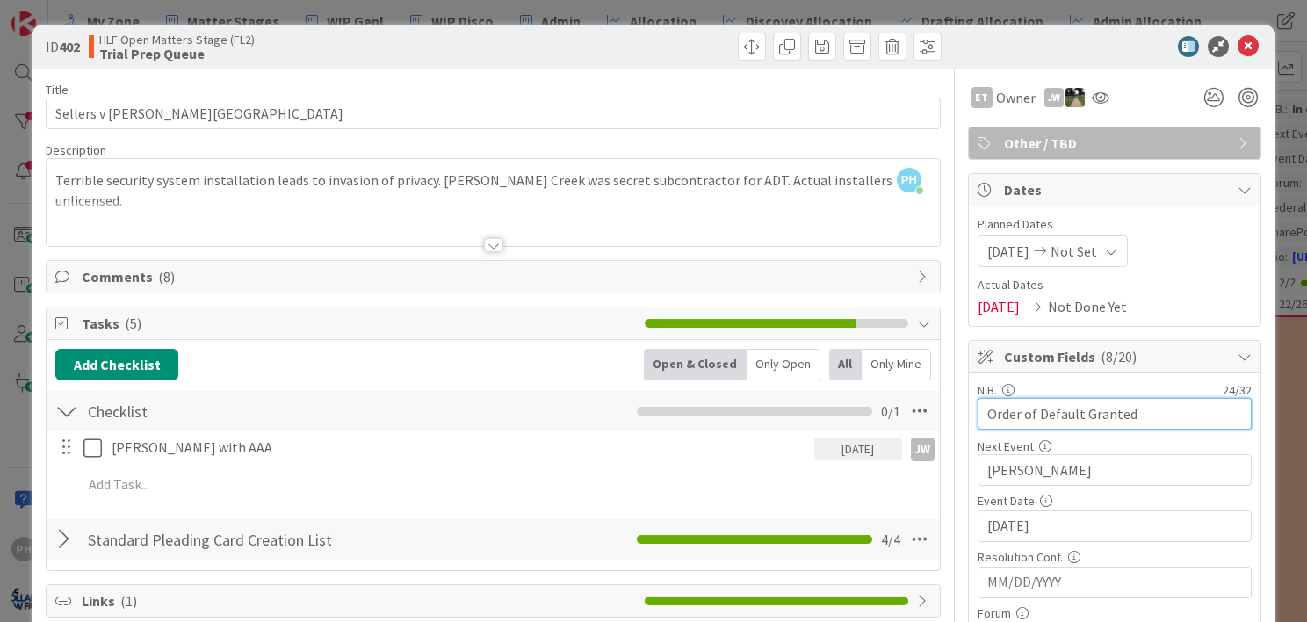
click at [1021, 409] on input "Order of Default Granted" at bounding box center [1115, 414] width 274 height 32
paste input "ADT just noticed their attorneys"
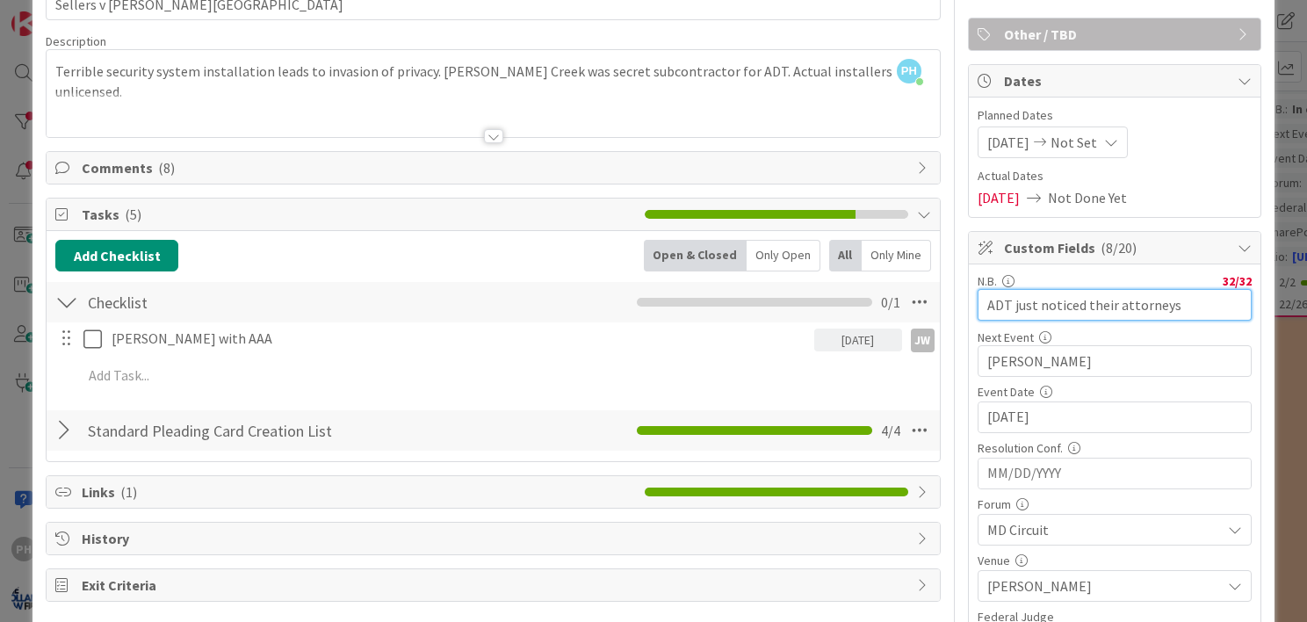
scroll to position [111, 0]
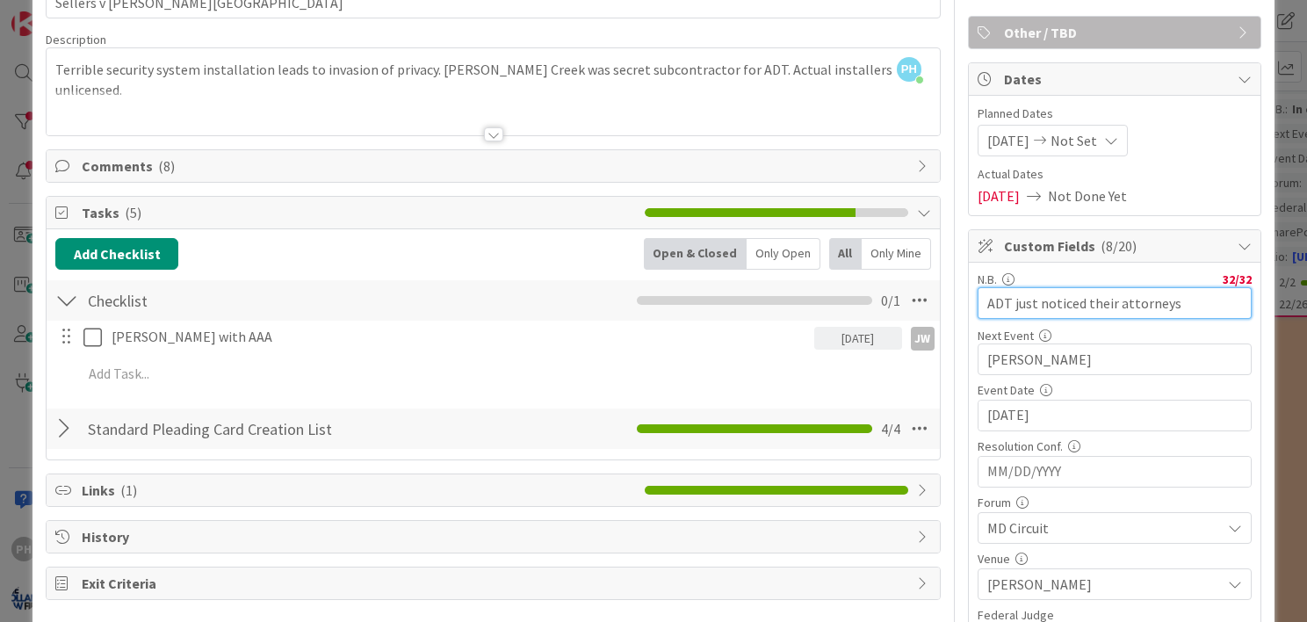
type input "ADT just noticed their attorneys"
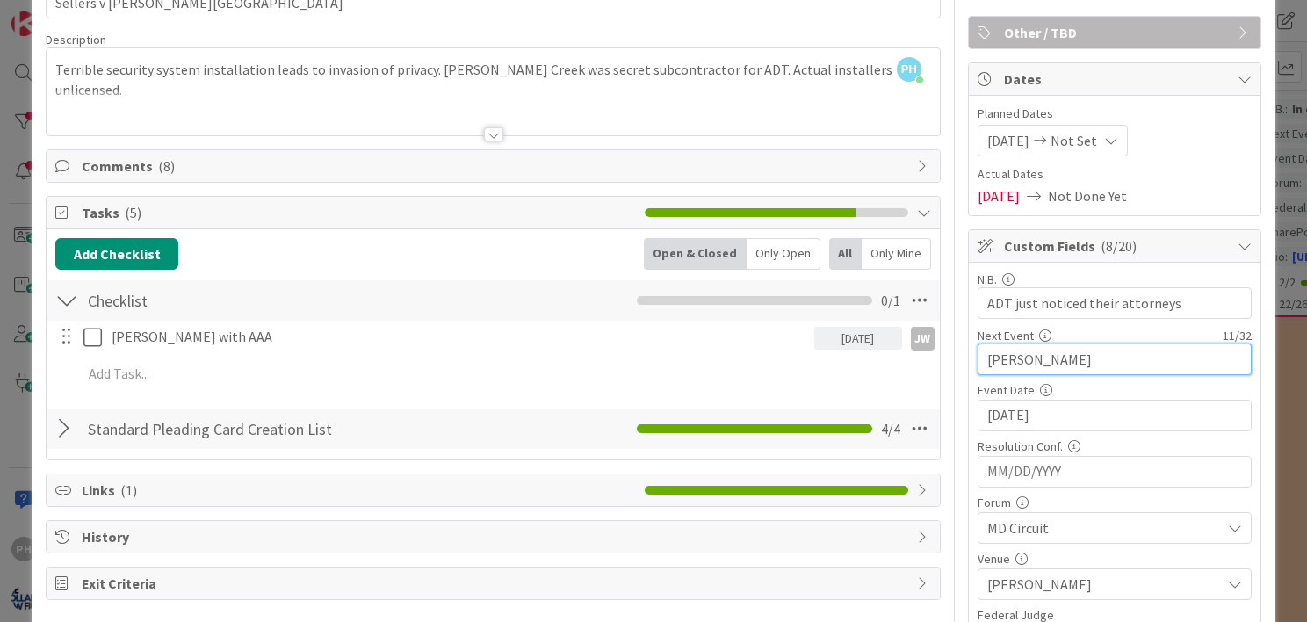
drag, startPoint x: 1061, startPoint y: 355, endPoint x: 935, endPoint y: 349, distance: 125.8
click at [1019, 403] on input "[DATE]" at bounding box center [1115, 416] width 255 height 30
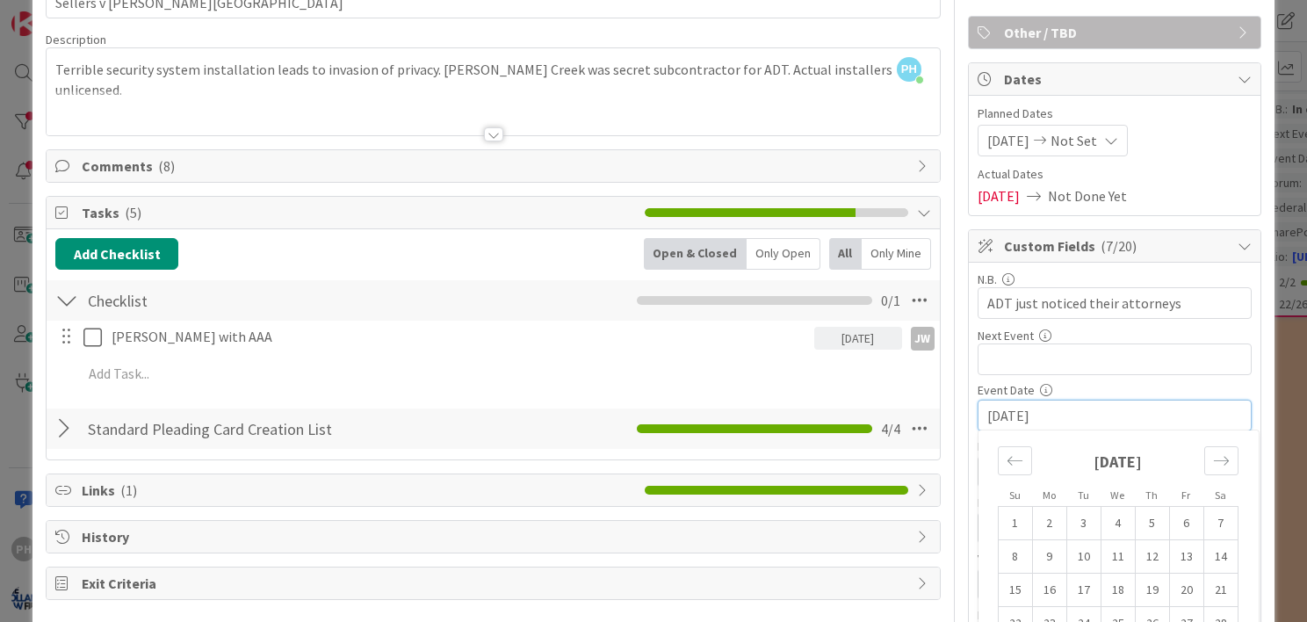
drag, startPoint x: 1048, startPoint y: 409, endPoint x: 879, endPoint y: 394, distance: 170.2
click at [1109, 346] on input "text" at bounding box center [1115, 360] width 274 height 32
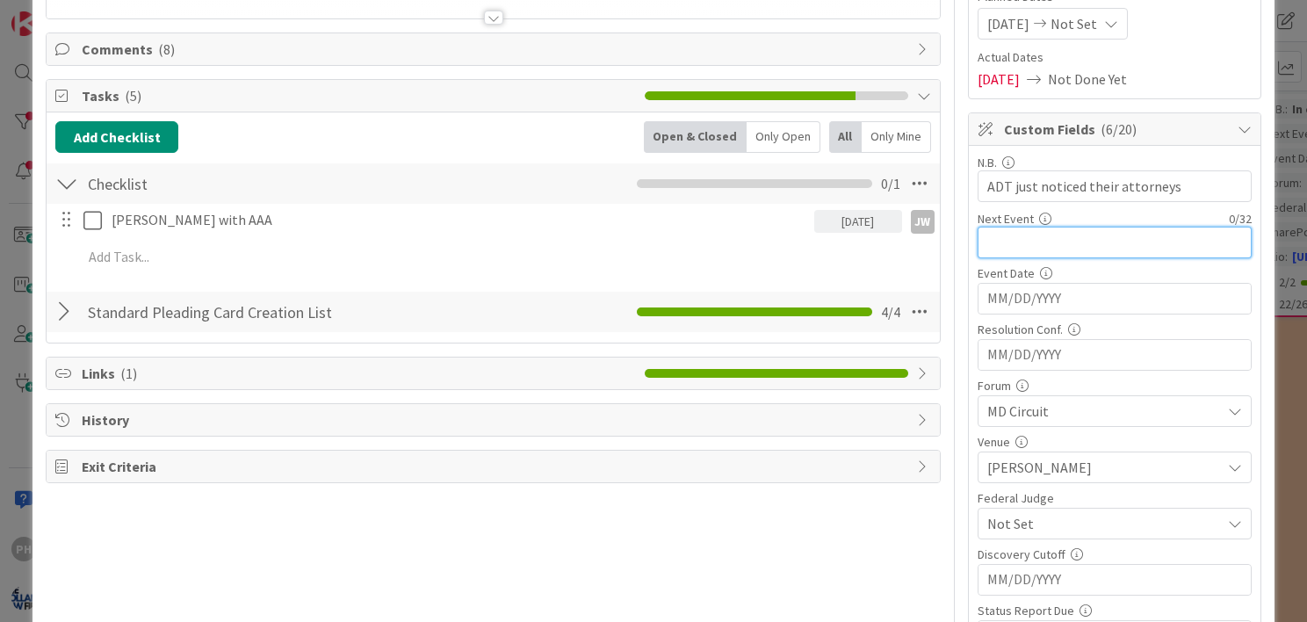
scroll to position [0, 0]
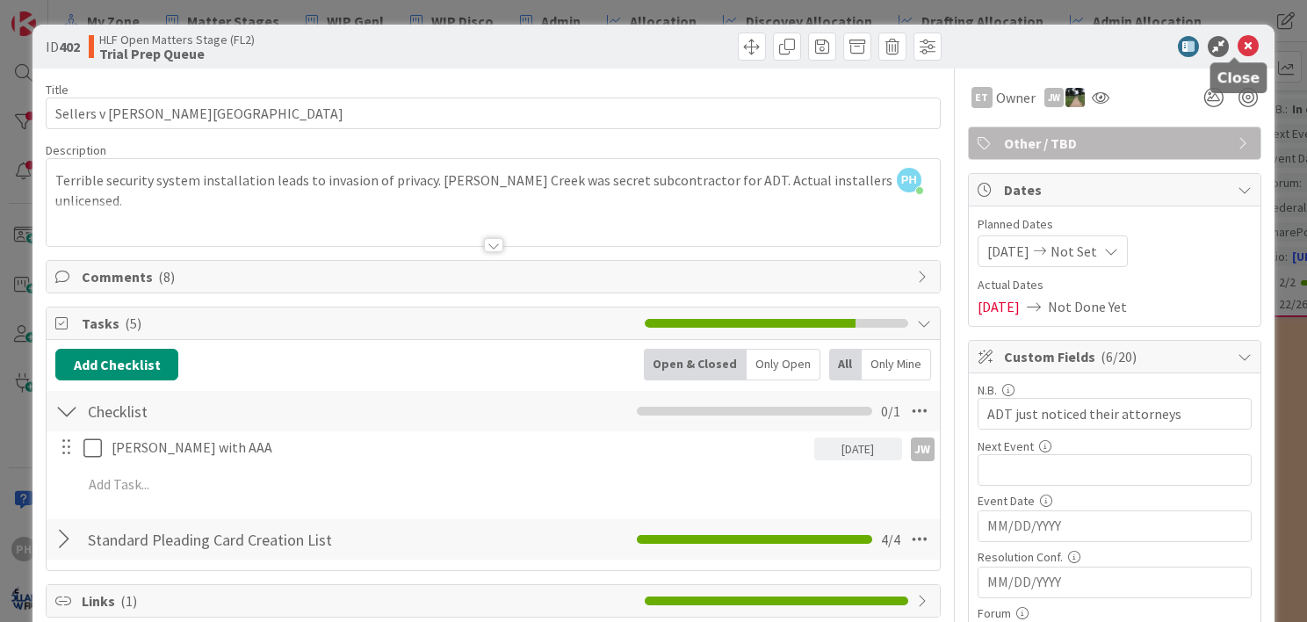
click at [1238, 49] on icon at bounding box center [1248, 46] width 21 height 21
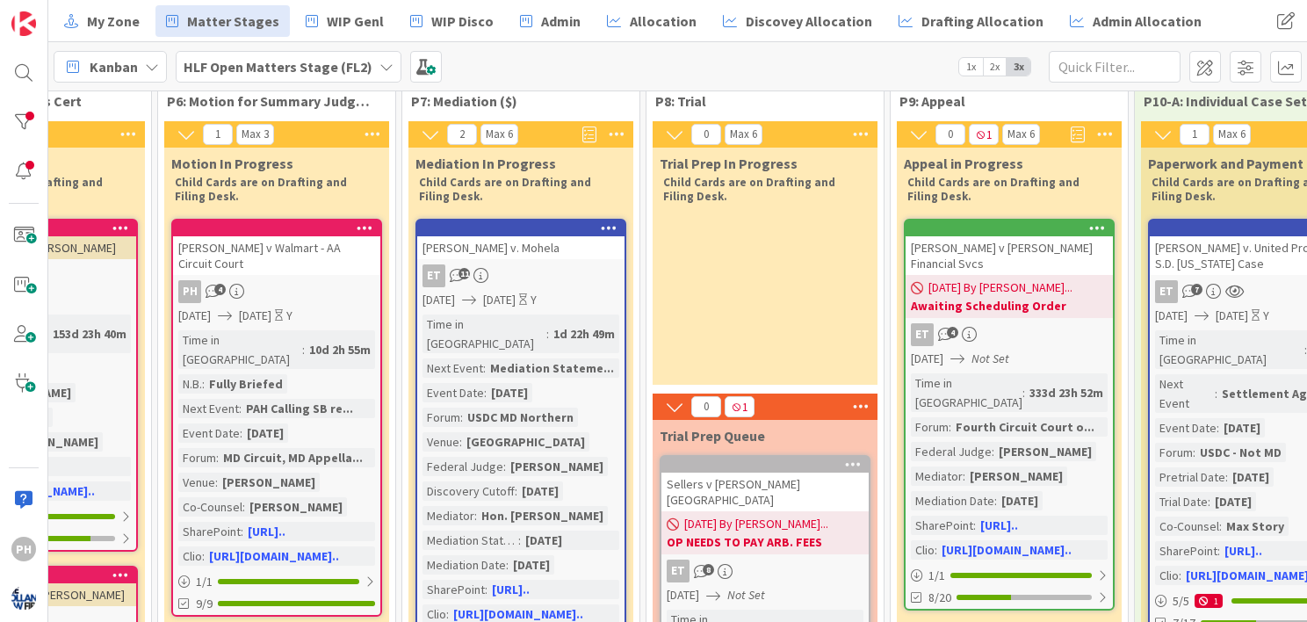
scroll to position [34, 1648]
click at [518, 262] on link "[PERSON_NAME] v. Mohela ET 11 [DATE] [DATE] Y Time in [GEOGRAPHIC_DATA] : 1d 22…" at bounding box center [521, 447] width 211 height 456
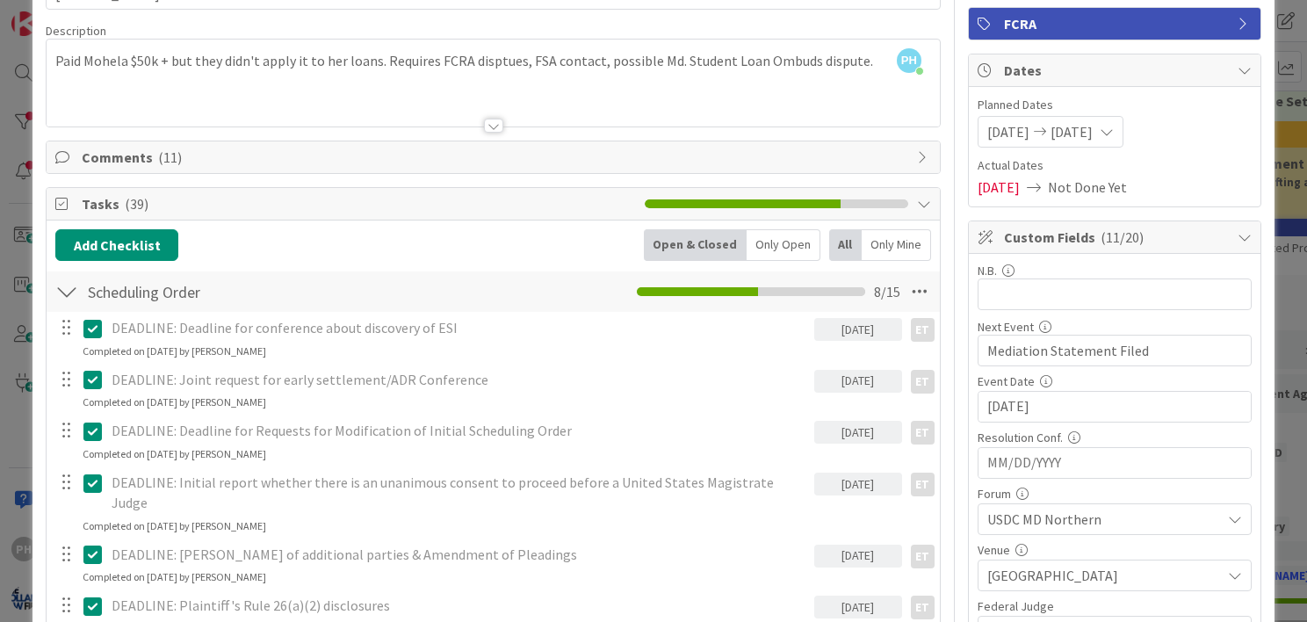
scroll to position [119, 0]
click at [134, 242] on button "Add Checklist" at bounding box center [116, 245] width 123 height 32
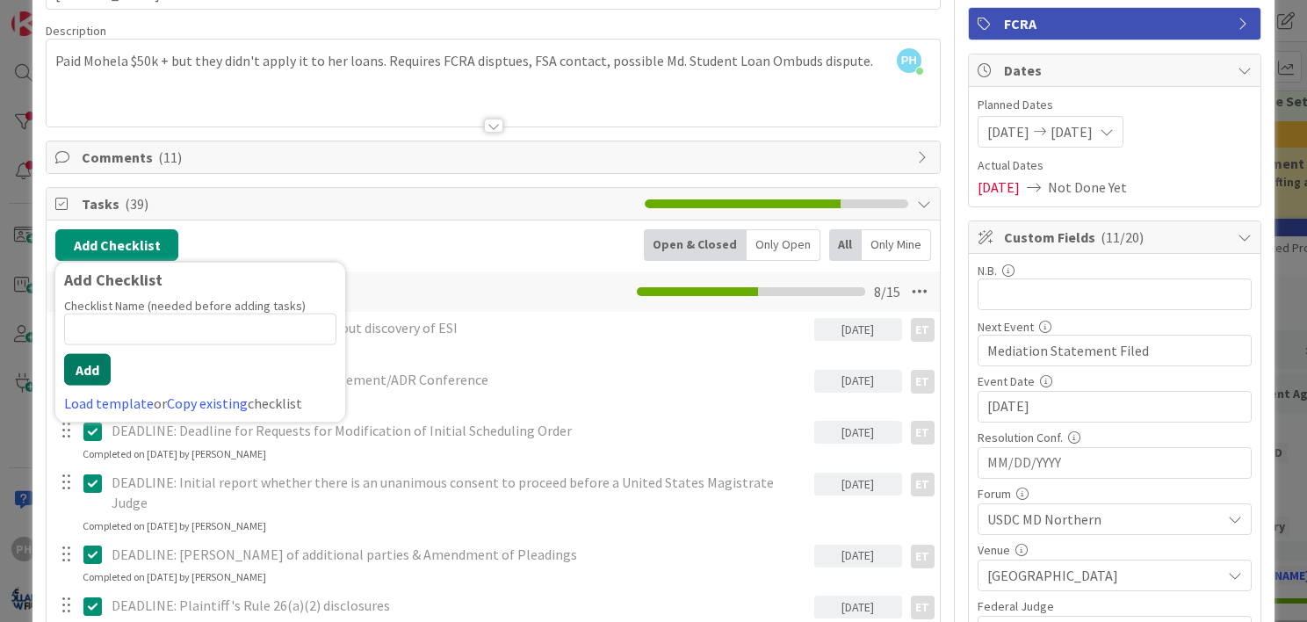
click at [88, 365] on button "Add" at bounding box center [87, 370] width 47 height 32
type textarea "x"
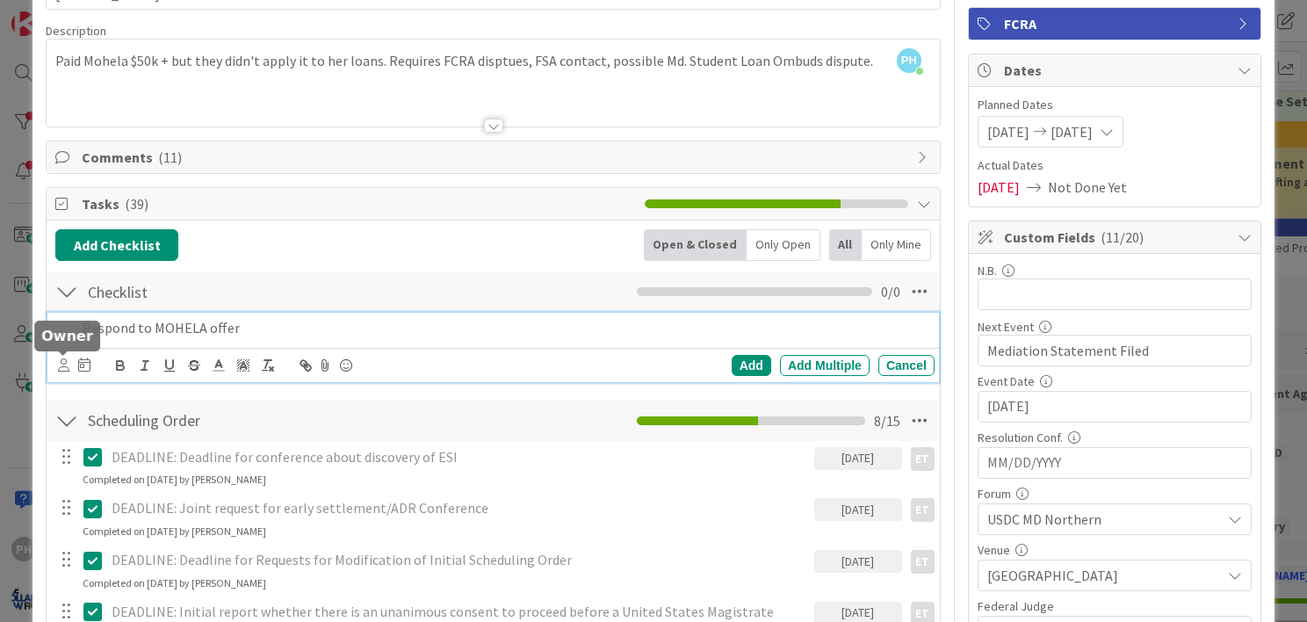
click at [62, 362] on icon at bounding box center [63, 364] width 11 height 13
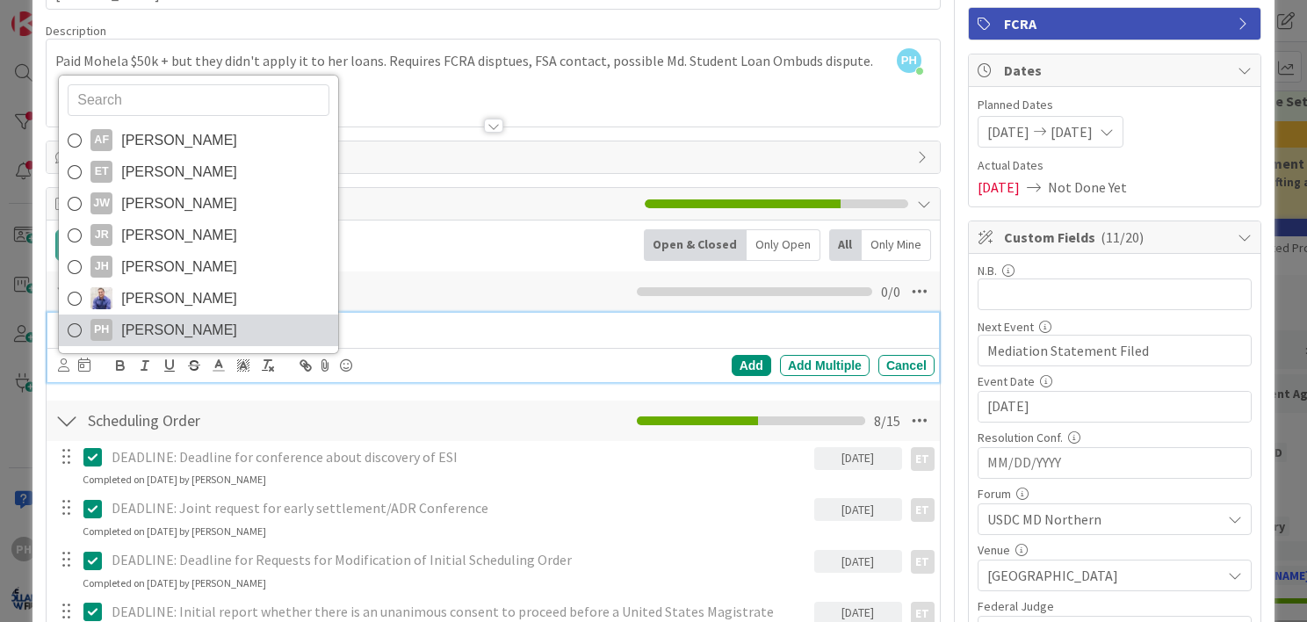
click at [71, 323] on icon at bounding box center [75, 330] width 14 height 26
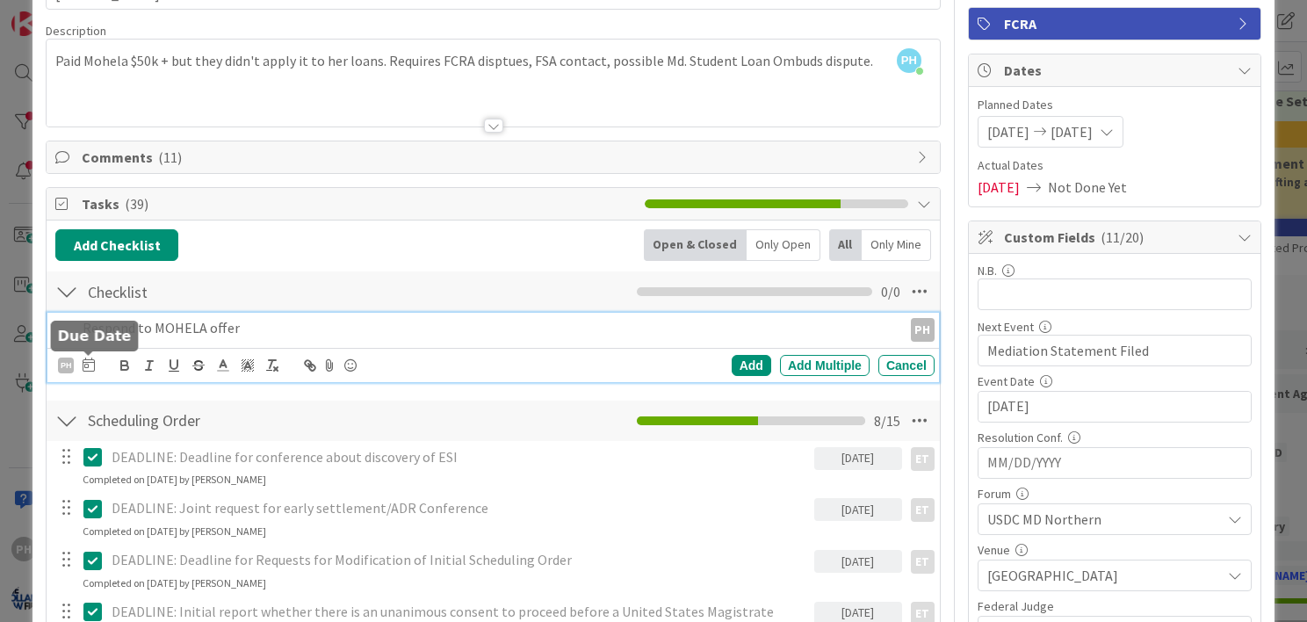
click at [89, 364] on icon at bounding box center [89, 365] width 12 height 14
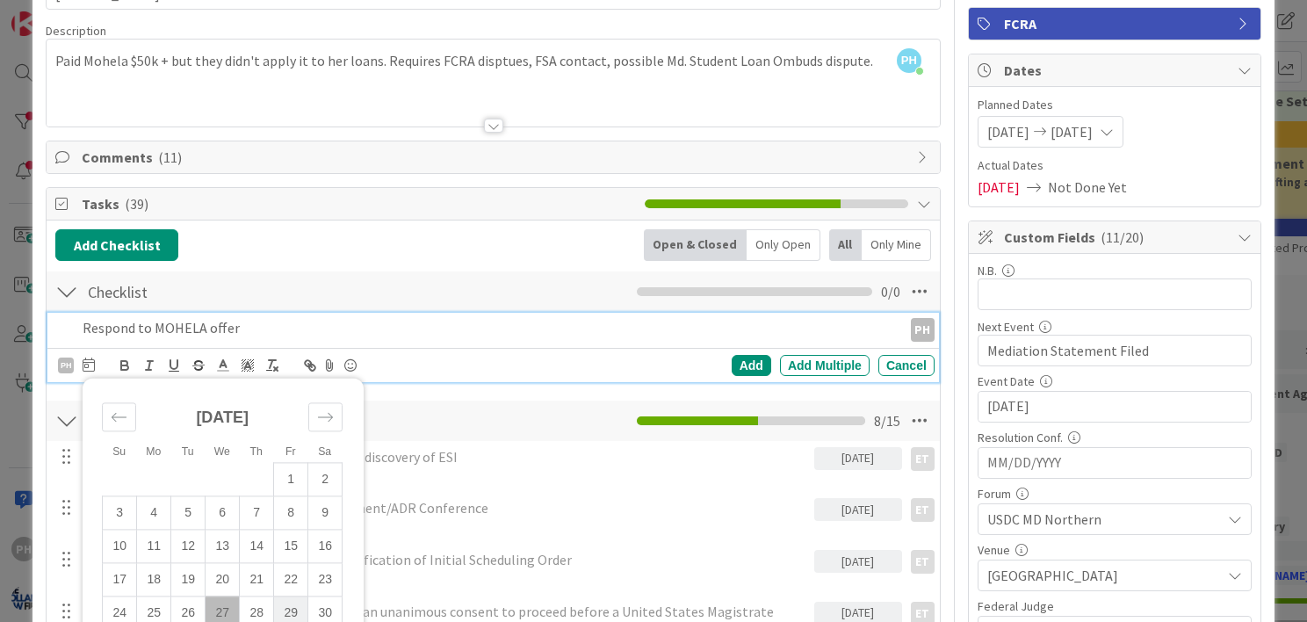
click at [295, 605] on td "29" at bounding box center [291, 613] width 34 height 33
click at [269, 327] on p "Respond to MOHELA offer" at bounding box center [445, 328] width 725 height 20
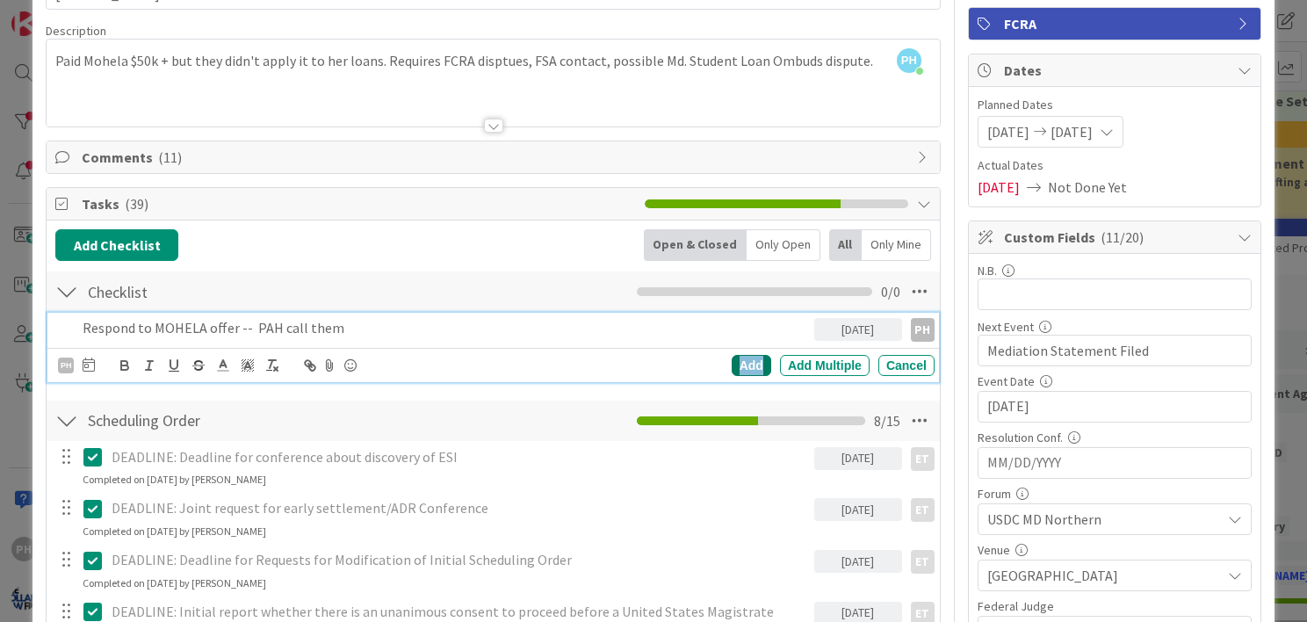
click at [732, 369] on div "Add" at bounding box center [752, 365] width 40 height 21
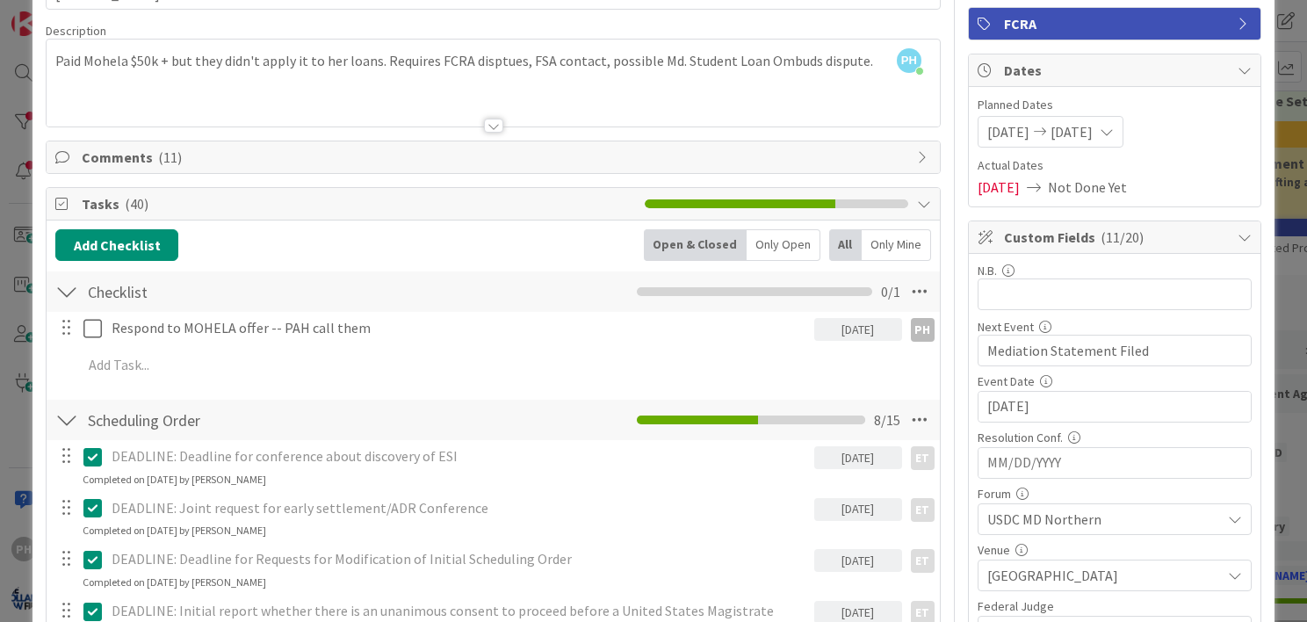
scroll to position [0, 0]
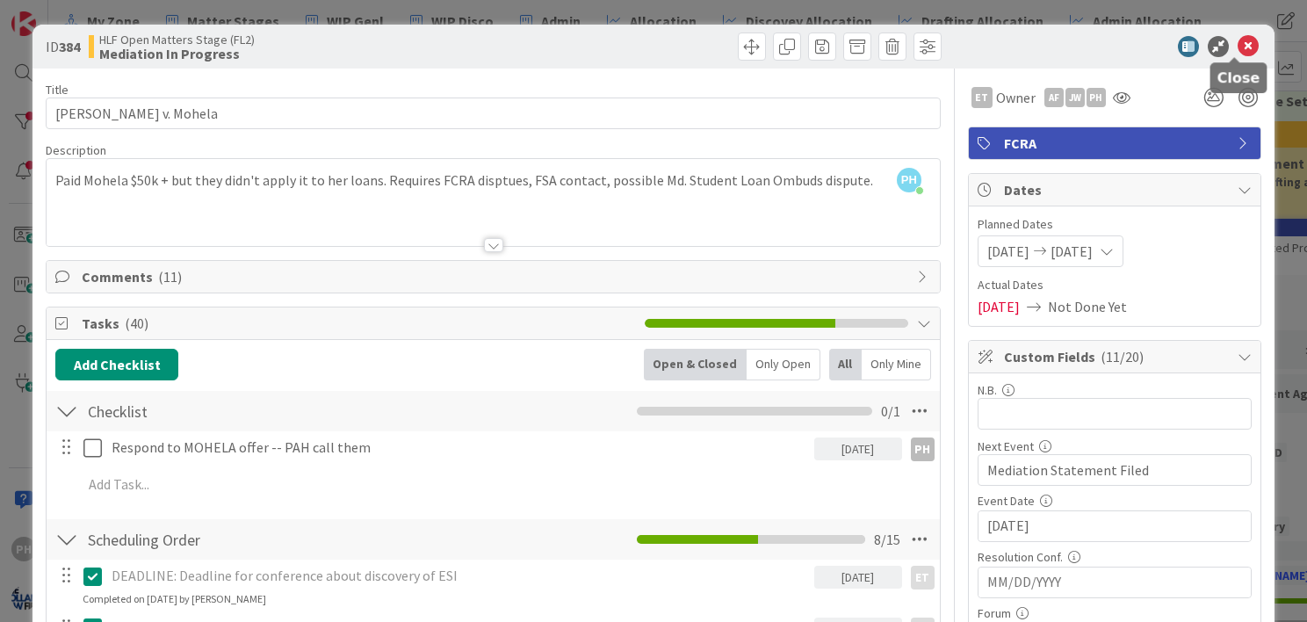
click at [1238, 42] on icon at bounding box center [1248, 46] width 21 height 21
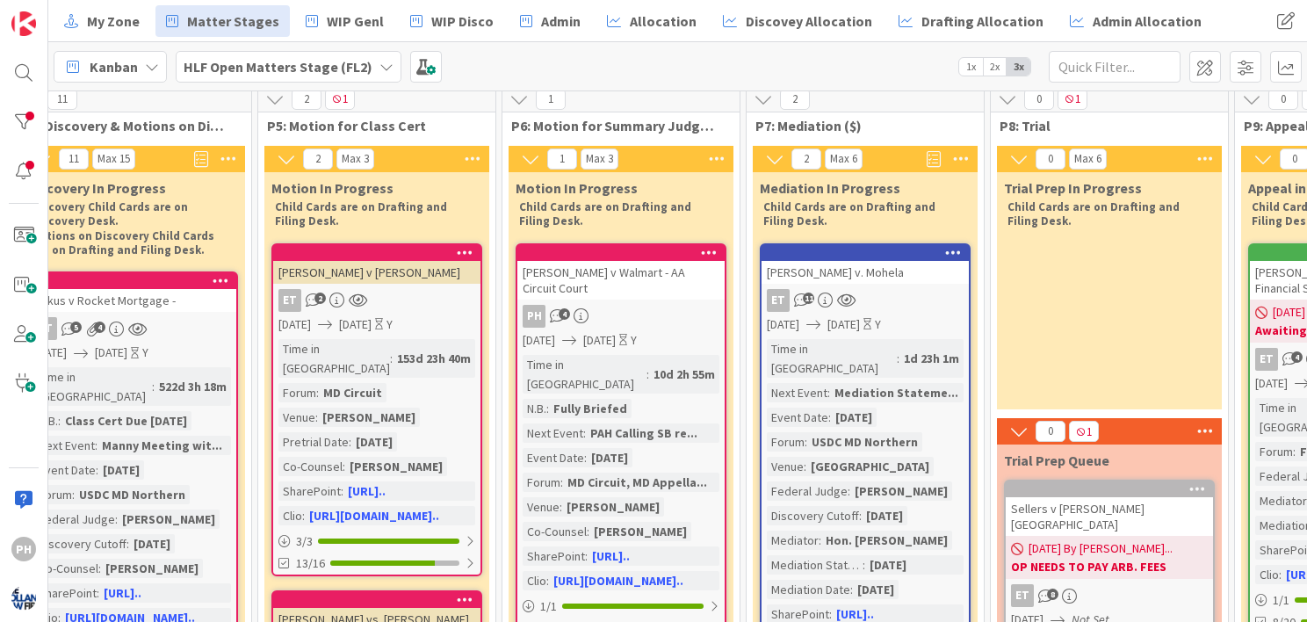
scroll to position [10, 1290]
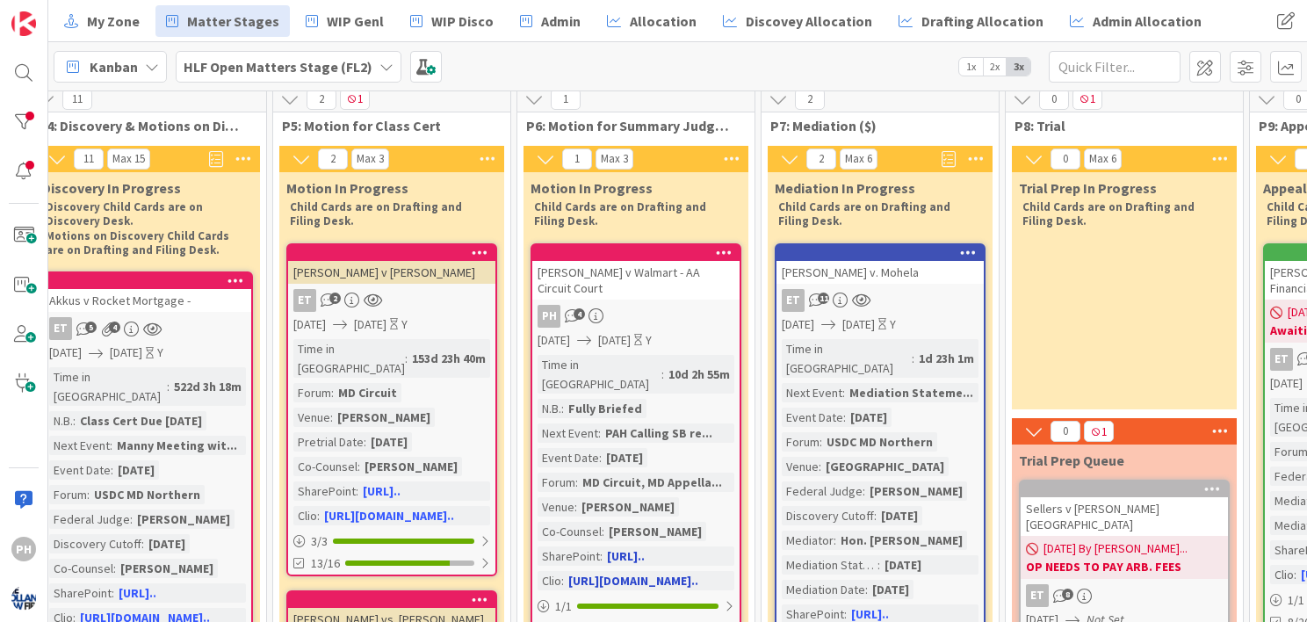
click at [610, 355] on div "Time in [GEOGRAPHIC_DATA]" at bounding box center [600, 374] width 124 height 39
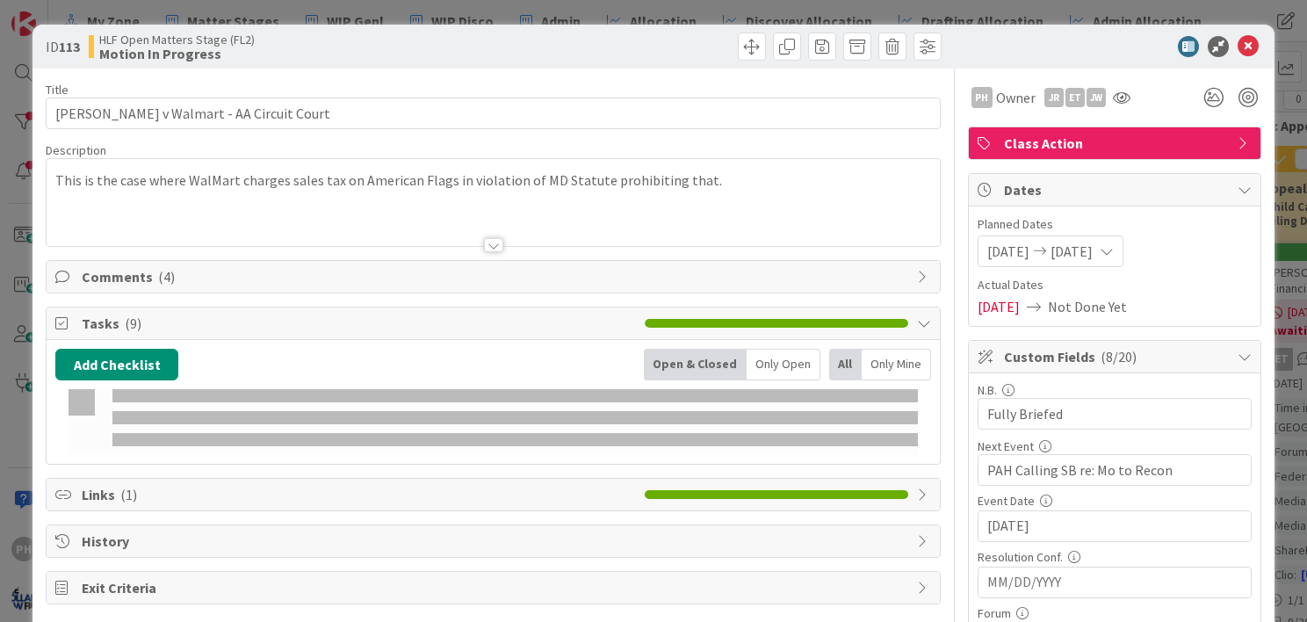
type textarea "x"
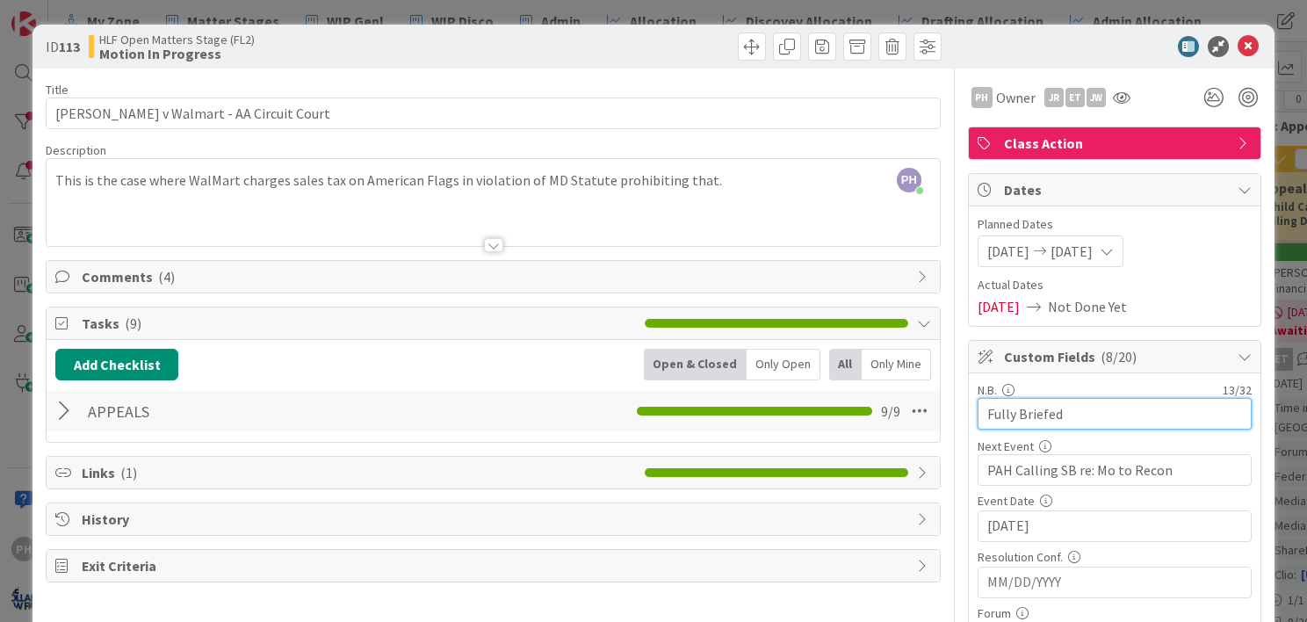
drag, startPoint x: 1066, startPoint y: 412, endPoint x: 871, endPoint y: 377, distance: 198.2
type input "Motion to RE"
type textarea "x"
type input "Motion to Re"
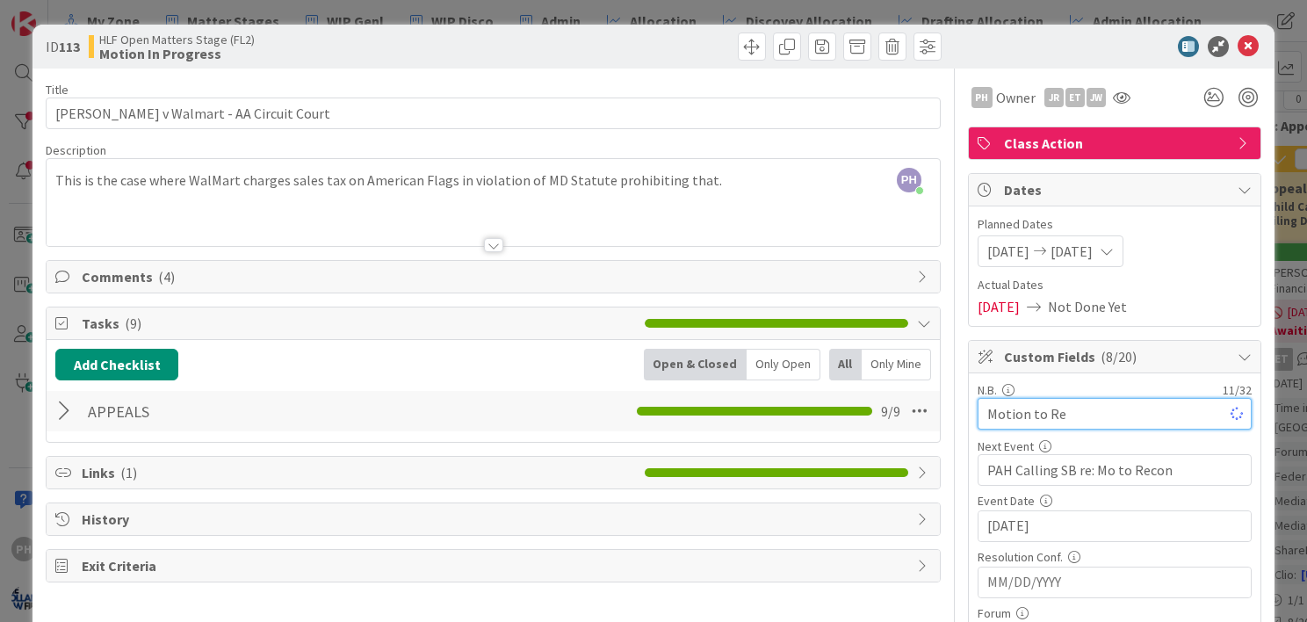
type textarea "x"
type input "Motion to Recon"
type textarea "x"
type input "Motion to Reconsi"
type textarea "x"
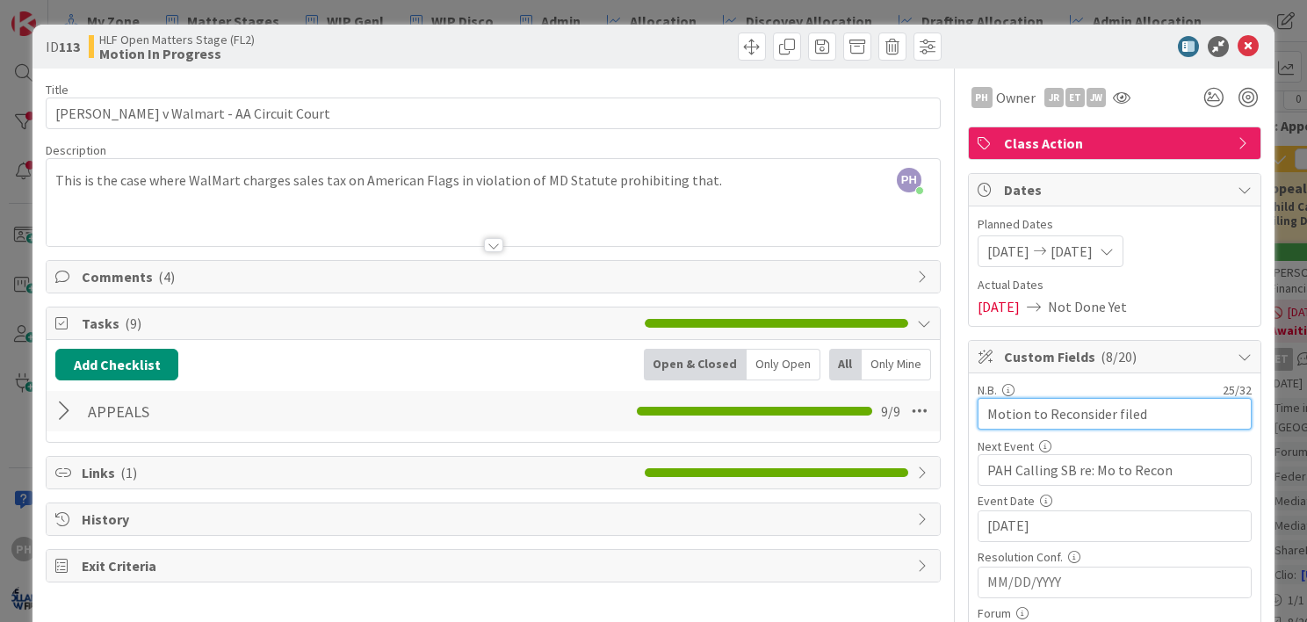
type input "Motion to Reconsider filed"
type textarea "x"
type input "Motion to Reconsider filed 8/1"
type textarea "x"
type input "Motion to Reconsider filed 8/15"
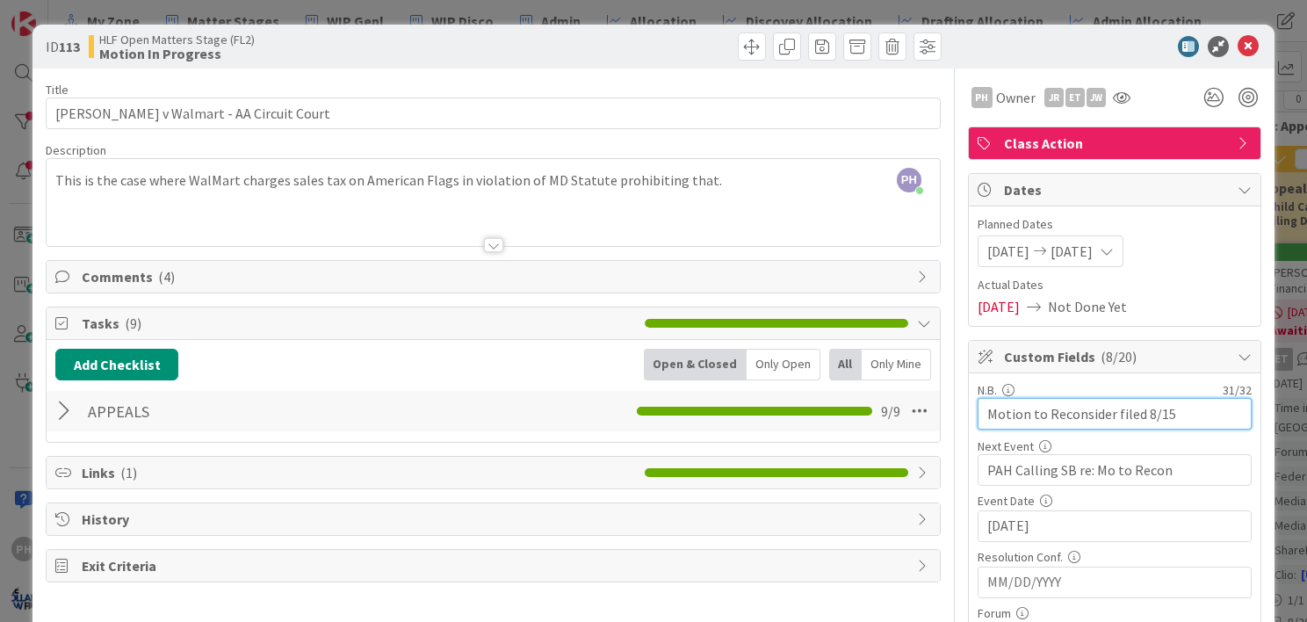
type textarea "x"
type input "Motion to Reconsider filed 8/15"
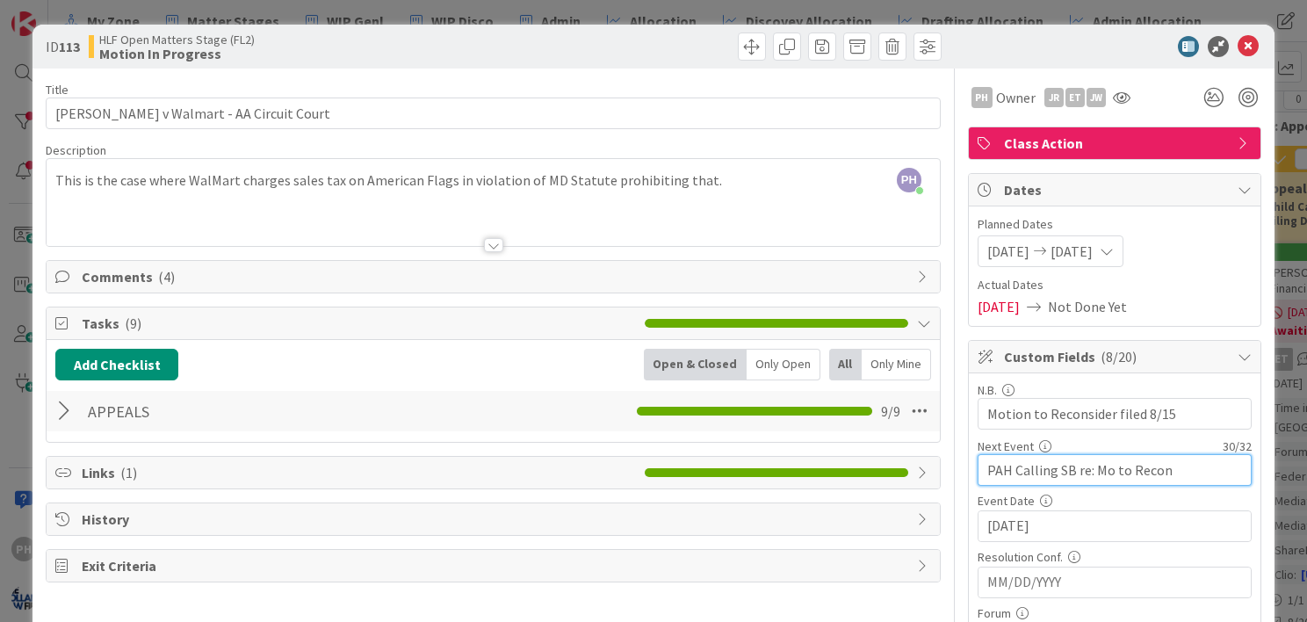
drag, startPoint x: 1160, startPoint y: 473, endPoint x: 952, endPoint y: 467, distance: 207.4
type textarea "x"
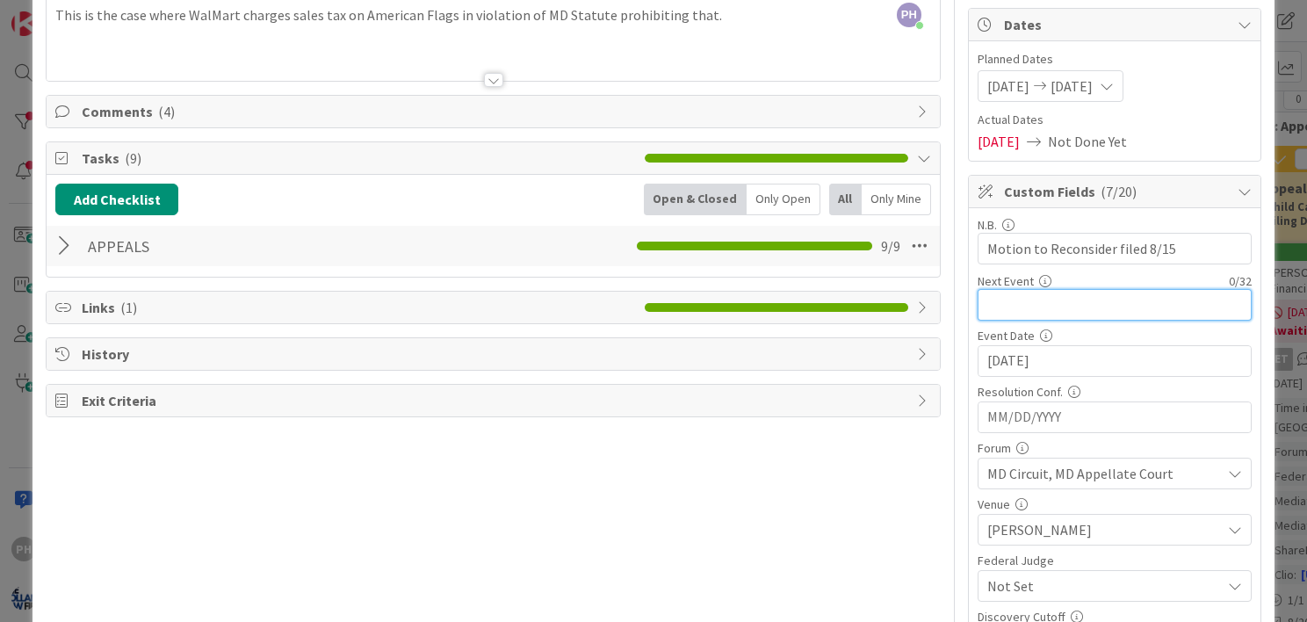
scroll to position [183, 0]
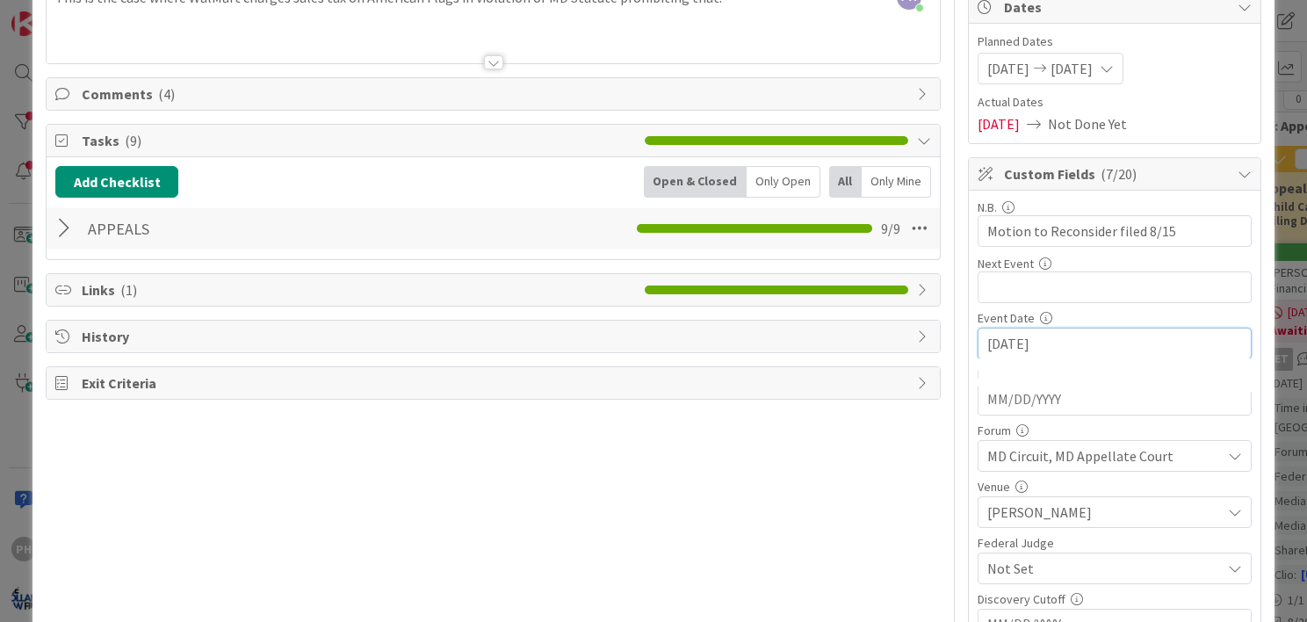
click at [1011, 334] on input "[DATE]" at bounding box center [1115, 344] width 255 height 30
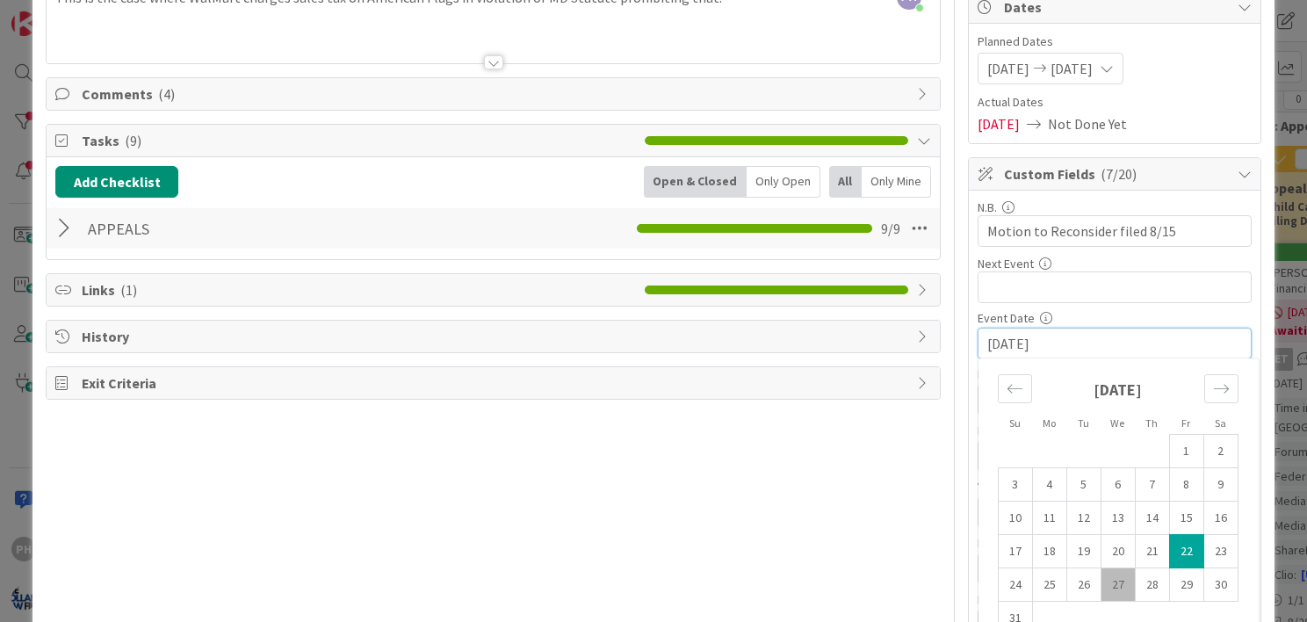
drag, startPoint x: 1046, startPoint y: 338, endPoint x: 894, endPoint y: 343, distance: 152.1
type textarea "x"
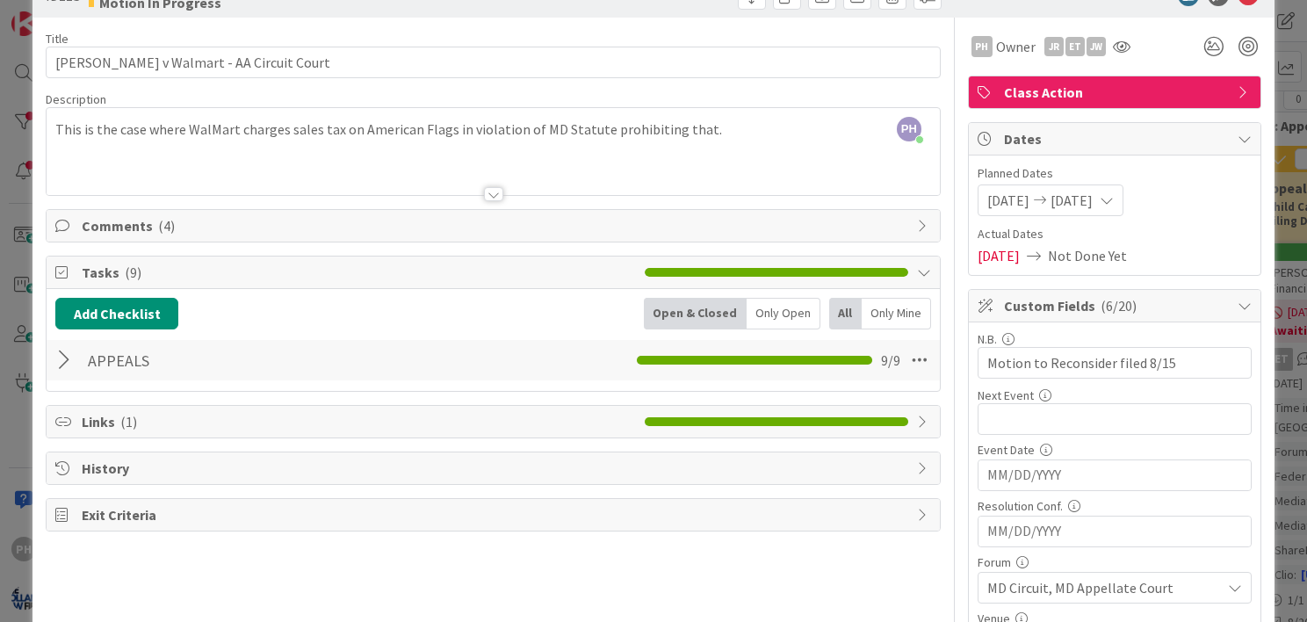
scroll to position [0, 0]
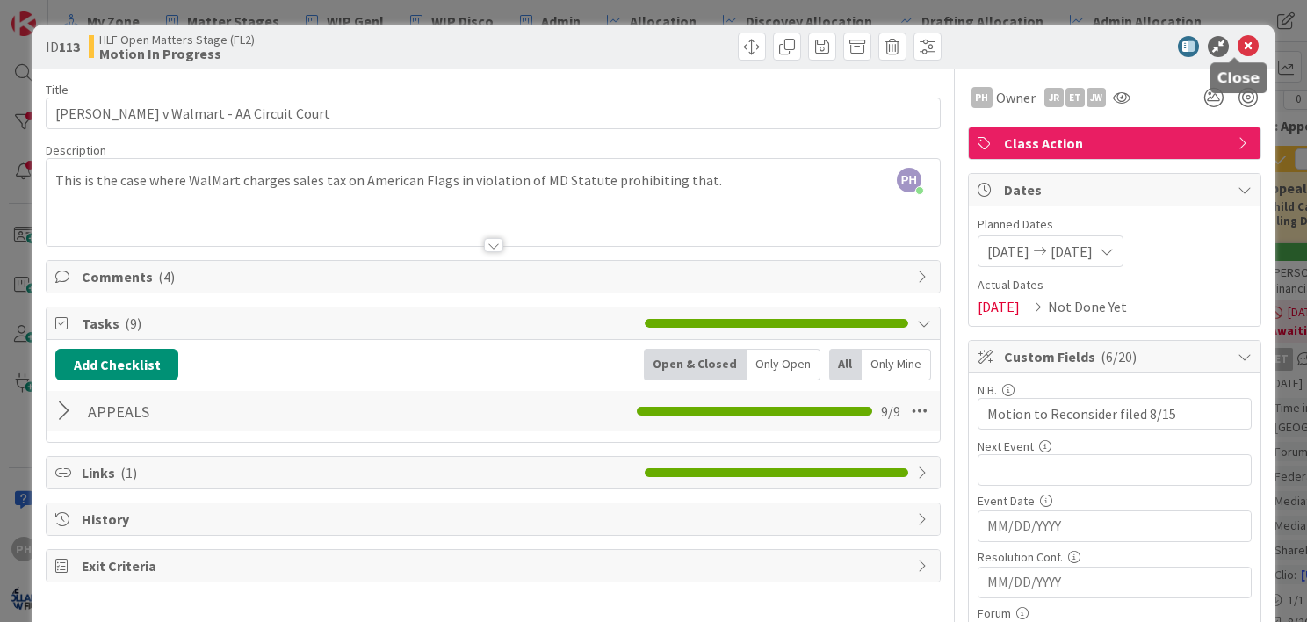
click at [1238, 53] on icon at bounding box center [1248, 46] width 21 height 21
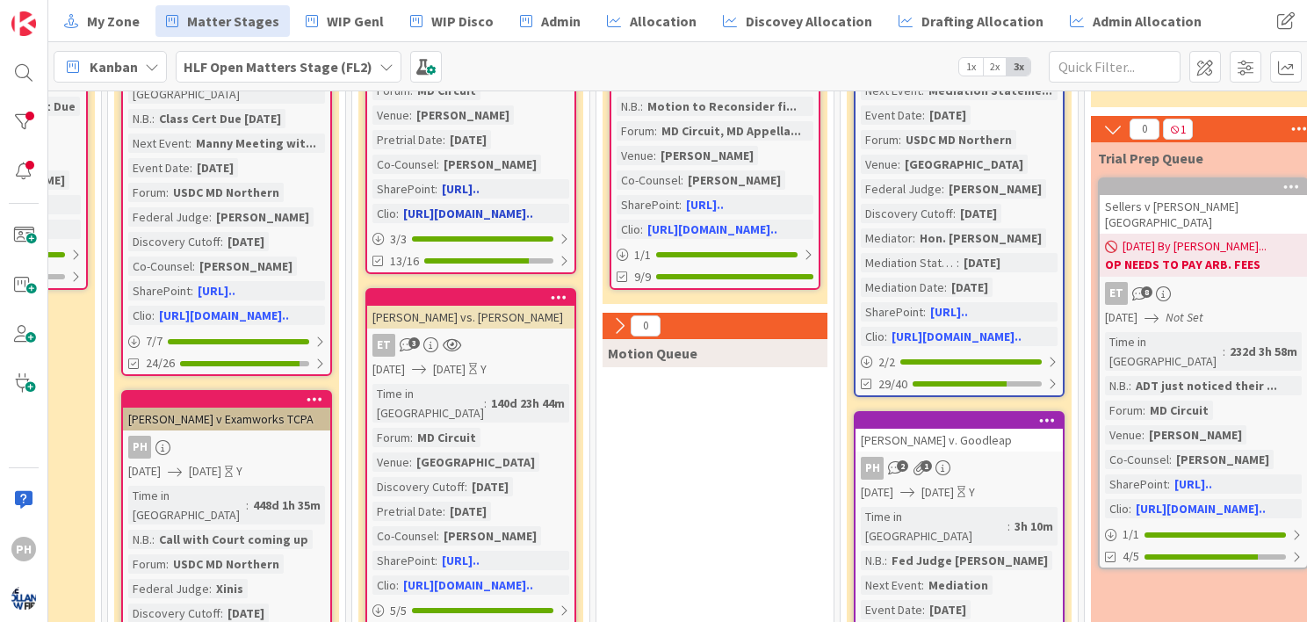
scroll to position [0, 1211]
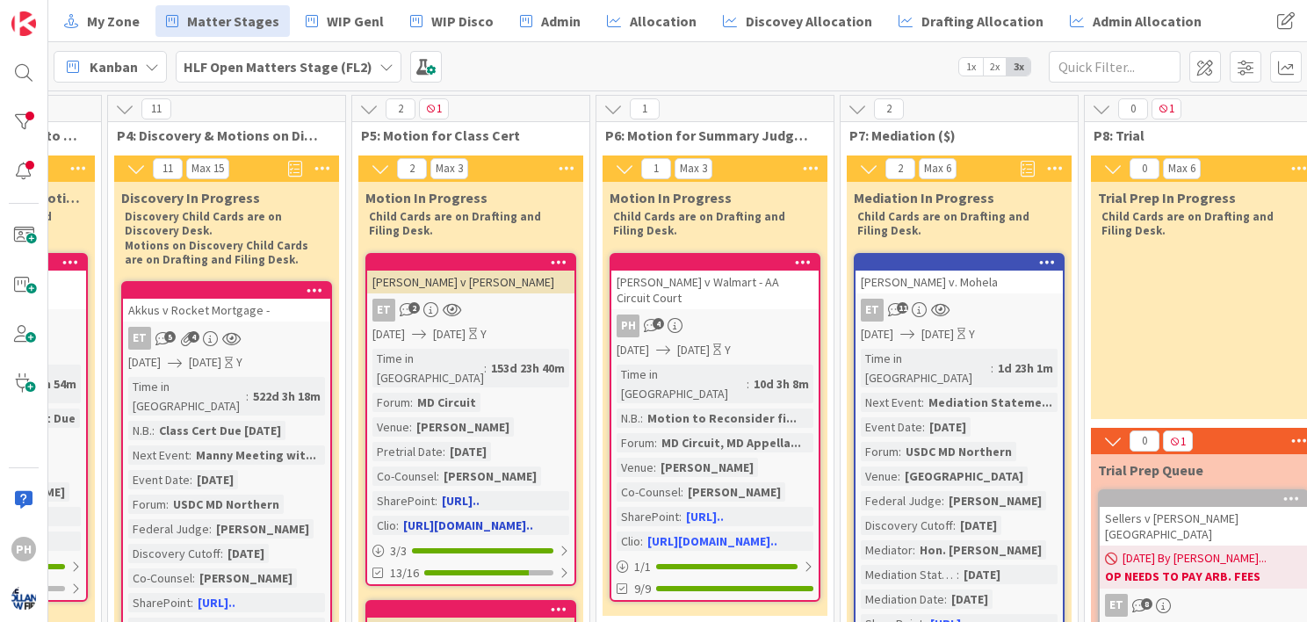
click at [464, 371] on div "Time in Column : 153d 23h 40m Forum : MD Circuit Venue : [PERSON_NAME][GEOGRAPH…" at bounding box center [471, 442] width 197 height 186
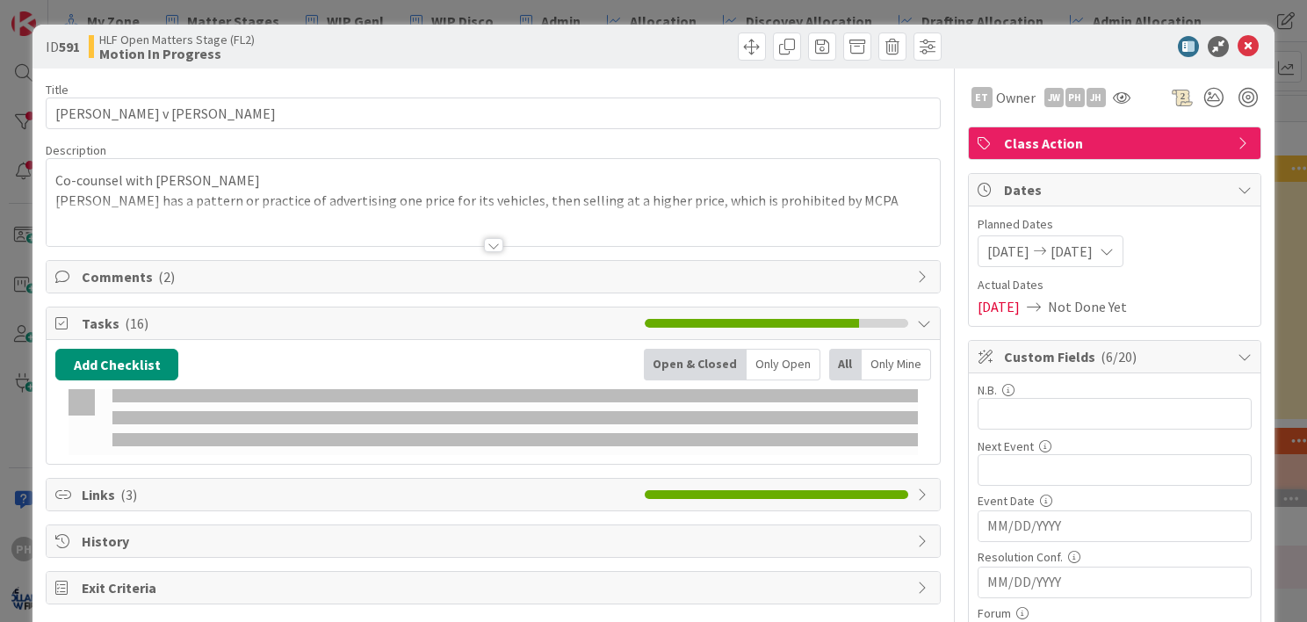
type textarea "x"
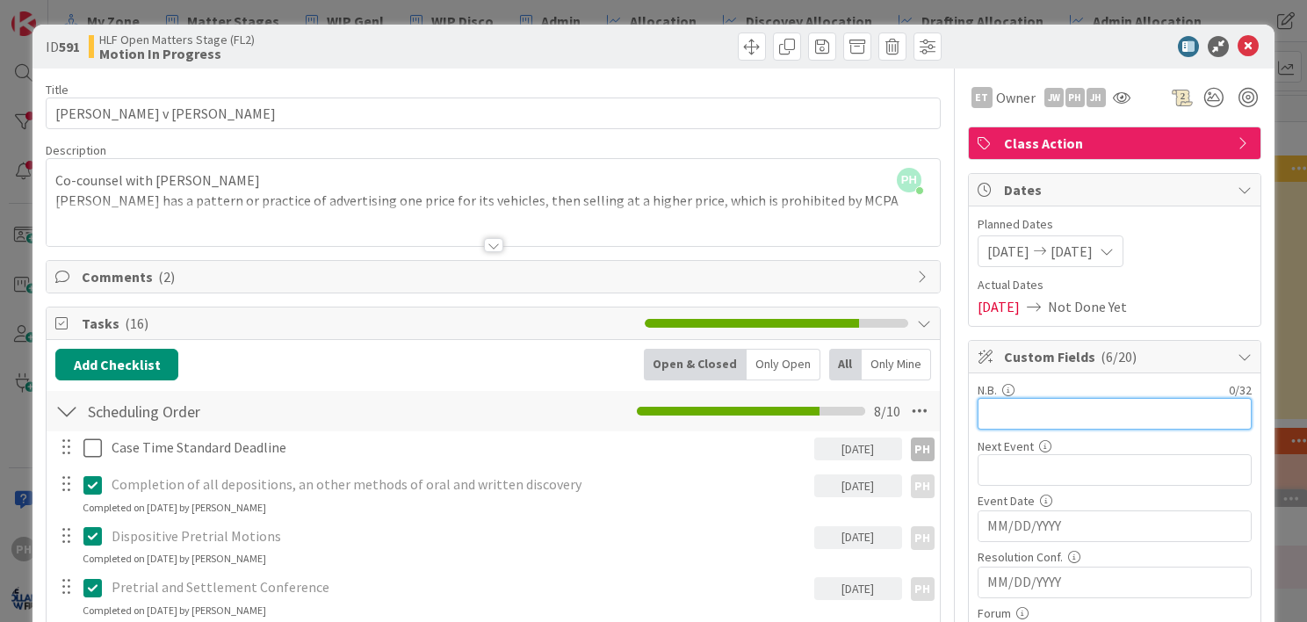
click at [990, 413] on input "text" at bounding box center [1115, 414] width 274 height 32
type input "Case C"
type textarea "x"
type input "Case Ci"
type textarea "x"
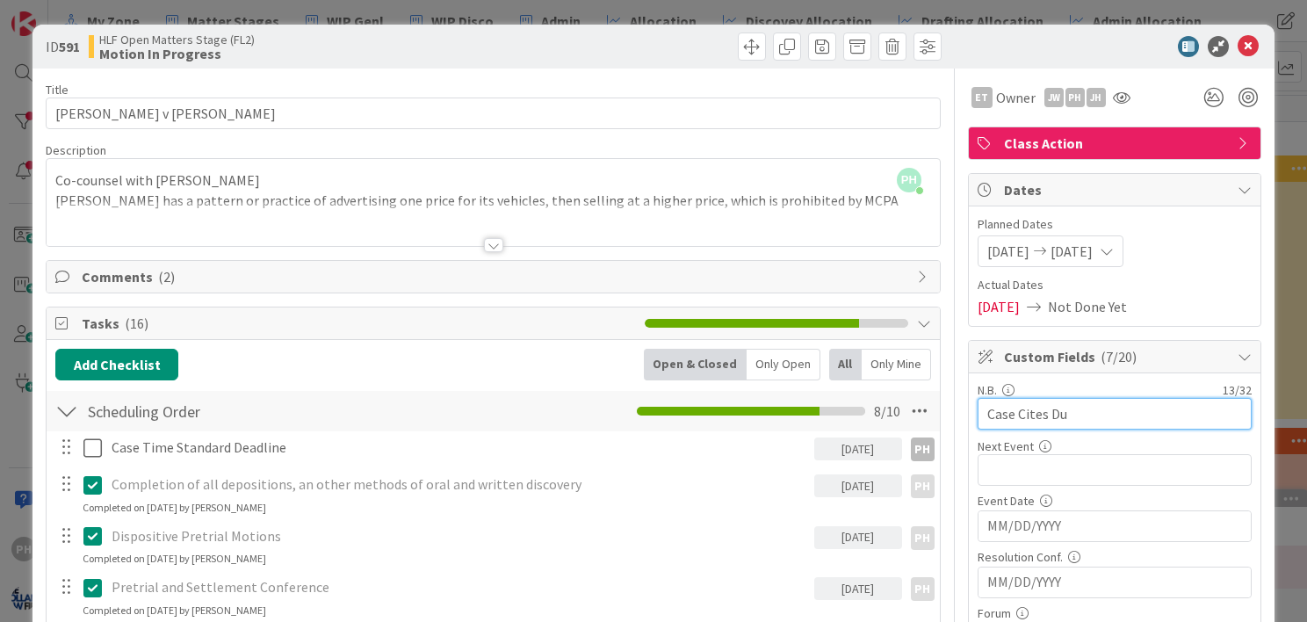
type input "Case Cites Due"
type textarea "x"
drag, startPoint x: 1061, startPoint y: 416, endPoint x: 934, endPoint y: 416, distance: 127.4
type textarea "x"
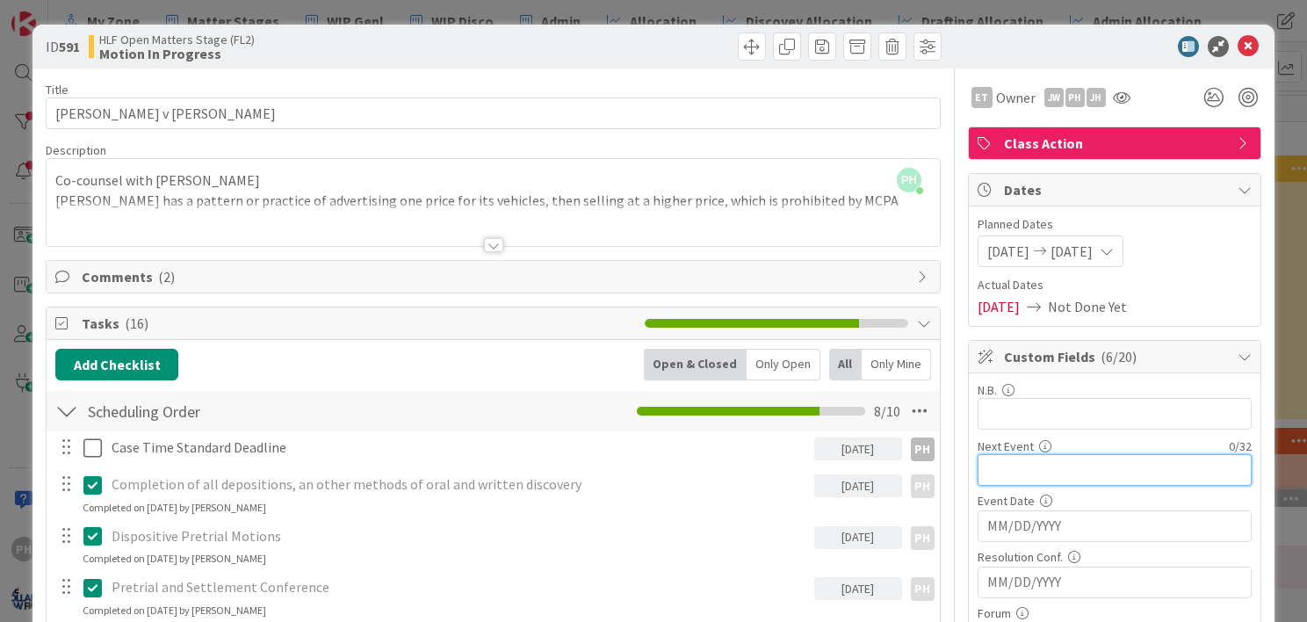
click at [981, 458] on input "text" at bounding box center [1115, 470] width 274 height 32
type input "Case Cite"
type textarea "x"
type input "Case Cites"
type textarea "x"
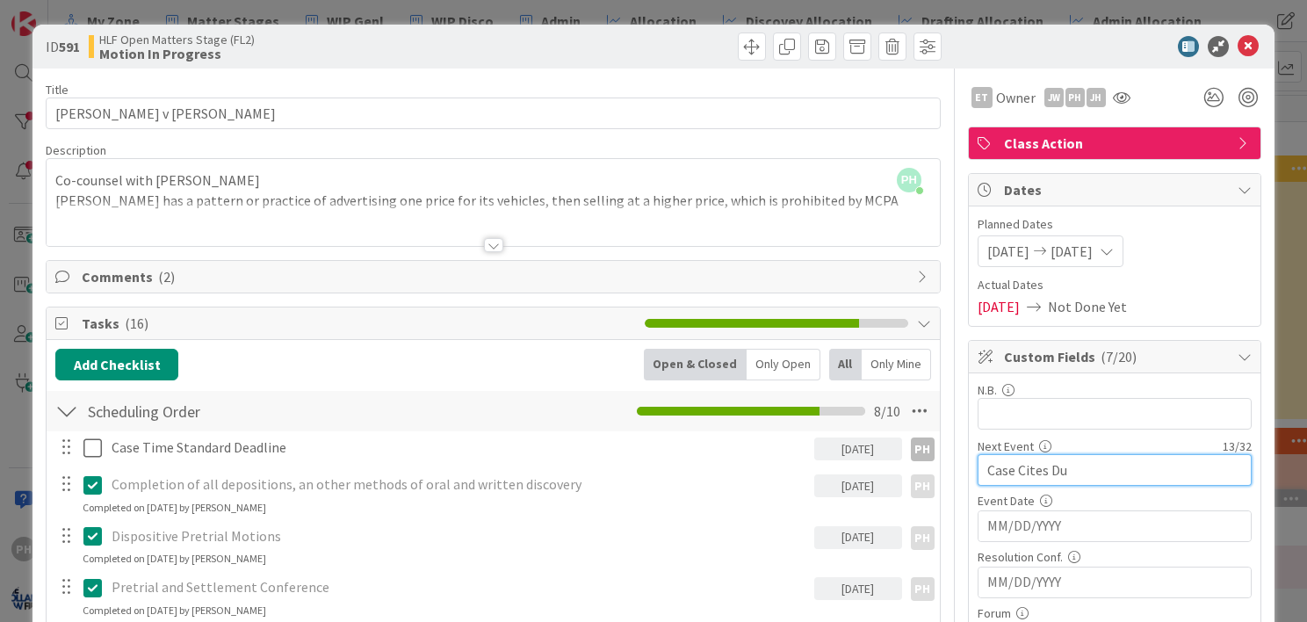
type input "Case Cites Due"
type textarea "x"
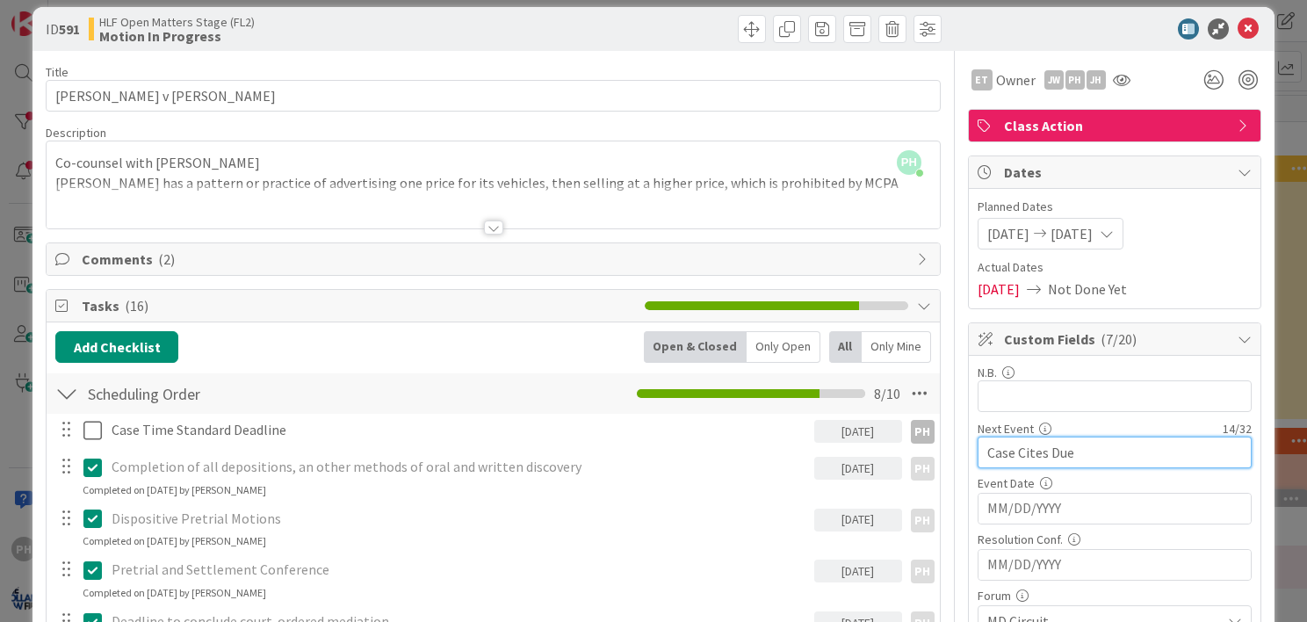
type input "Case Cites Due"
click at [1032, 506] on input "MM/DD/YYYY" at bounding box center [1115, 509] width 255 height 30
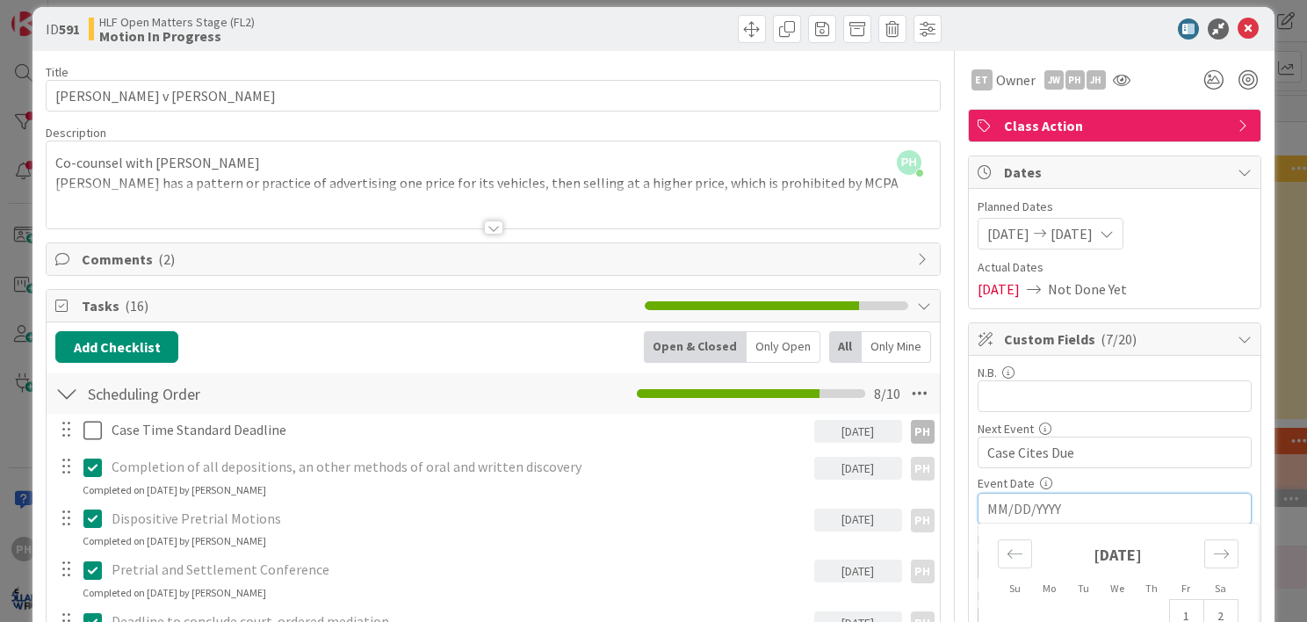
scroll to position [167, 0]
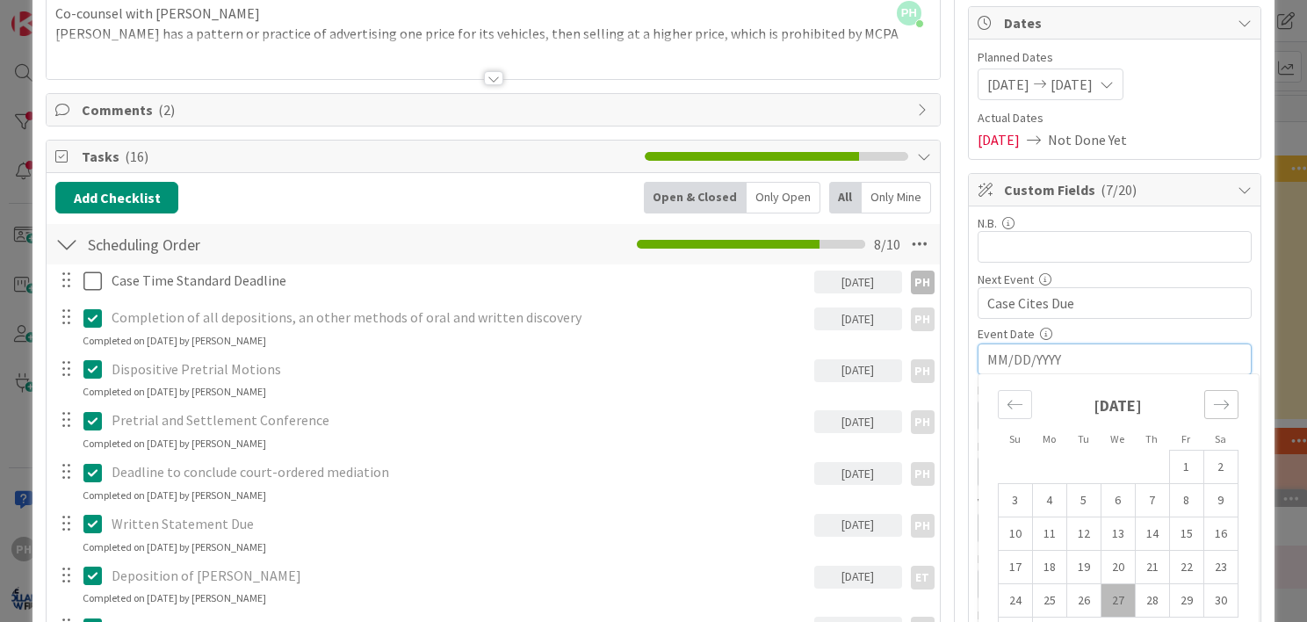
click at [1213, 407] on icon "Move forward to switch to the next month." at bounding box center [1221, 404] width 17 height 17
click at [1067, 493] on td "9" at bounding box center [1084, 500] width 34 height 33
type textarea "x"
type input "[DATE]"
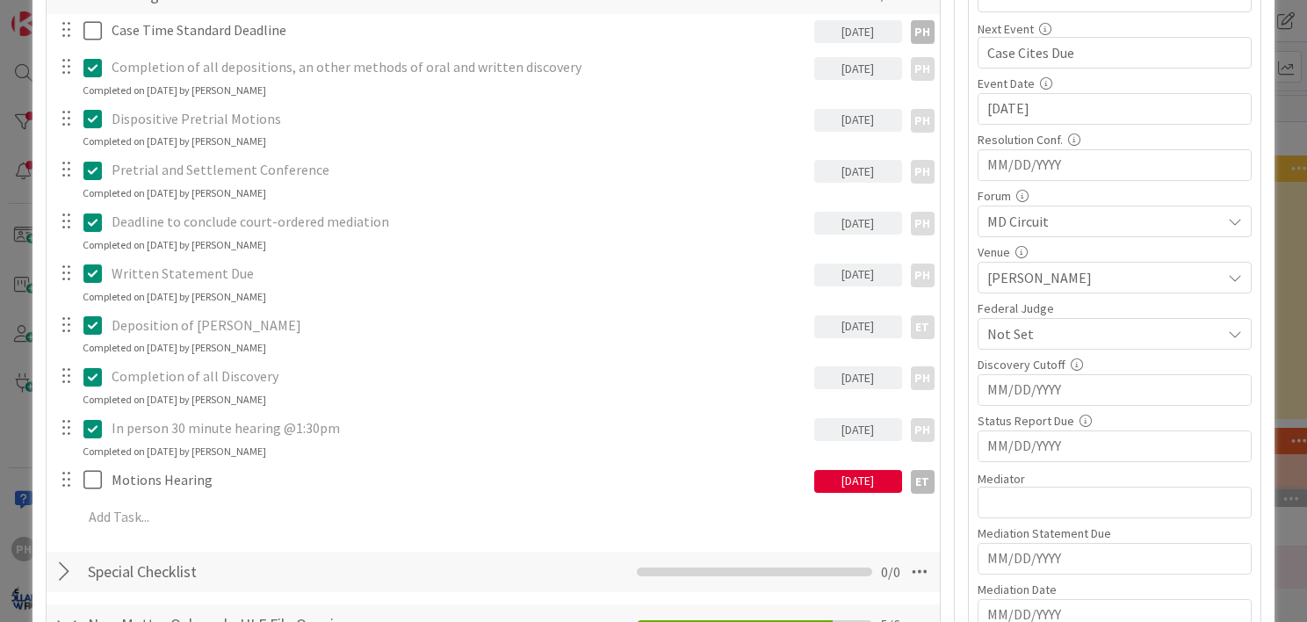
scroll to position [418, 0]
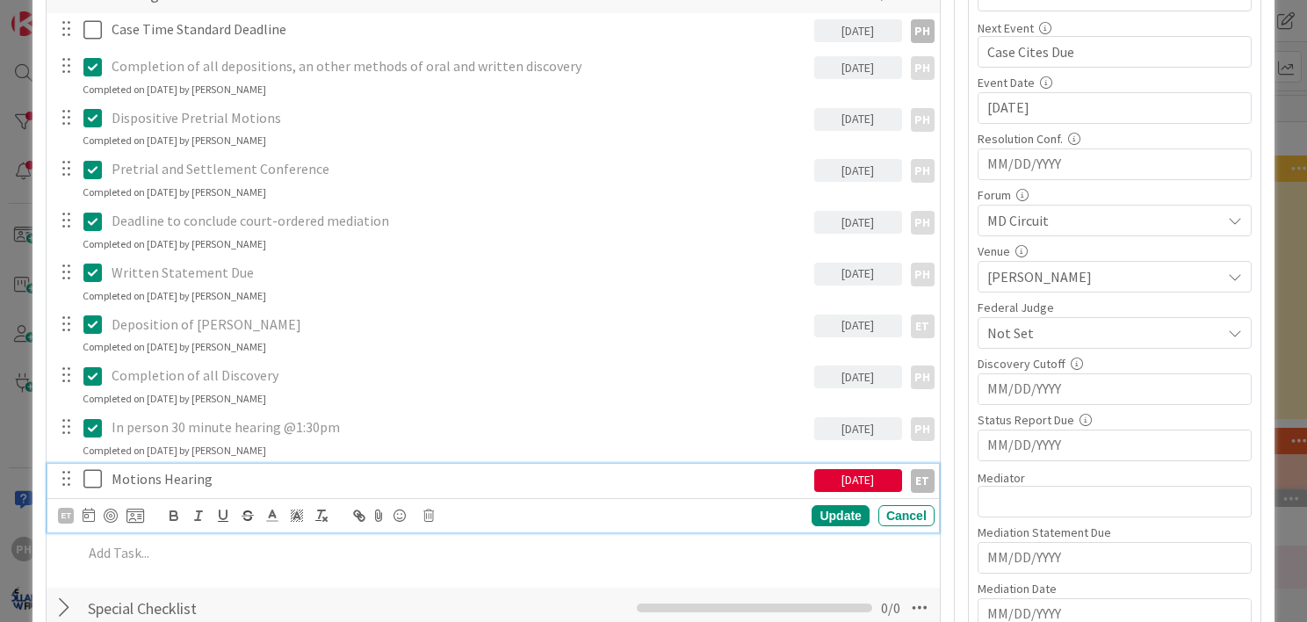
click at [90, 481] on icon at bounding box center [96, 478] width 26 height 21
type textarea "x"
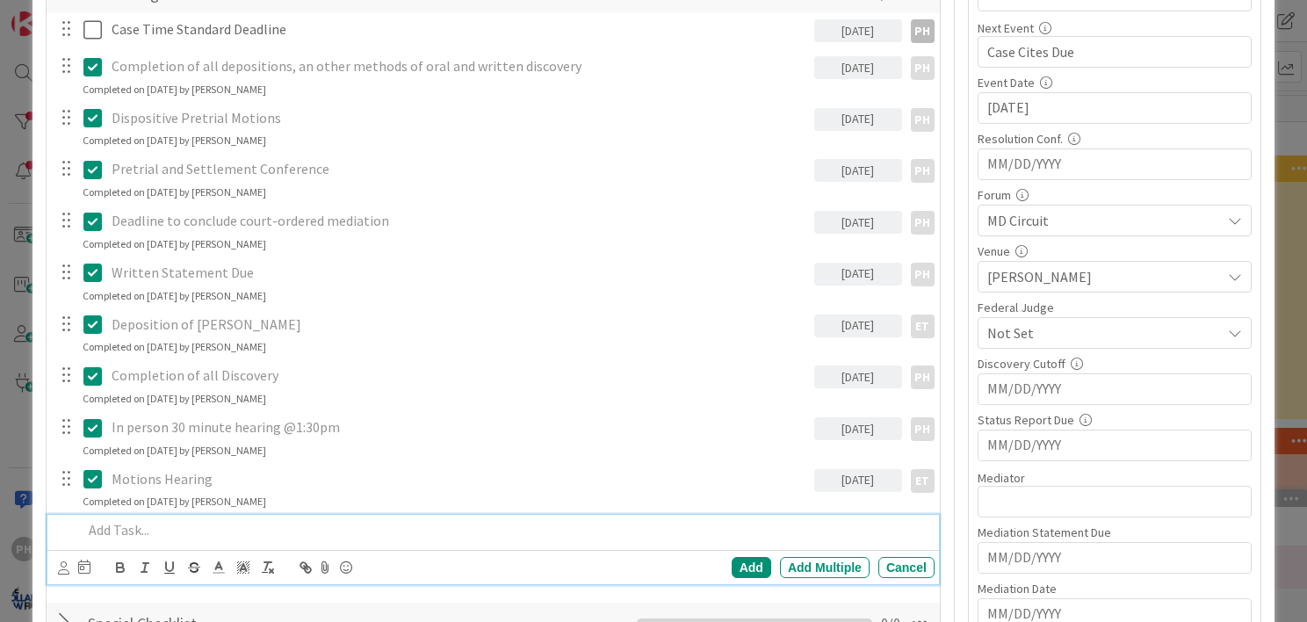
click at [110, 523] on p at bounding box center [505, 530] width 845 height 20
click at [63, 568] on icon at bounding box center [63, 567] width 11 height 13
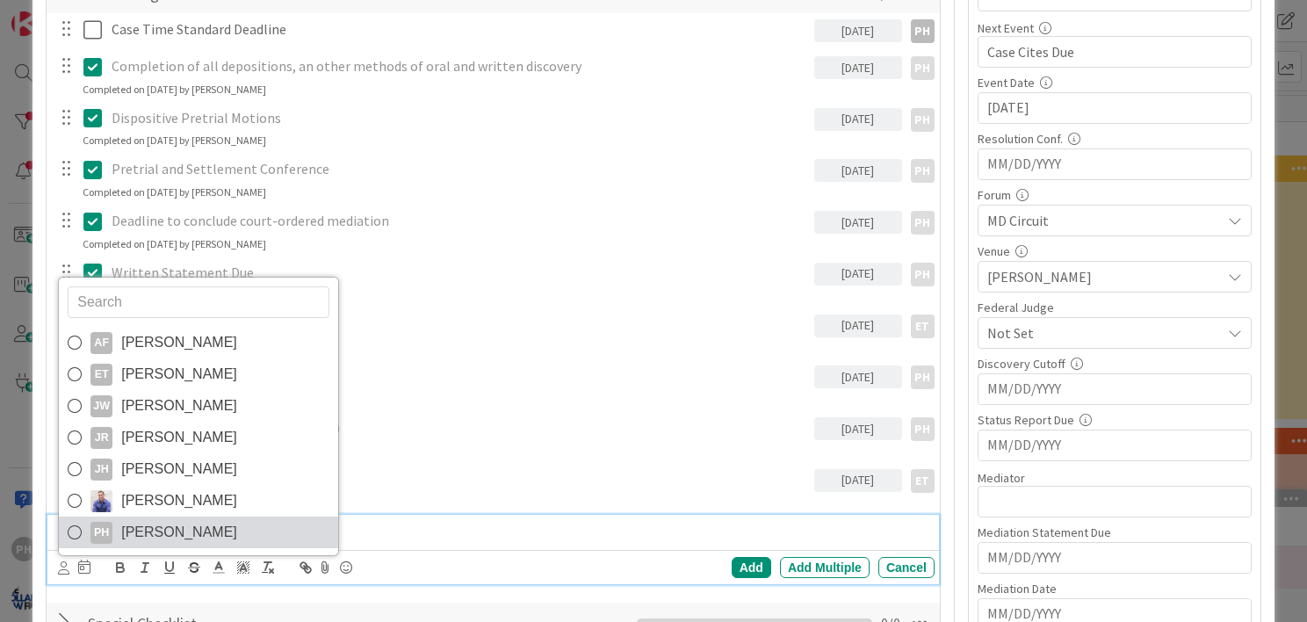
click at [70, 527] on icon at bounding box center [75, 532] width 14 height 26
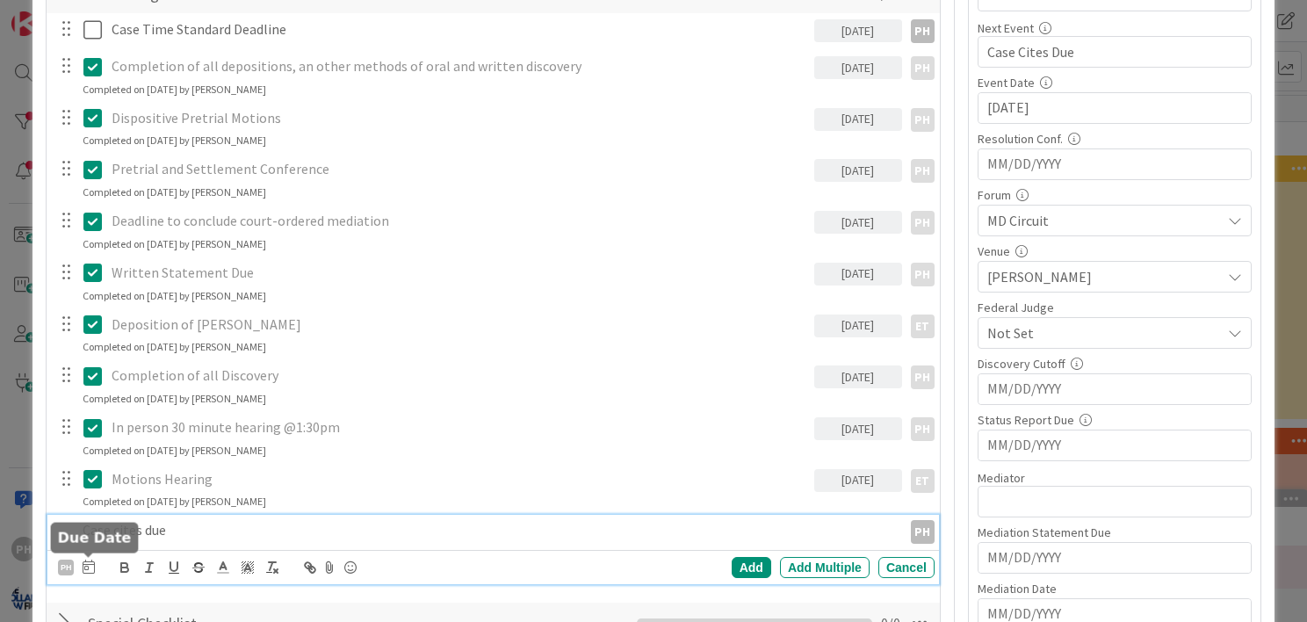
click at [84, 563] on icon at bounding box center [89, 567] width 12 height 14
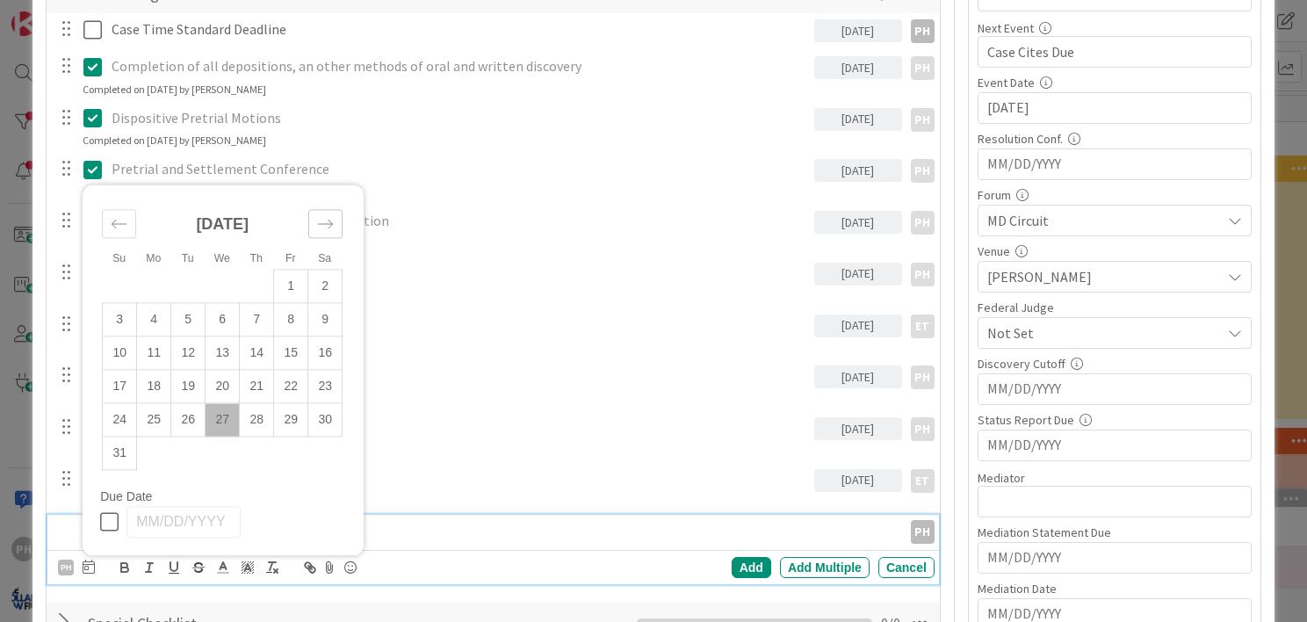
click at [323, 217] on icon "Move forward to switch to the next month." at bounding box center [325, 224] width 17 height 17
click at [186, 341] on td "9" at bounding box center [188, 353] width 34 height 33
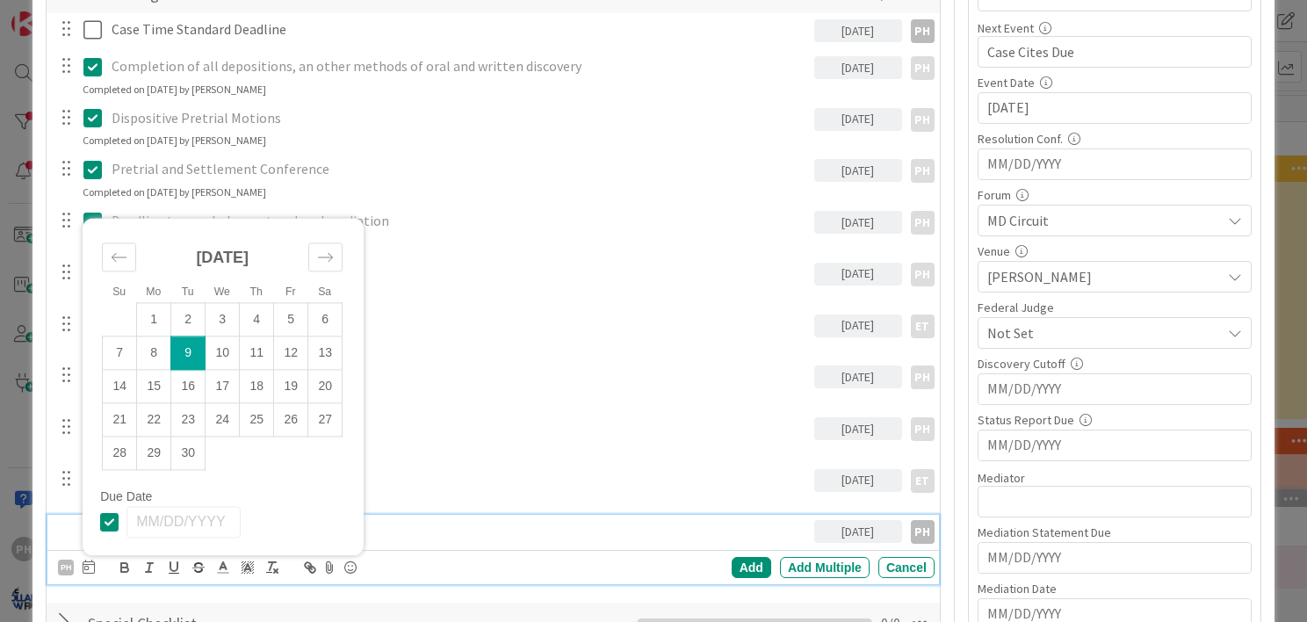
click at [619, 431] on p "In person 30 minute hearing @1:30pm" at bounding box center [460, 427] width 696 height 20
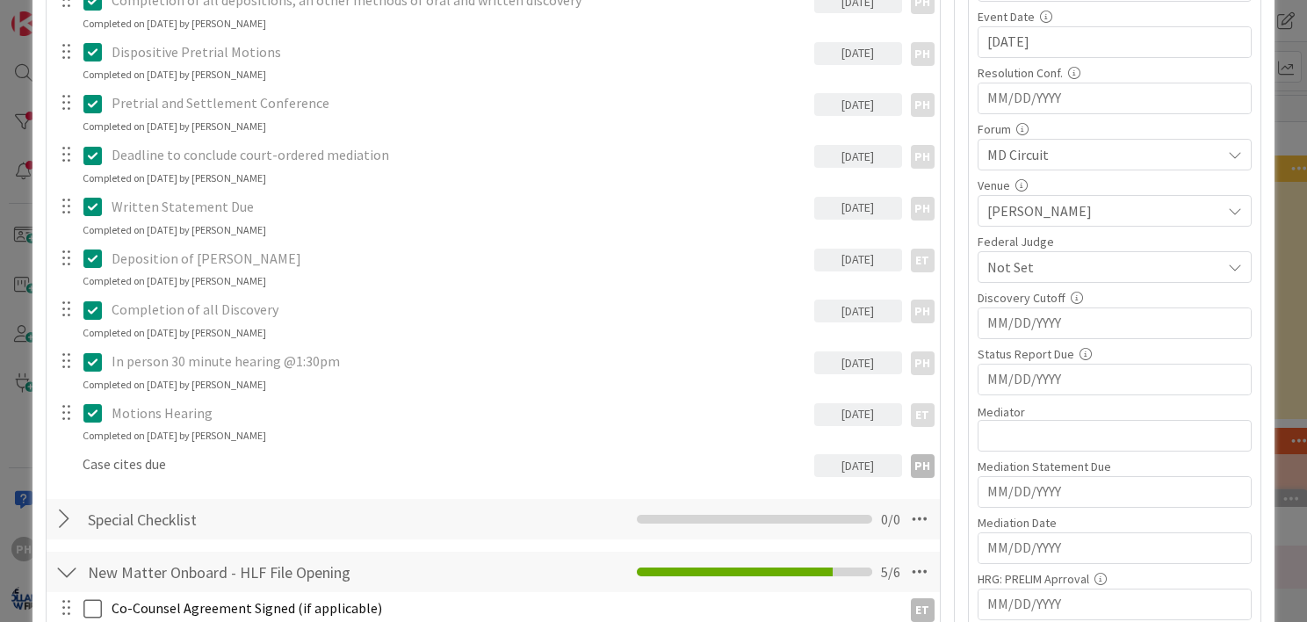
scroll to position [485, 0]
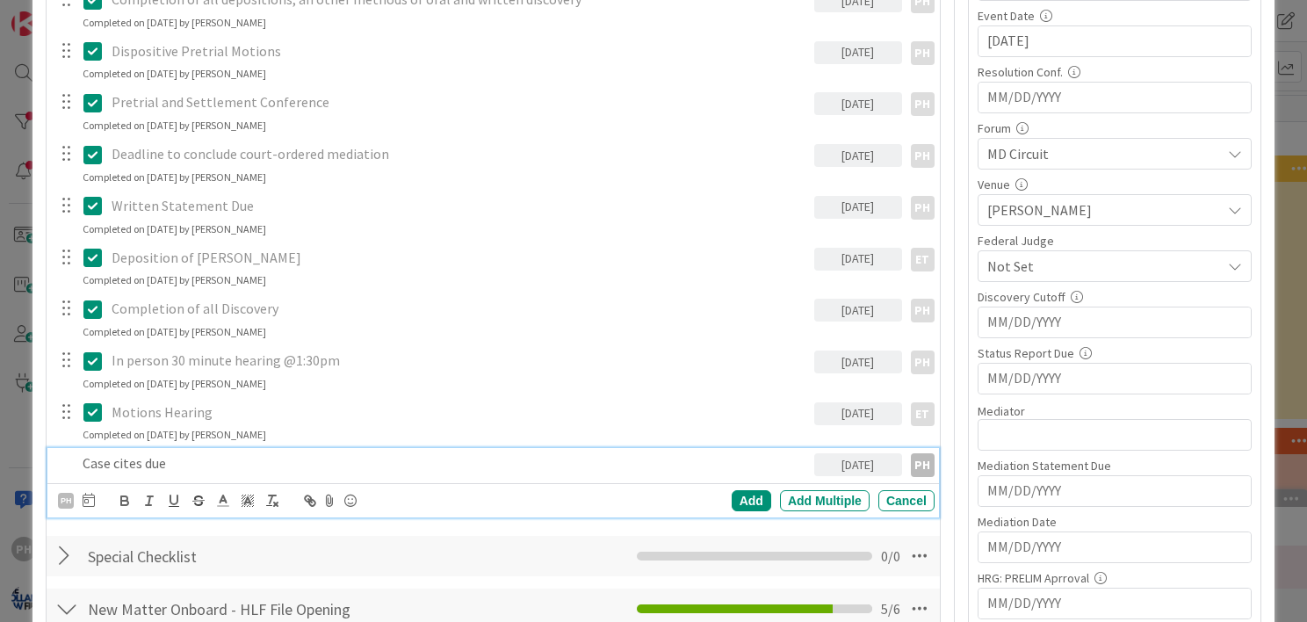
click at [362, 464] on p "Case cites due" at bounding box center [445, 463] width 725 height 20
click at [749, 485] on div "PH AF [PERSON_NAME] ET [PERSON_NAME] [PERSON_NAME] [PERSON_NAME] [PERSON_NAME] …" at bounding box center [493, 500] width 892 height 34
click at [745, 499] on div "Add" at bounding box center [752, 500] width 40 height 21
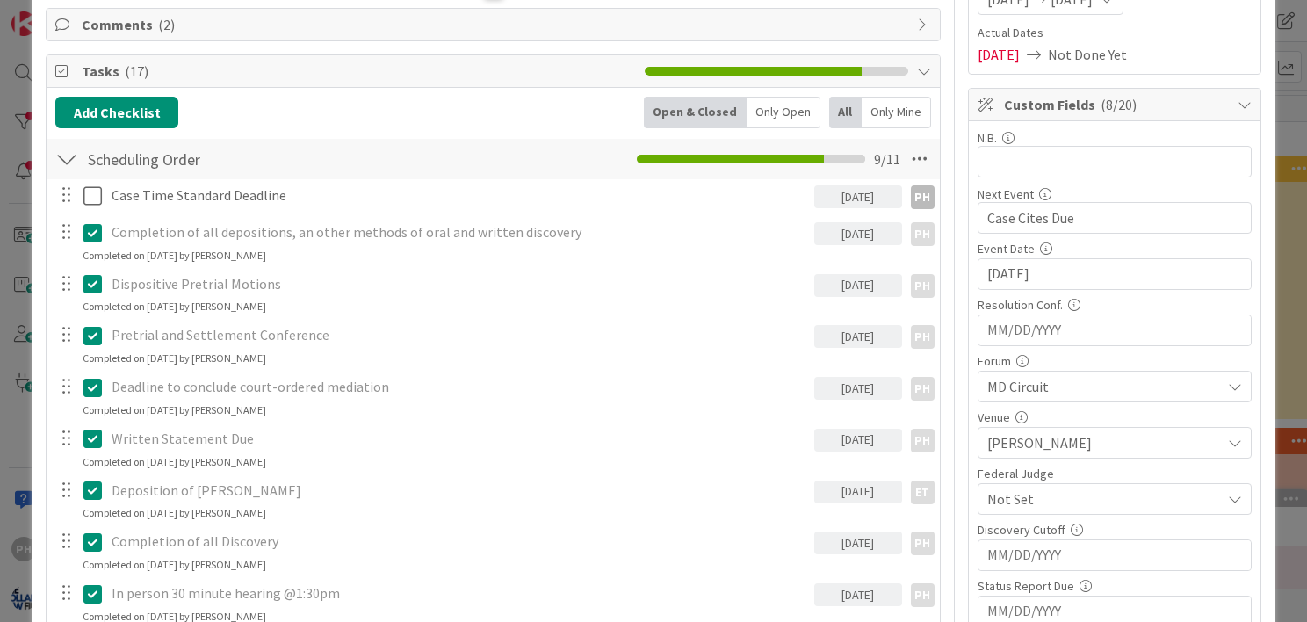
scroll to position [246, 0]
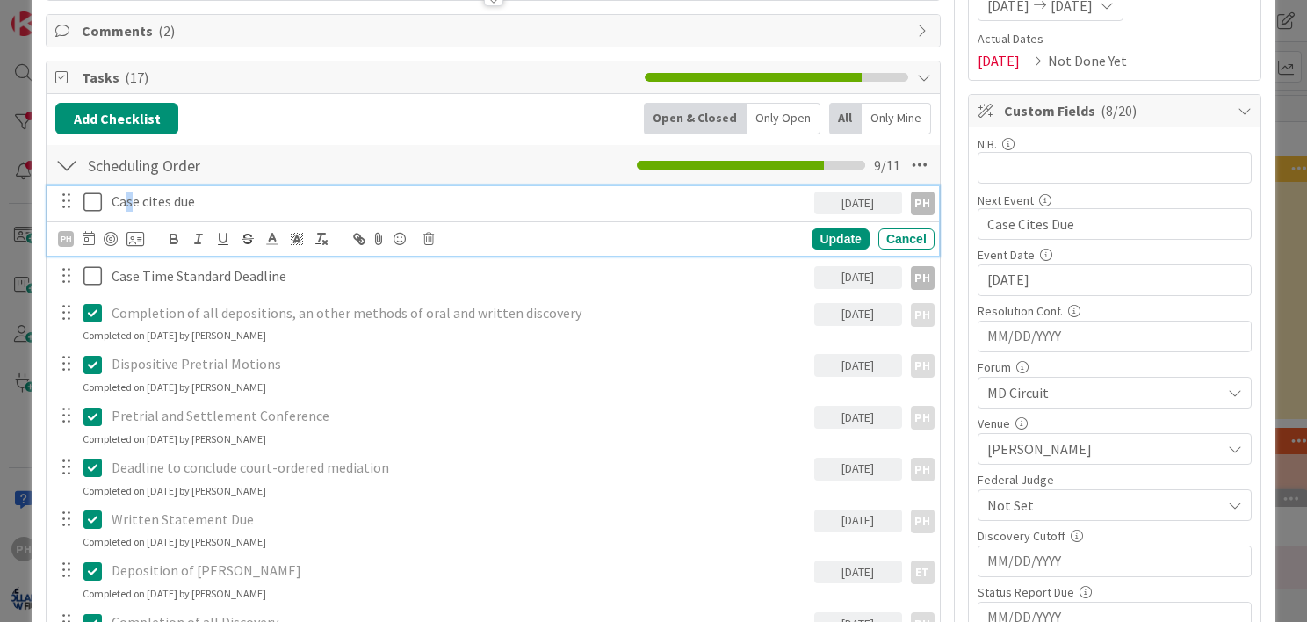
drag, startPoint x: 144, startPoint y: 196, endPoint x: 129, endPoint y: 200, distance: 15.6
click at [129, 200] on p "Case cites due" at bounding box center [460, 202] width 696 height 20
drag, startPoint x: 201, startPoint y: 207, endPoint x: 95, endPoint y: 202, distance: 106.4
click at [95, 202] on div "Case cites due [DATE] PH" at bounding box center [494, 201] width 880 height 31
copy p "Case cites due"
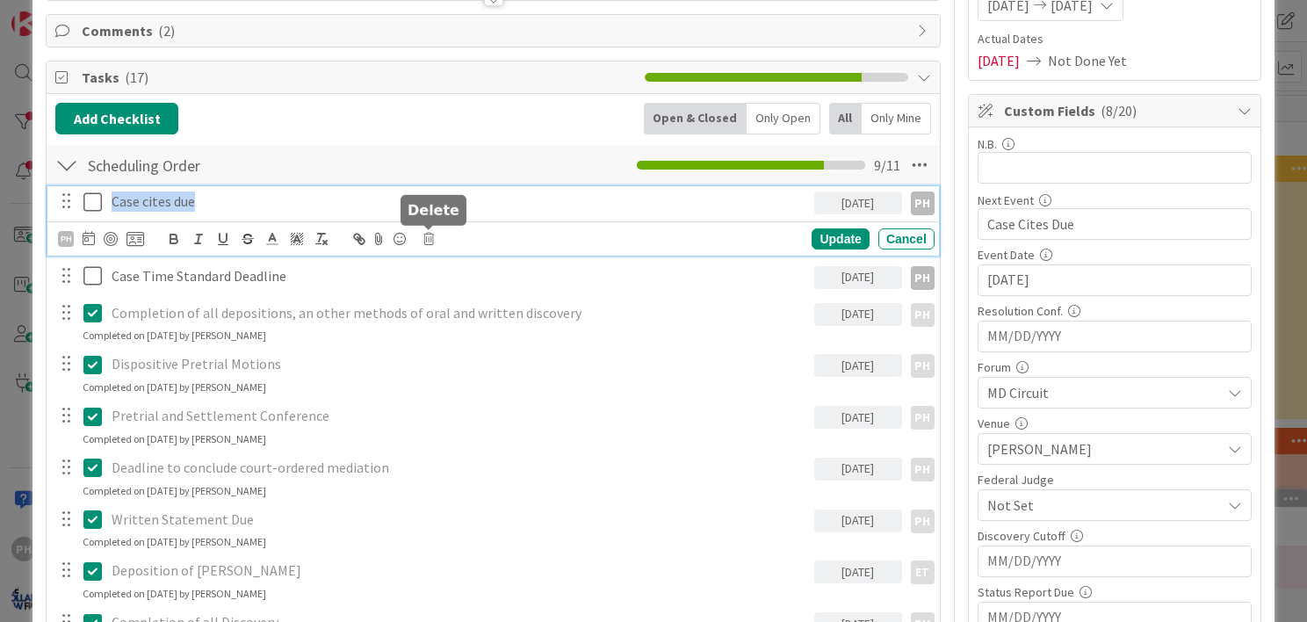
click at [425, 233] on icon at bounding box center [428, 239] width 11 height 12
click at [452, 306] on div "Delete" at bounding box center [473, 314] width 65 height 32
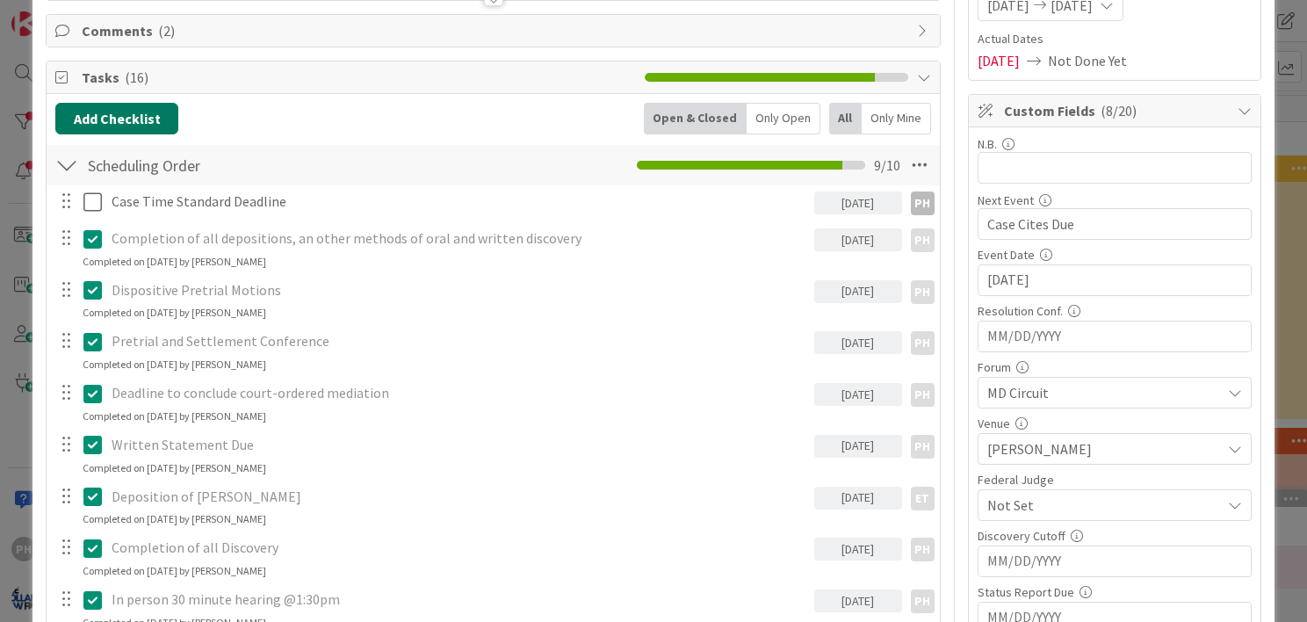
click at [122, 109] on button "Add Checklist" at bounding box center [116, 119] width 123 height 32
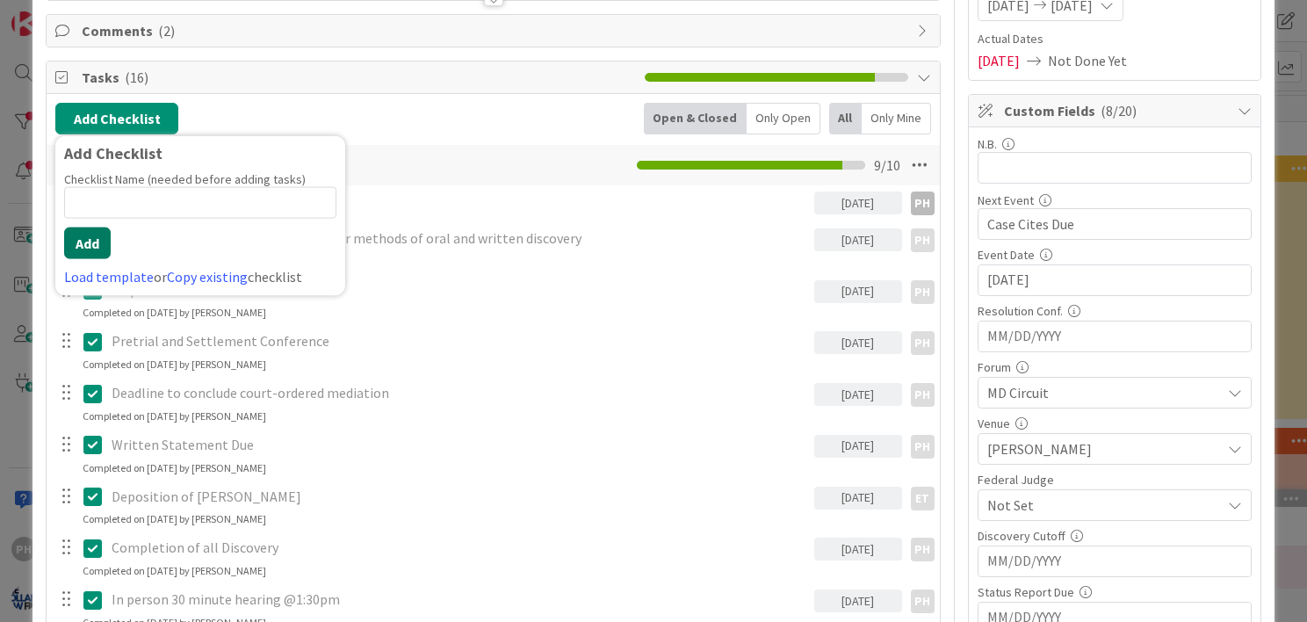
click at [85, 237] on button "Add" at bounding box center [87, 244] width 47 height 32
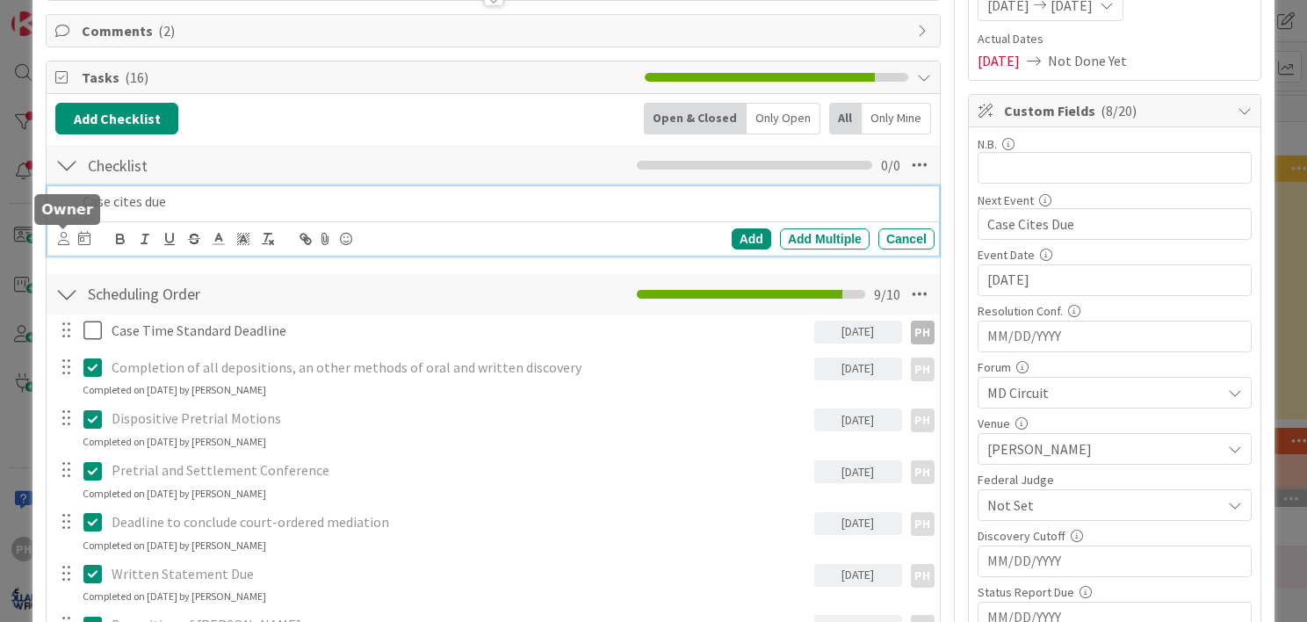
click at [58, 235] on icon at bounding box center [63, 238] width 11 height 13
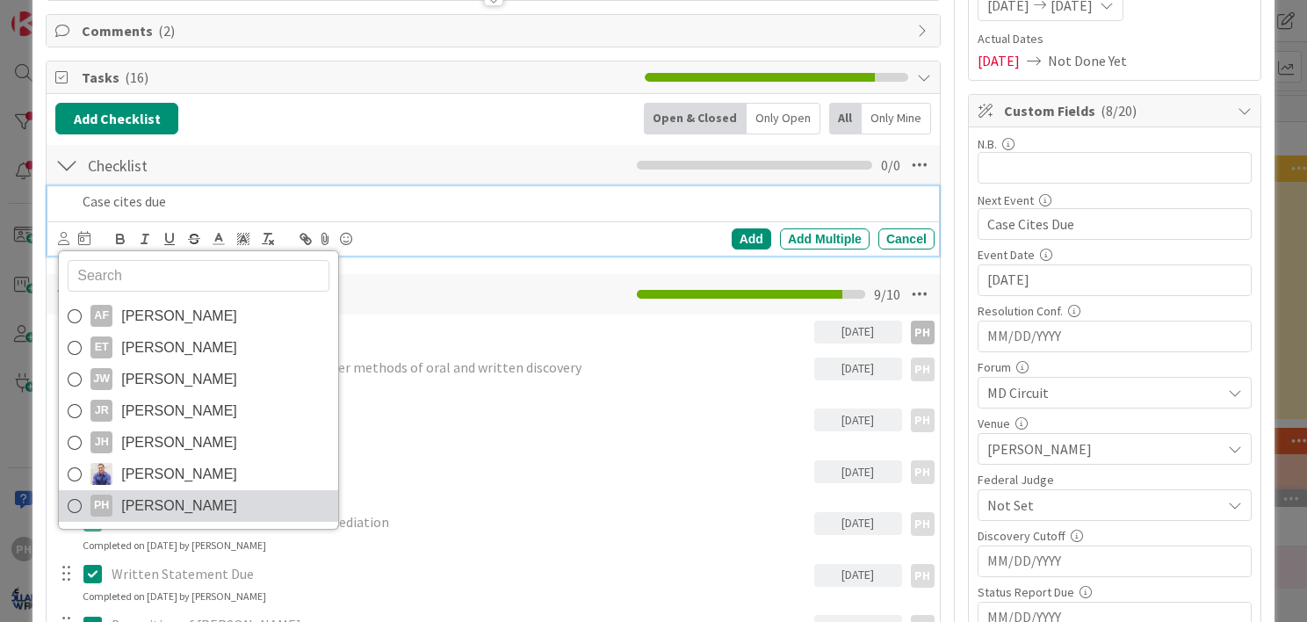
click at [71, 505] on icon at bounding box center [75, 506] width 14 height 26
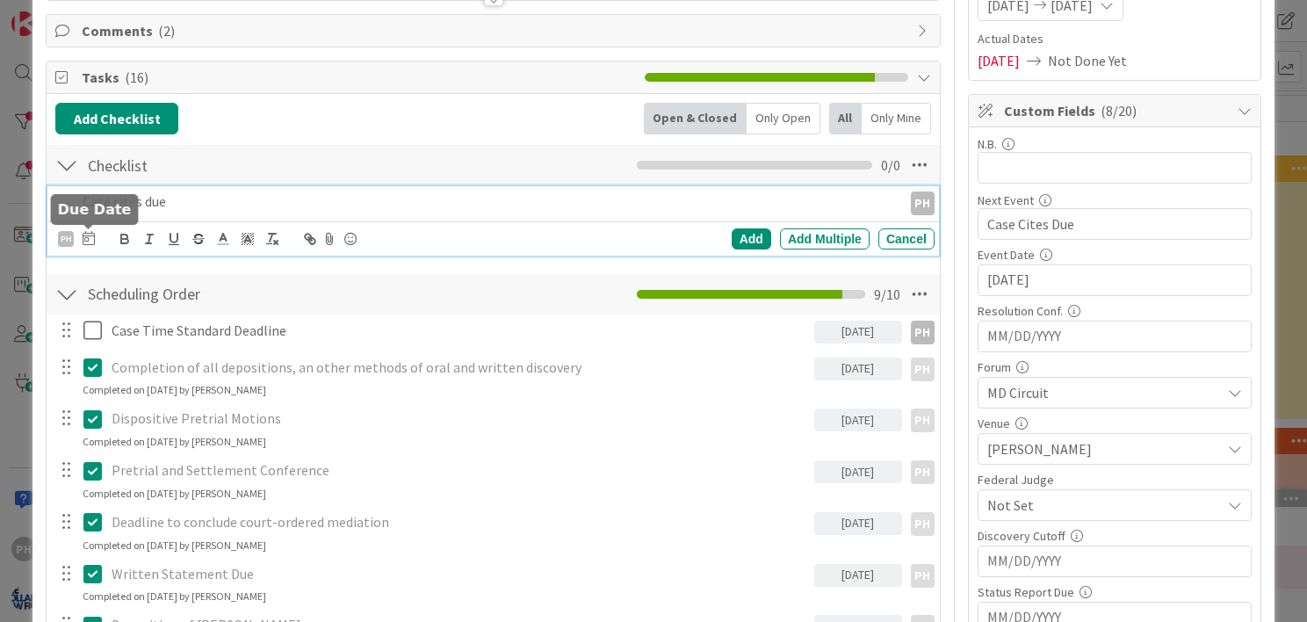
click at [89, 234] on icon at bounding box center [89, 238] width 12 height 14
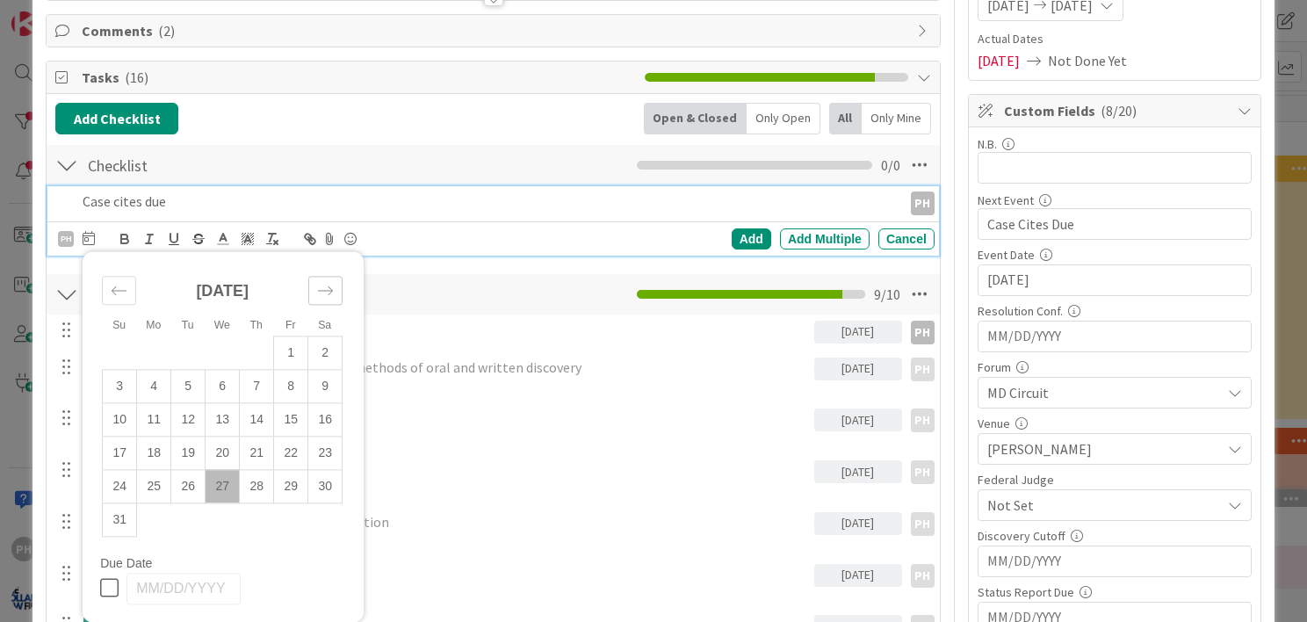
click at [325, 283] on icon "Move forward to switch to the next month." at bounding box center [325, 290] width 17 height 17
click at [186, 384] on td "9" at bounding box center [188, 386] width 34 height 33
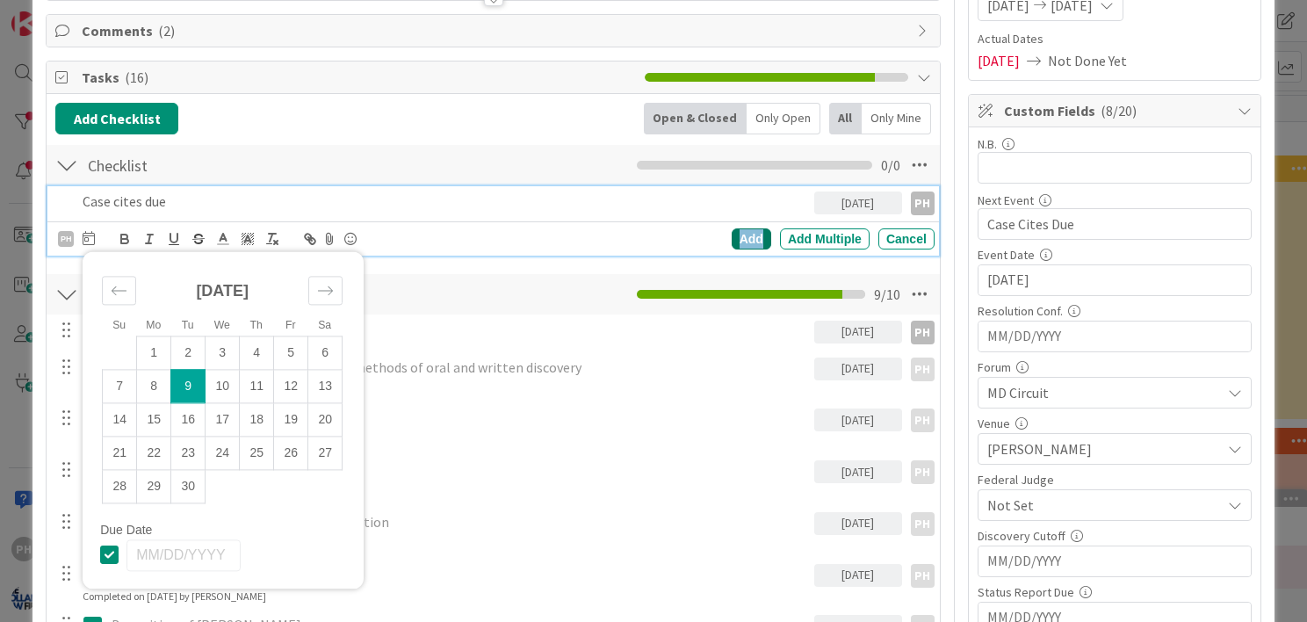
click at [732, 235] on div "Add" at bounding box center [752, 238] width 40 height 21
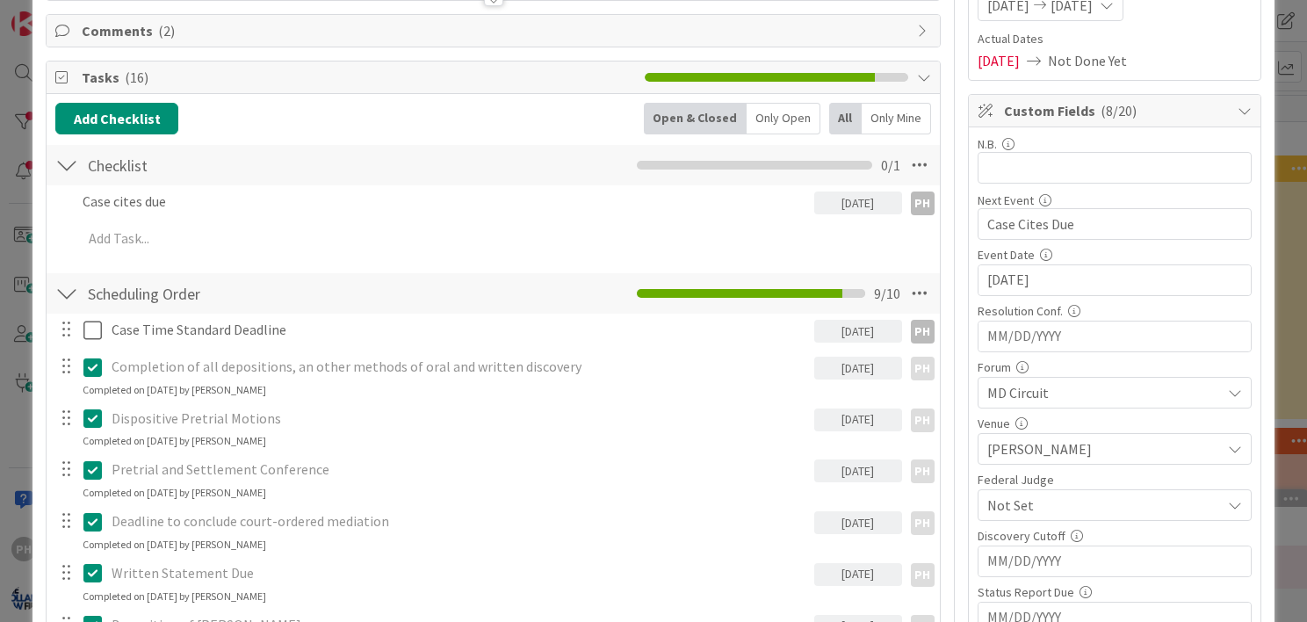
type textarea "x"
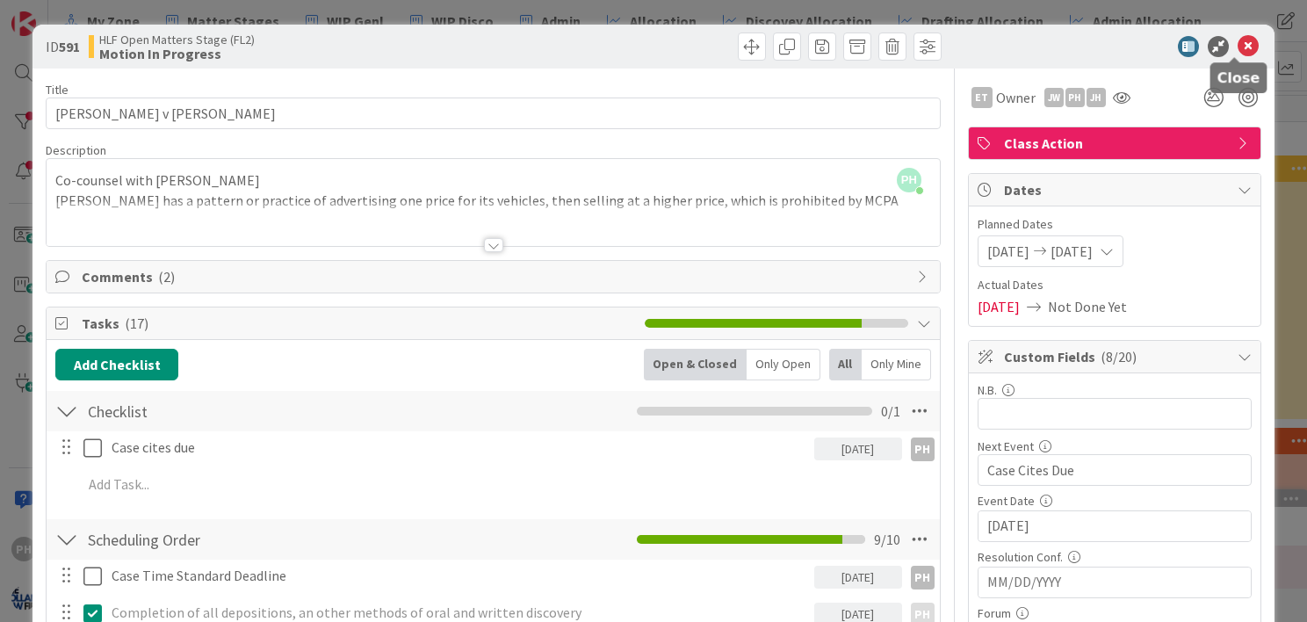
click at [1238, 40] on icon at bounding box center [1248, 46] width 21 height 21
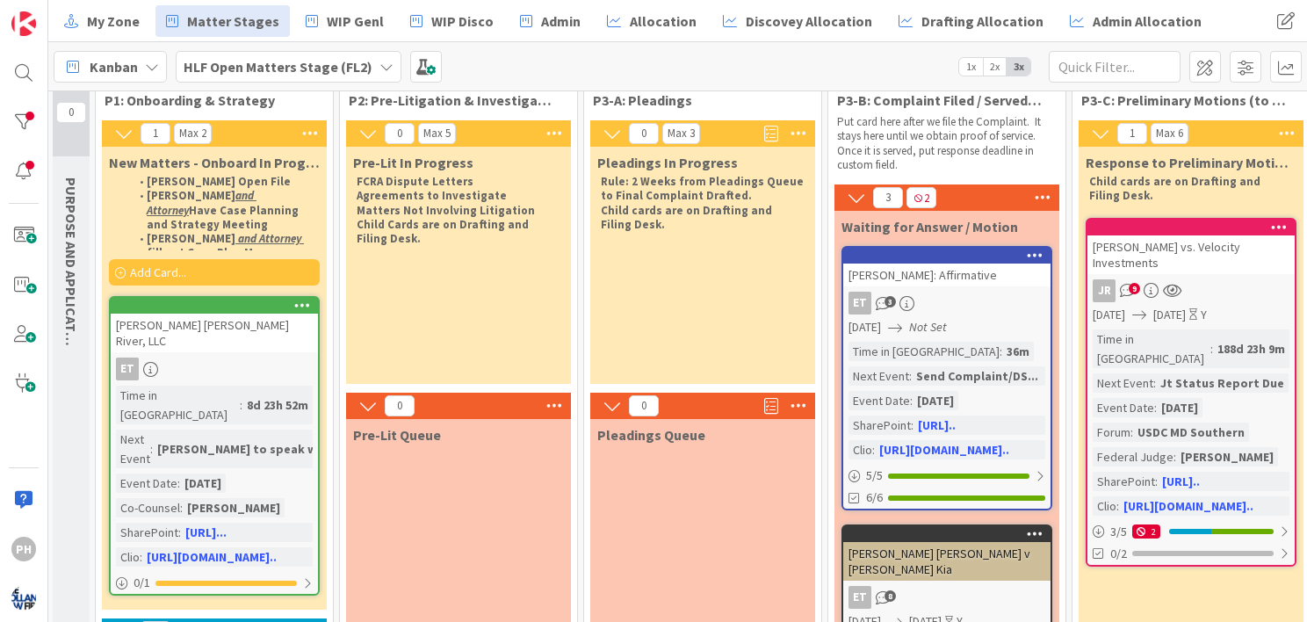
scroll to position [31, 2]
